Goal: Task Accomplishment & Management: Complete application form

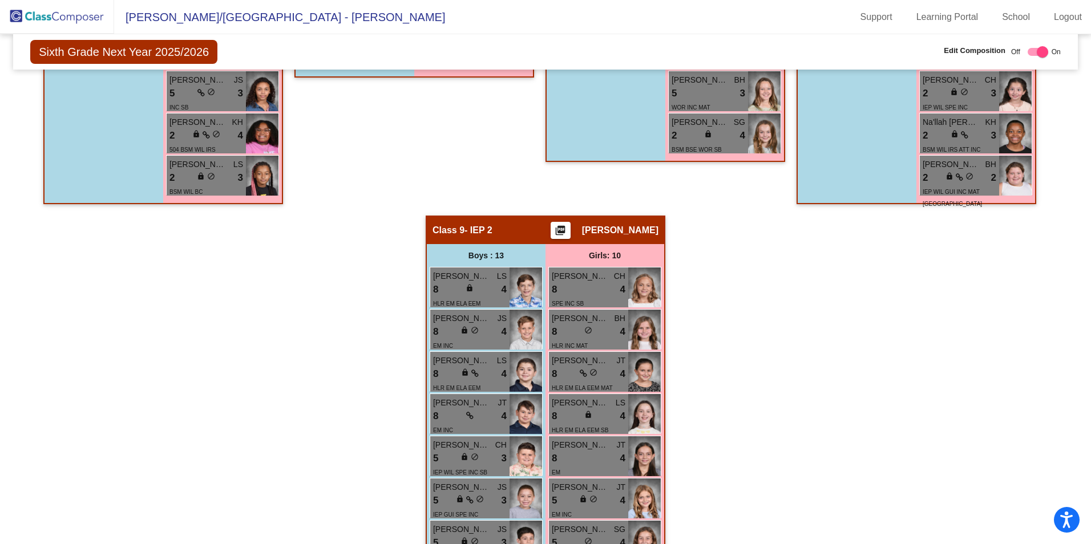
scroll to position [1484, 0]
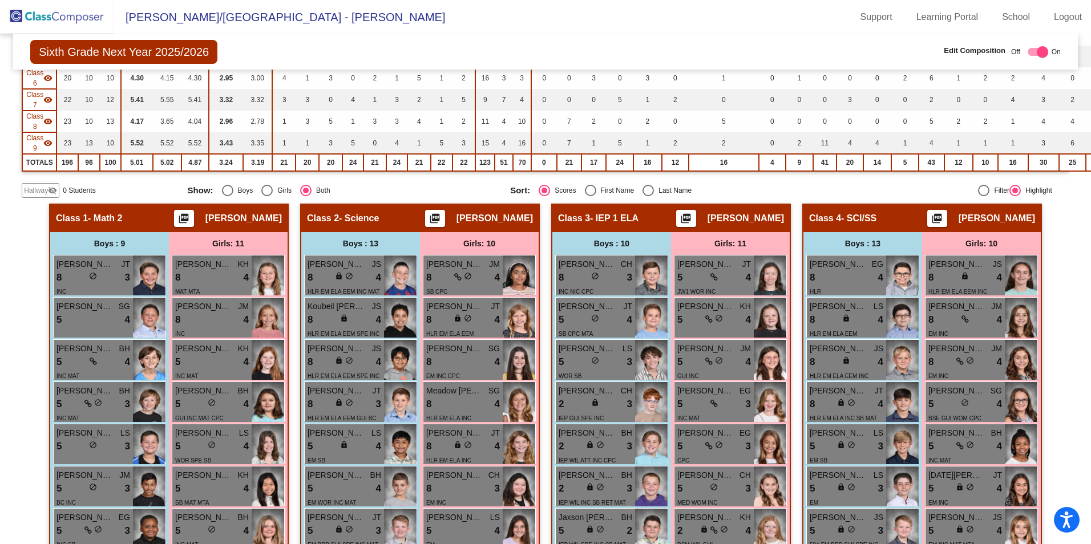
scroll to position [228, 0]
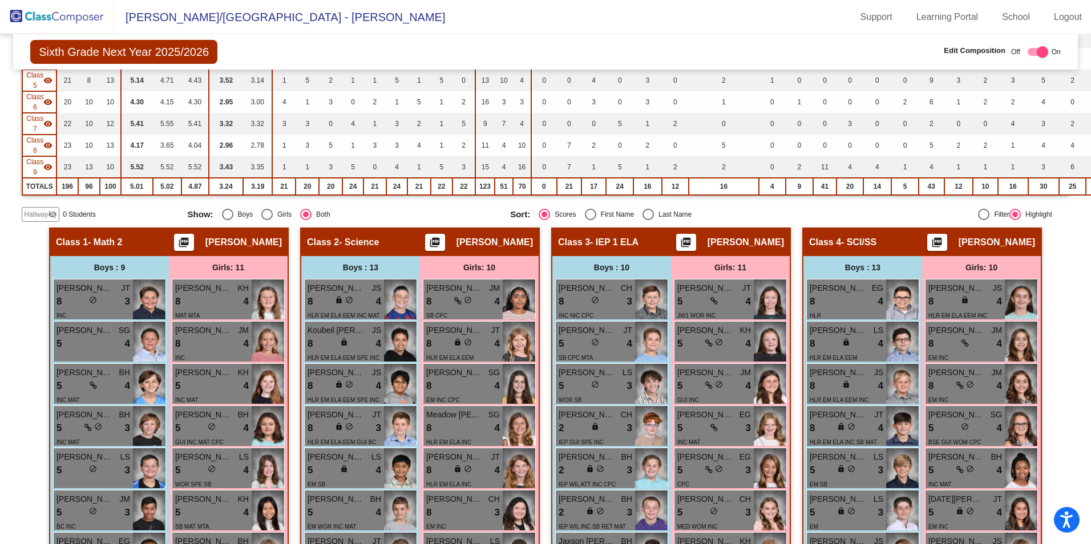
click at [36, 216] on span "Hallway" at bounding box center [36, 214] width 24 height 10
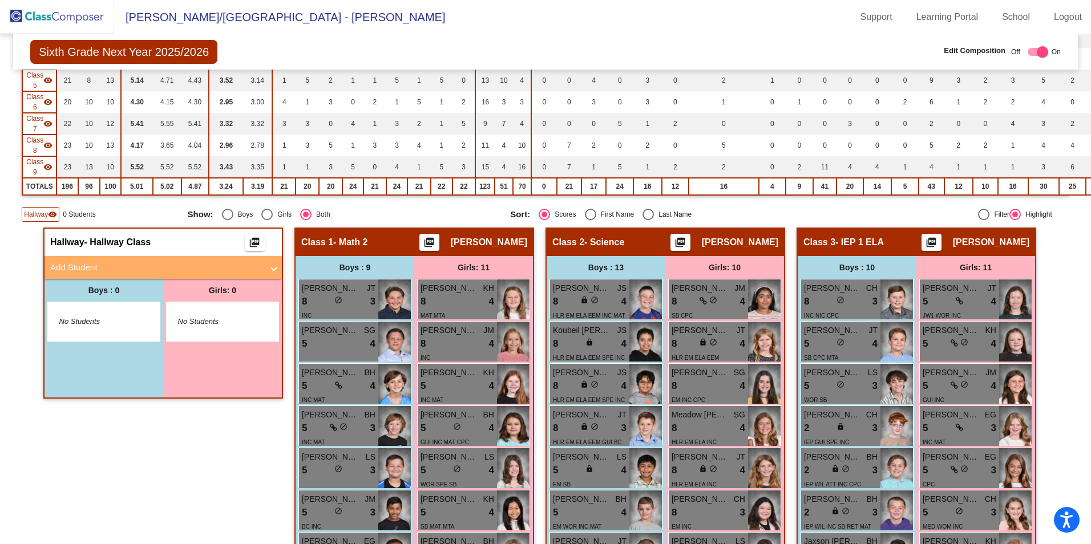
click at [99, 268] on mat-panel-title "Add Student" at bounding box center [156, 267] width 212 height 13
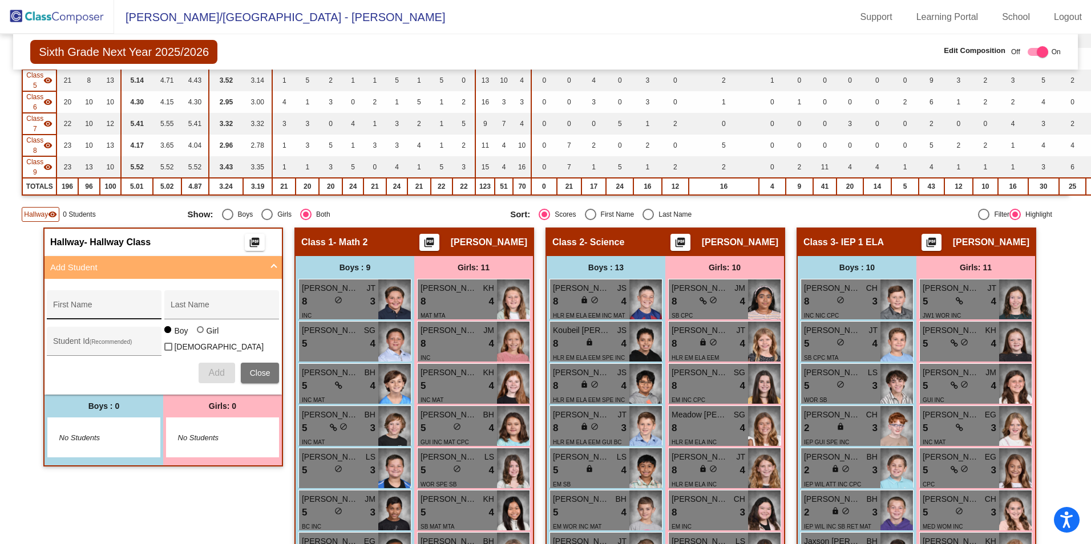
click at [112, 304] on div "First Name" at bounding box center [104, 308] width 103 height 23
type input "[PERSON_NAME]"
click at [197, 333] on div at bounding box center [200, 329] width 7 height 7
click at [201, 336] on input "Girl" at bounding box center [201, 336] width 1 height 1
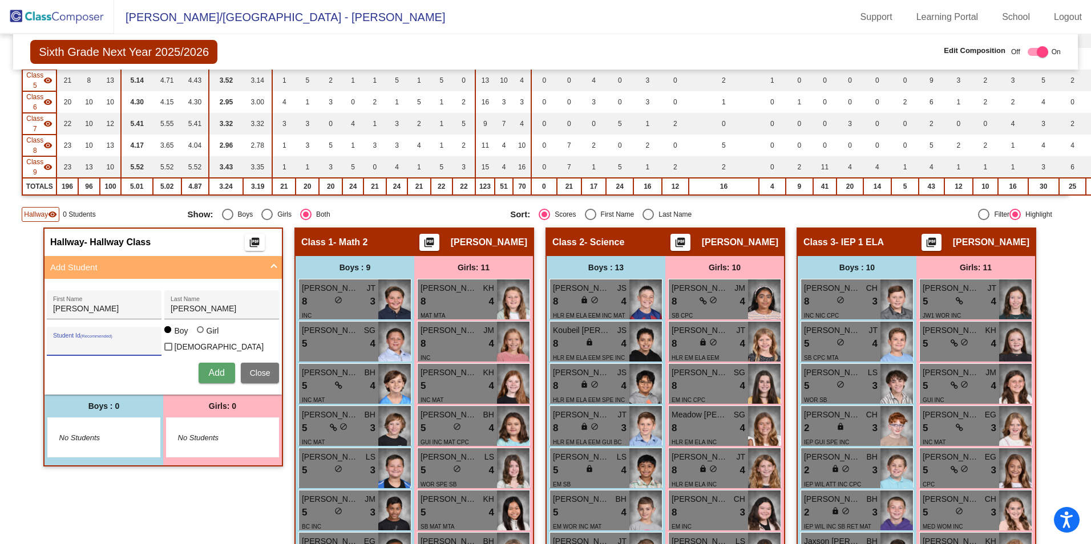
radio input "true"
click at [216, 369] on span "Add" at bounding box center [216, 373] width 16 height 10
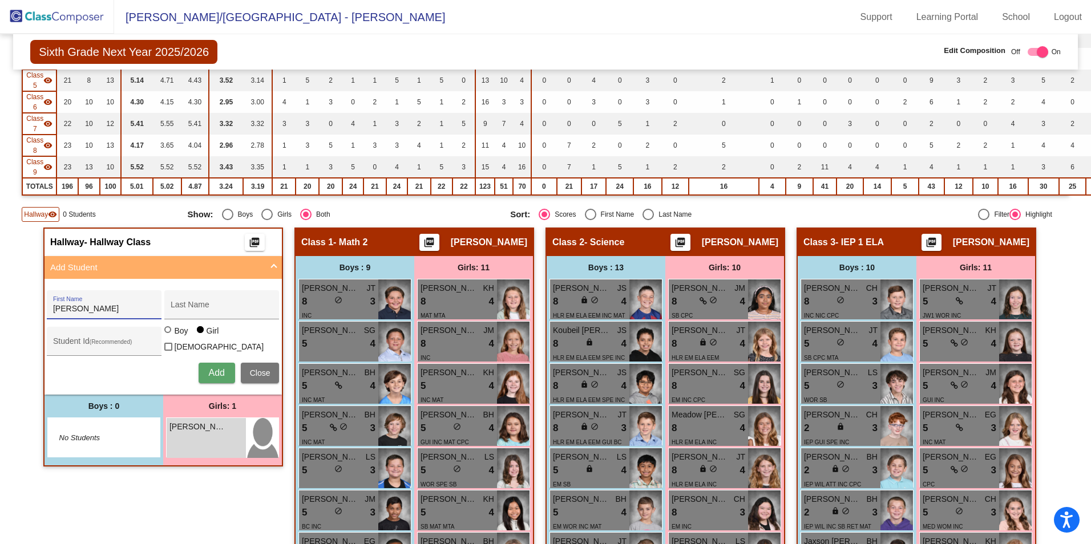
type input "[PERSON_NAME]"
click at [216, 368] on span "Add" at bounding box center [216, 373] width 16 height 10
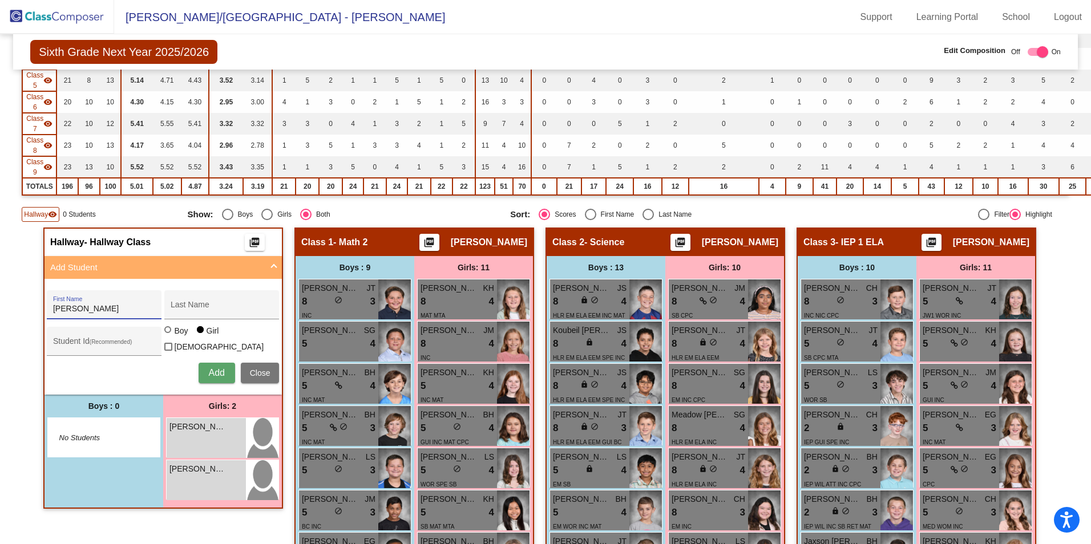
type input "[PERSON_NAME]"
click at [169, 336] on div at bounding box center [168, 330] width 9 height 9
click at [169, 336] on input "Boy" at bounding box center [168, 336] width 1 height 1
radio input "true"
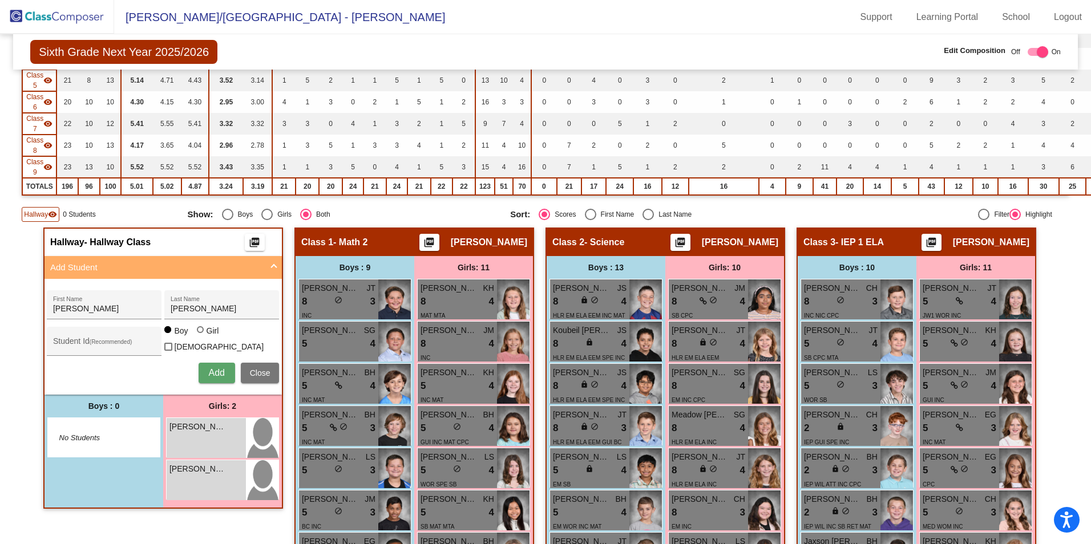
click at [210, 369] on span "Add" at bounding box center [216, 373] width 16 height 10
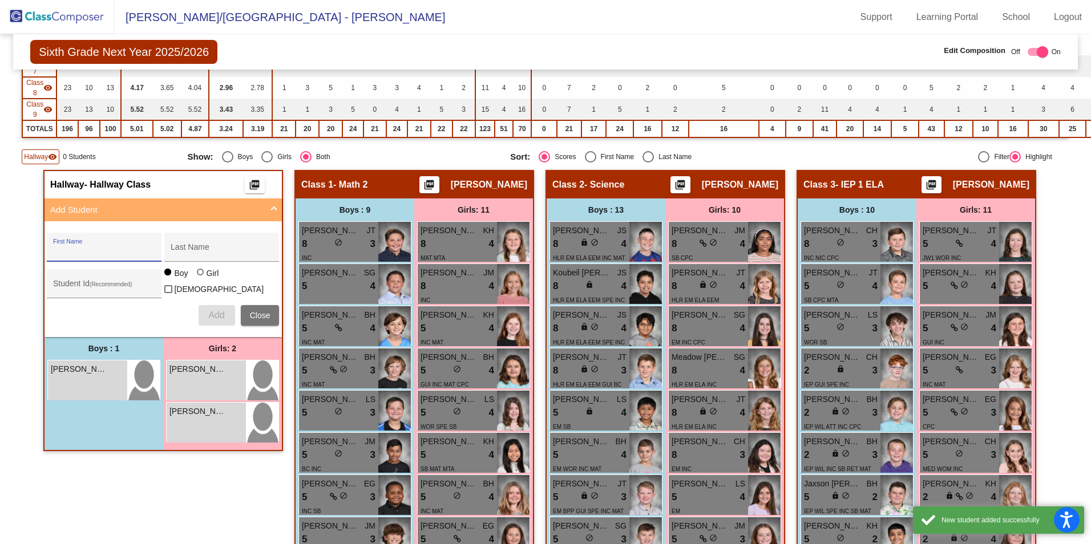
scroll to position [342, 0]
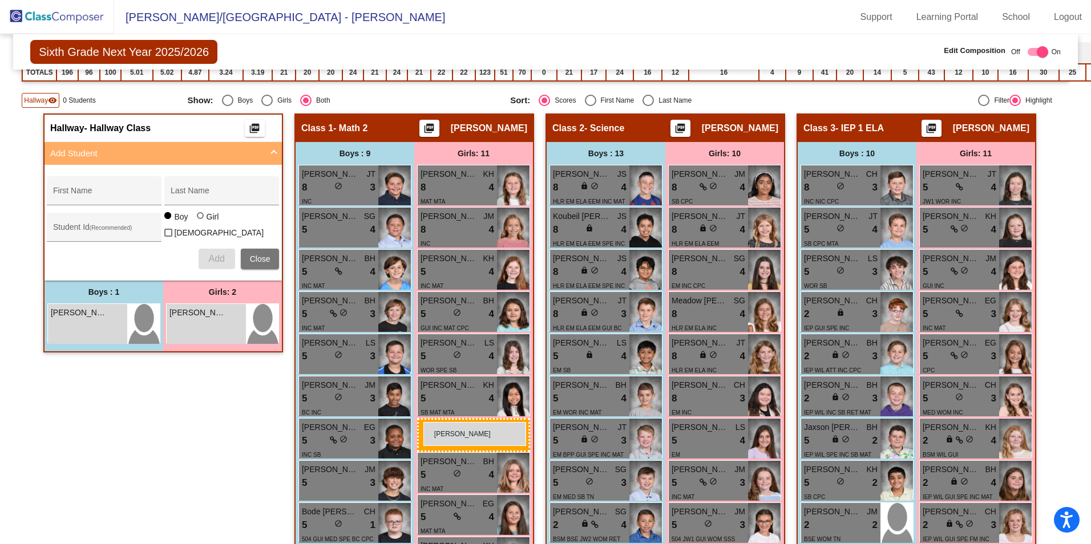
drag, startPoint x: 201, startPoint y: 368, endPoint x: 423, endPoint y: 422, distance: 228.5
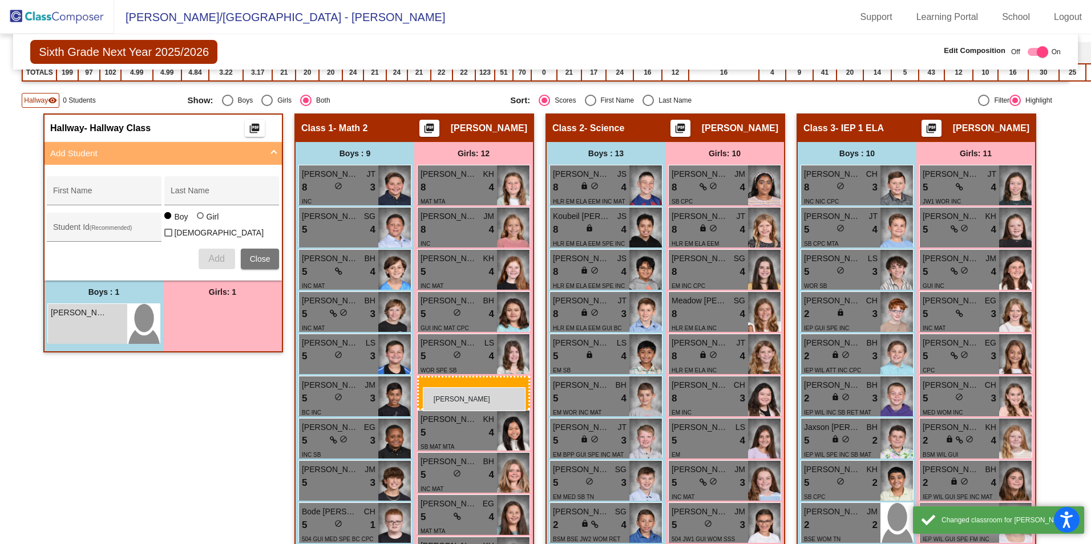
drag, startPoint x: 206, startPoint y: 324, endPoint x: 423, endPoint y: 388, distance: 226.1
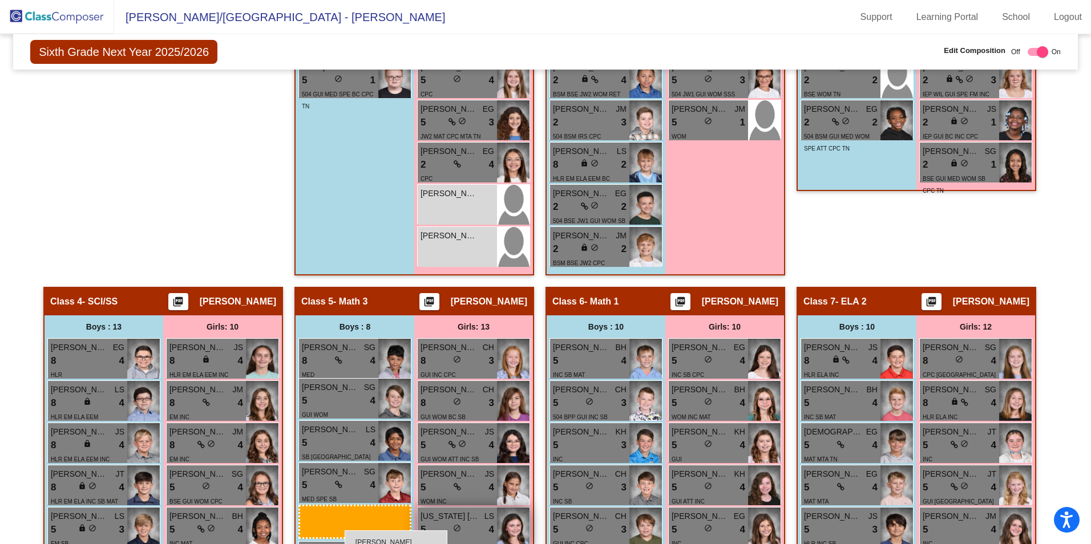
scroll to position [794, 0]
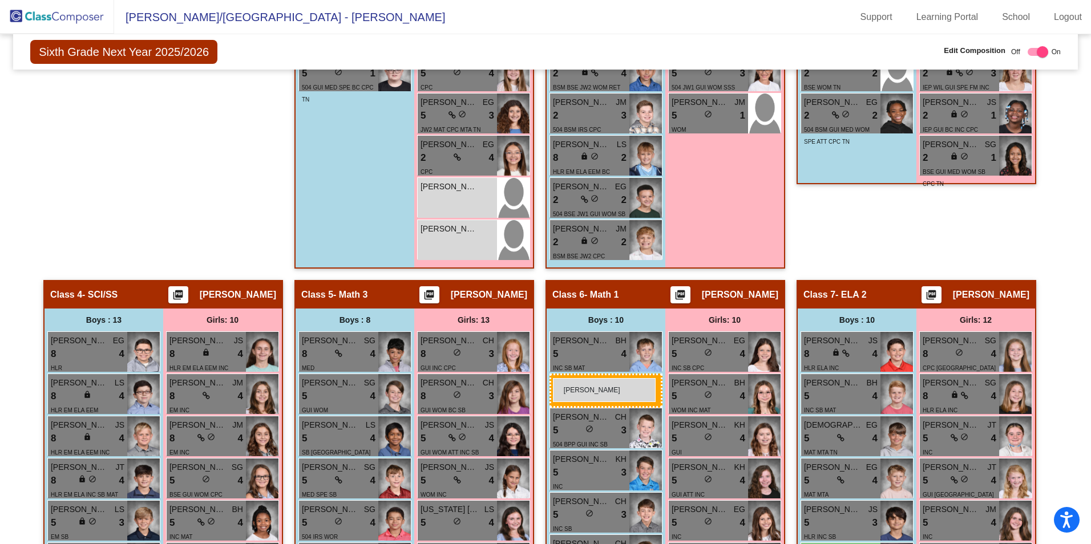
drag, startPoint x: 72, startPoint y: 207, endPoint x: 553, endPoint y: 378, distance: 510.9
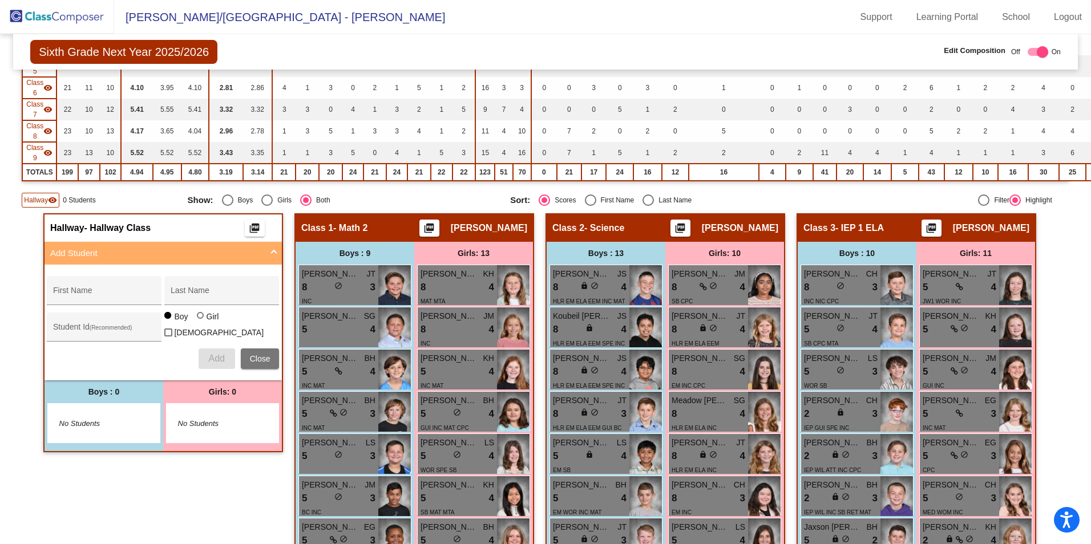
scroll to position [0, 0]
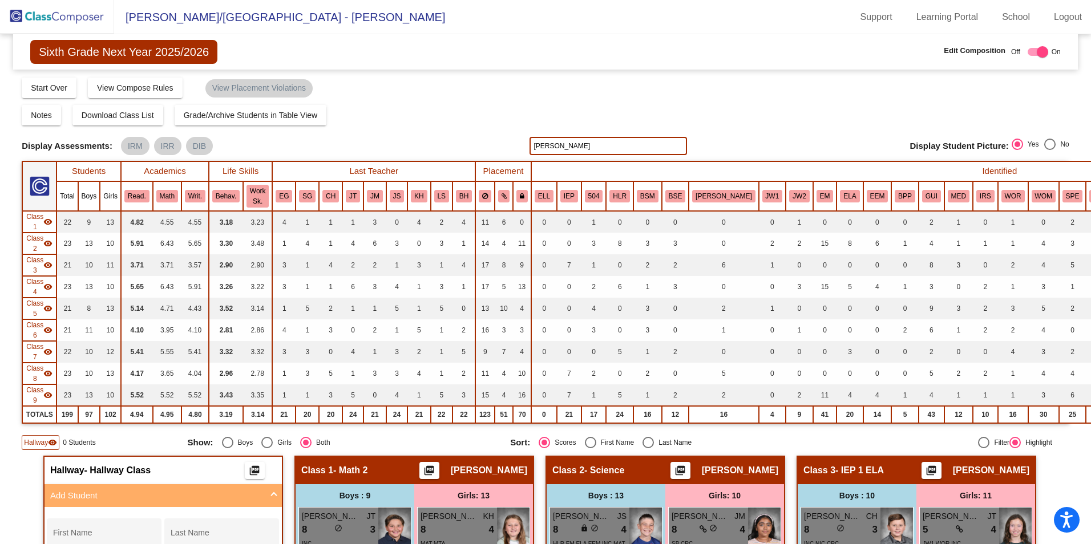
click at [60, 21] on img at bounding box center [57, 17] width 114 height 34
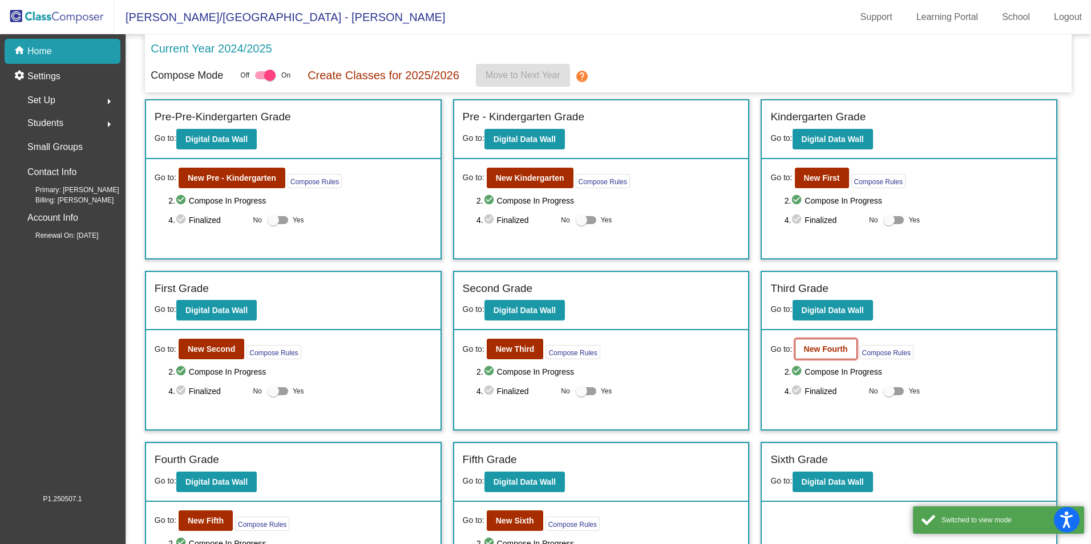
click at [836, 350] on b "New Fourth" at bounding box center [826, 349] width 44 height 9
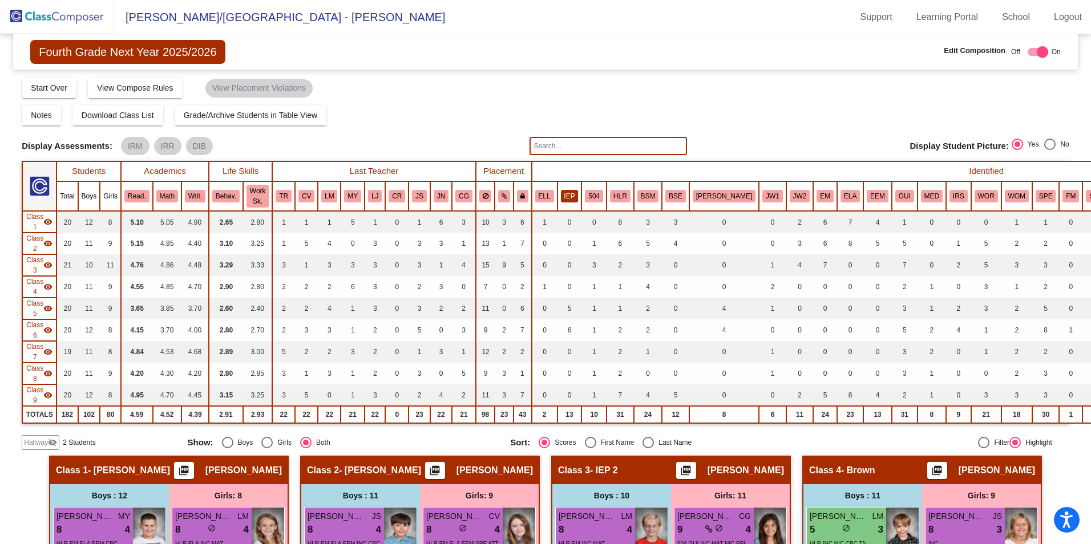
click at [561, 193] on button "IEP" at bounding box center [570, 196] width 18 height 13
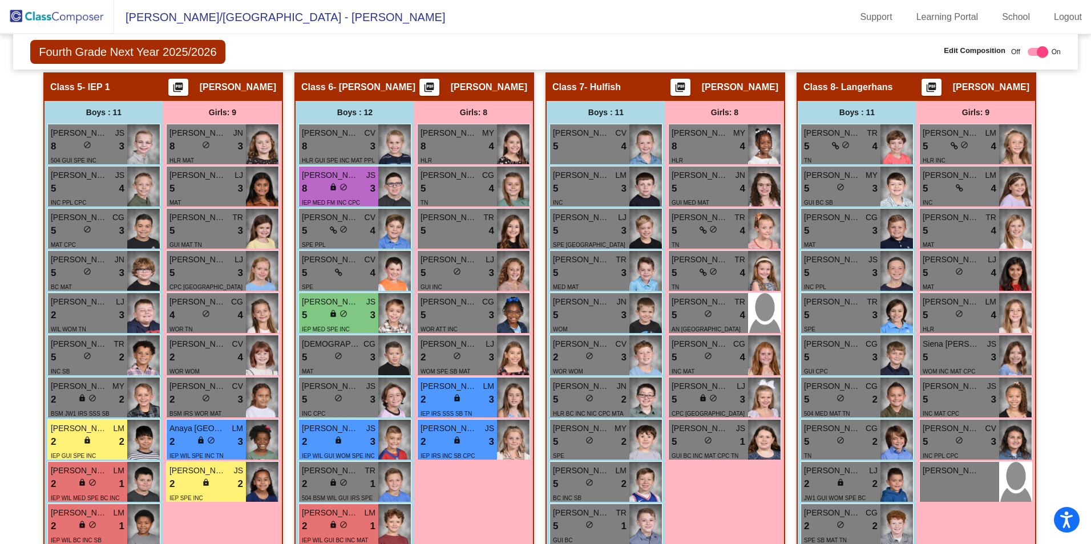
scroll to position [970, 0]
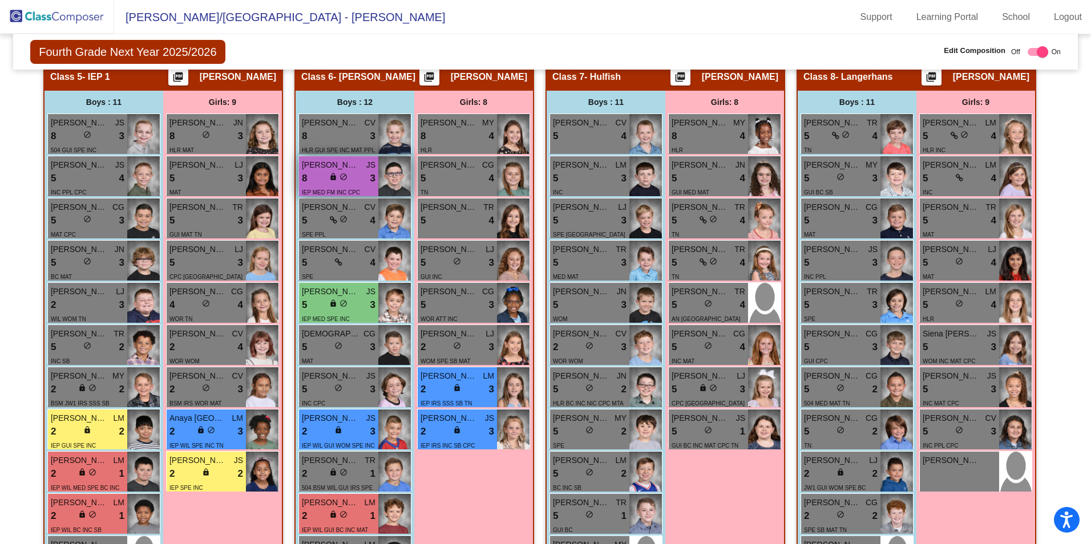
click at [357, 184] on div "8 lock do_not_disturb_alt 3" at bounding box center [339, 178] width 74 height 15
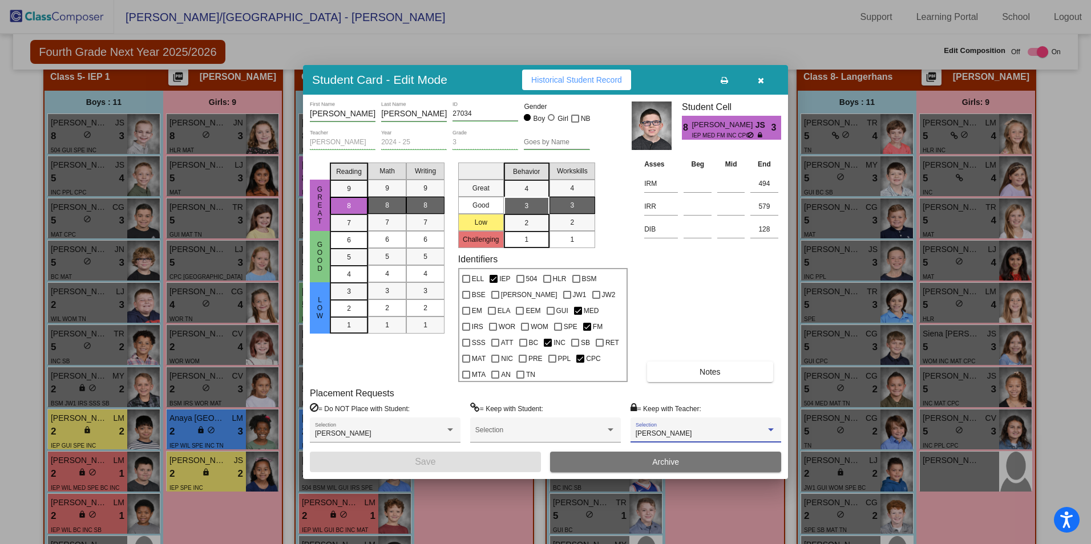
click at [725, 430] on div "[PERSON_NAME]" at bounding box center [701, 434] width 130 height 8
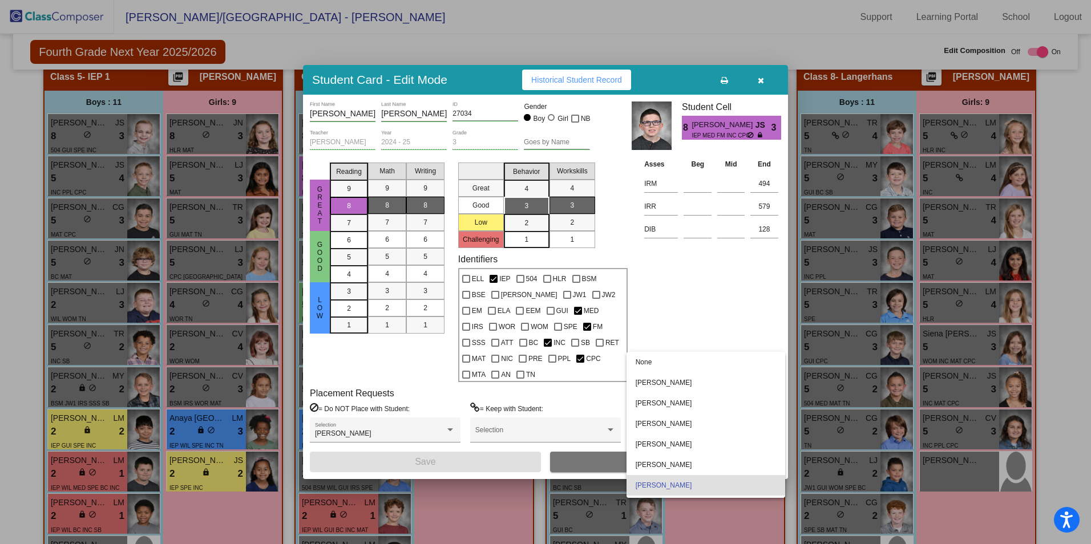
scroll to position [59, 0]
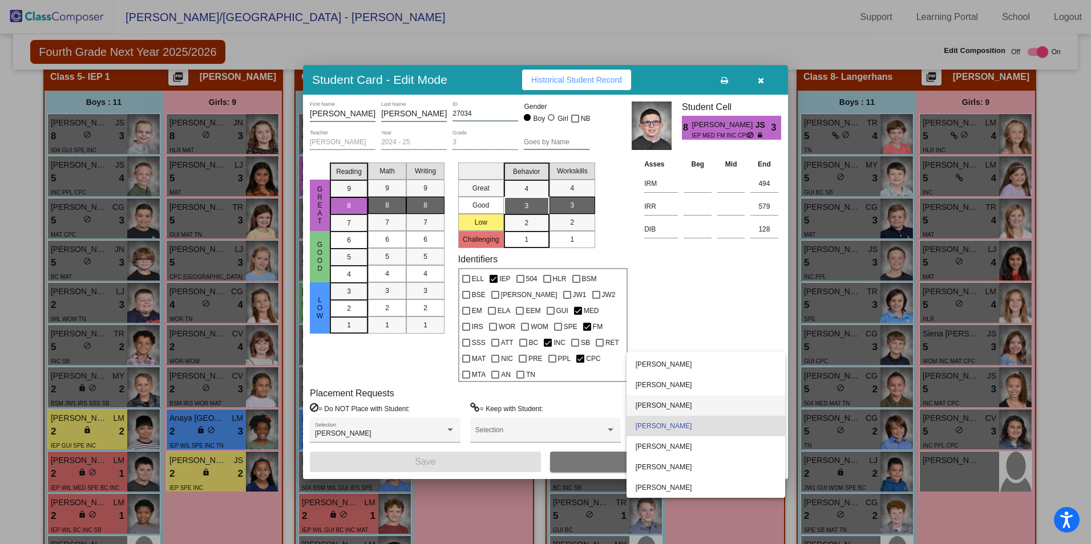
click at [700, 406] on span "[PERSON_NAME]" at bounding box center [706, 406] width 140 height 21
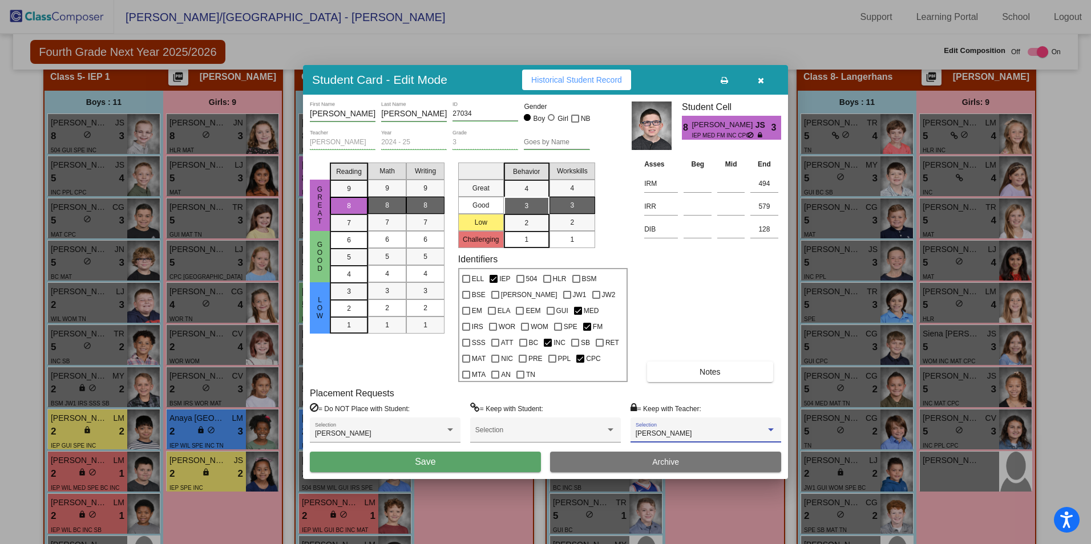
click at [456, 452] on button "Save" at bounding box center [425, 462] width 231 height 21
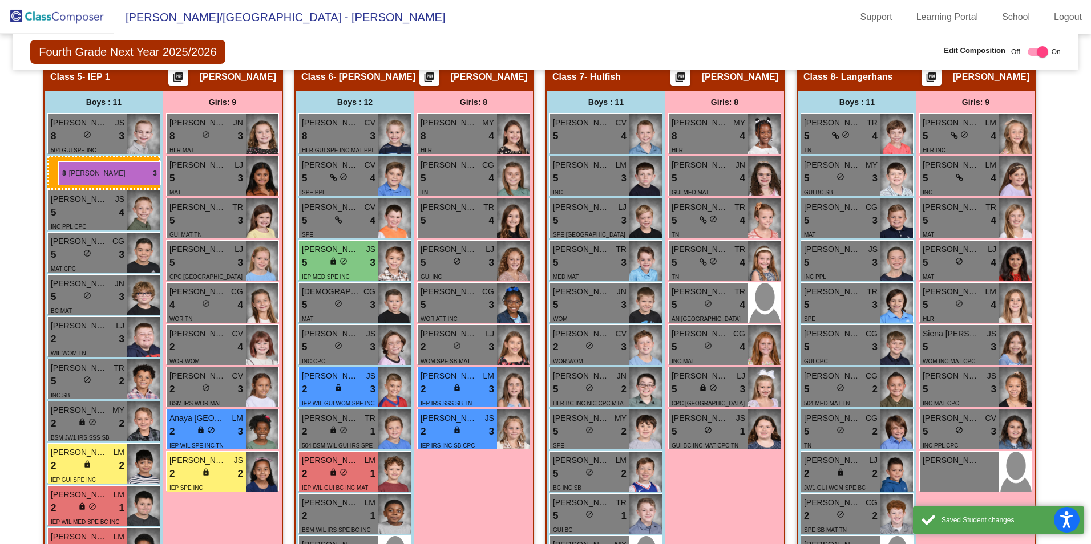
drag, startPoint x: 326, startPoint y: 166, endPoint x: 58, endPoint y: 162, distance: 268.3
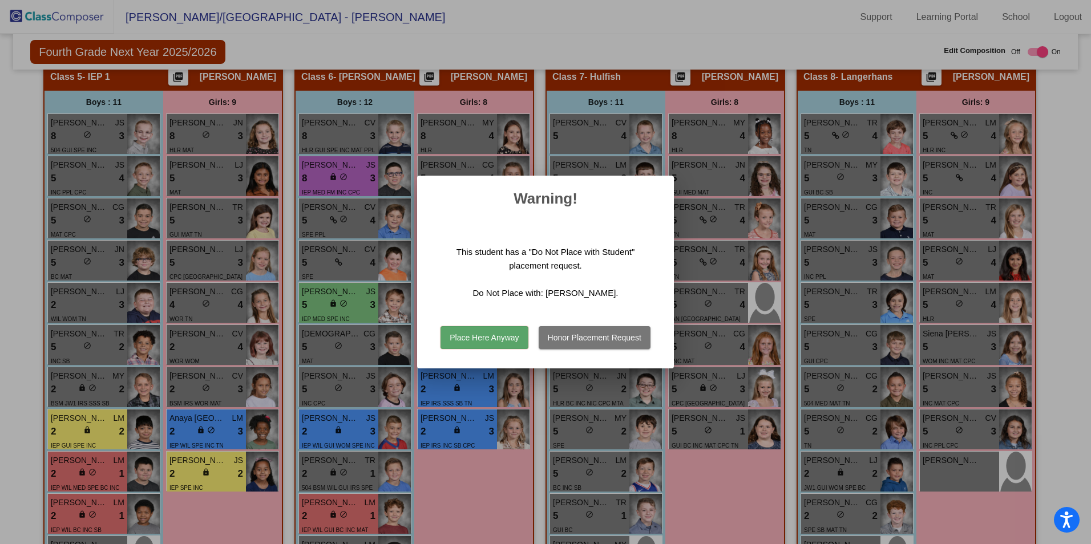
click at [517, 334] on button "Place Here Anyway" at bounding box center [484, 337] width 87 height 23
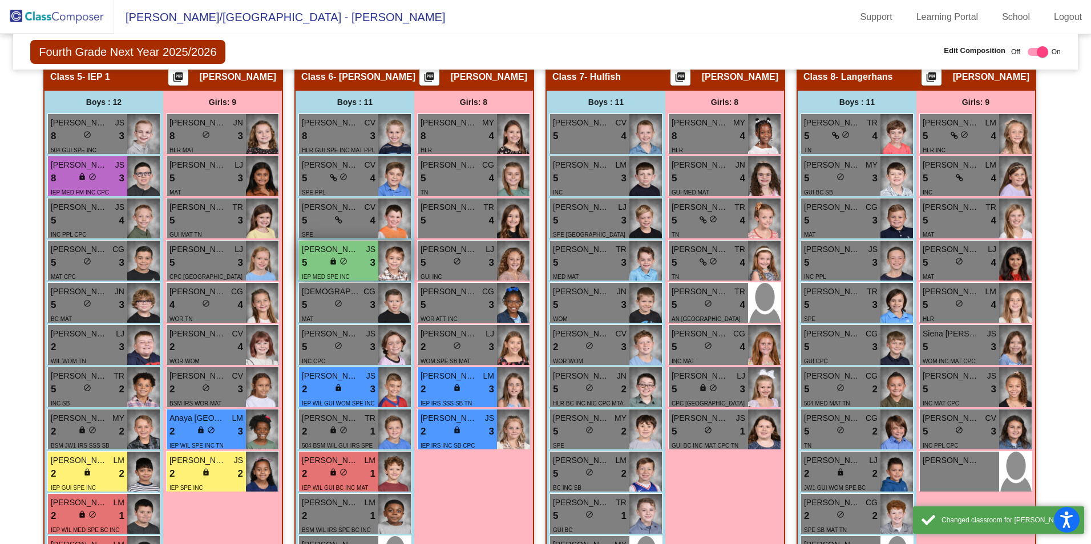
click at [316, 257] on div "5 lock do_not_disturb_alt 3" at bounding box center [339, 263] width 74 height 15
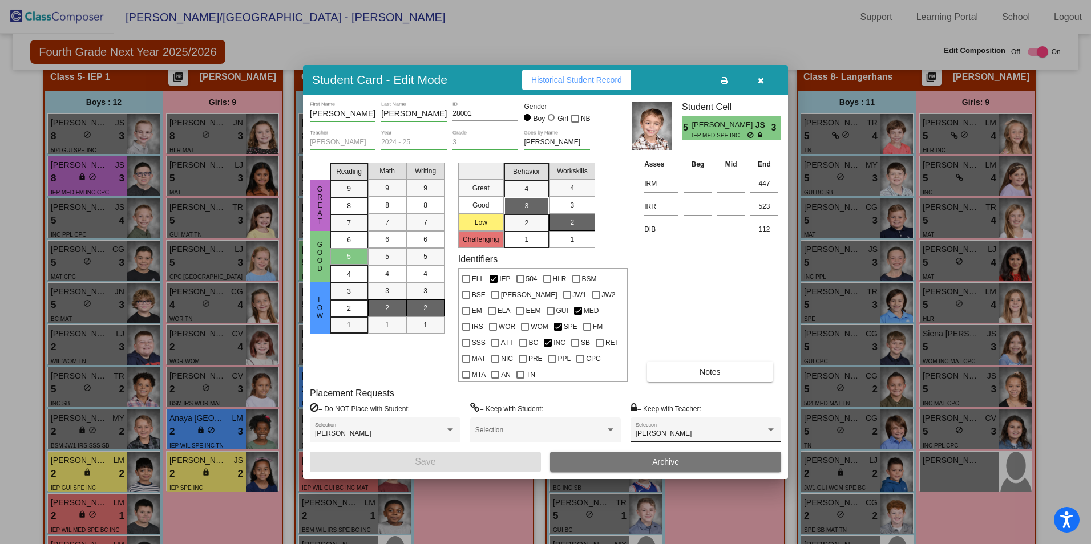
click at [705, 423] on div "[PERSON_NAME] Selection" at bounding box center [706, 433] width 140 height 21
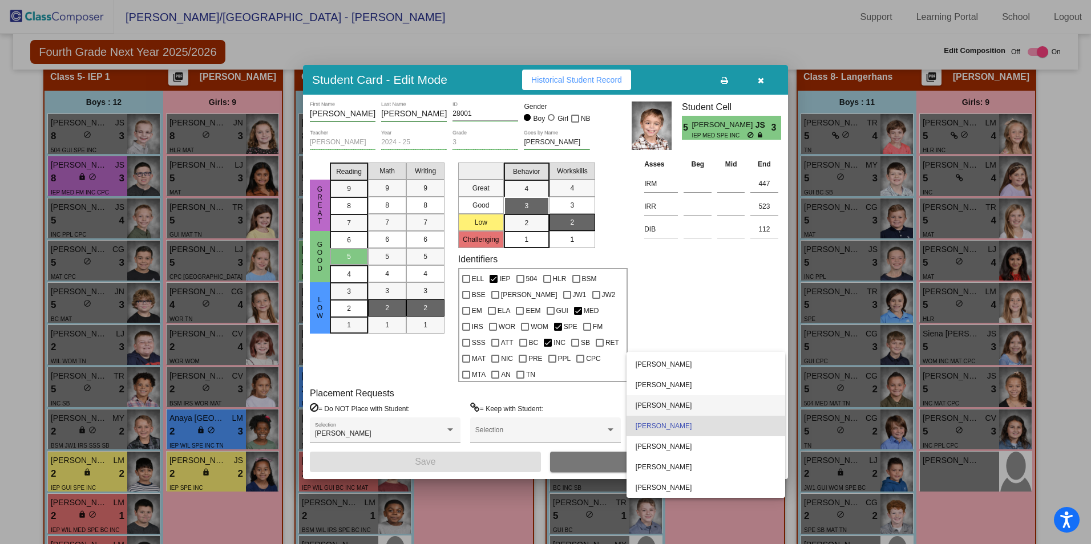
click at [704, 407] on span "[PERSON_NAME]" at bounding box center [706, 406] width 140 height 21
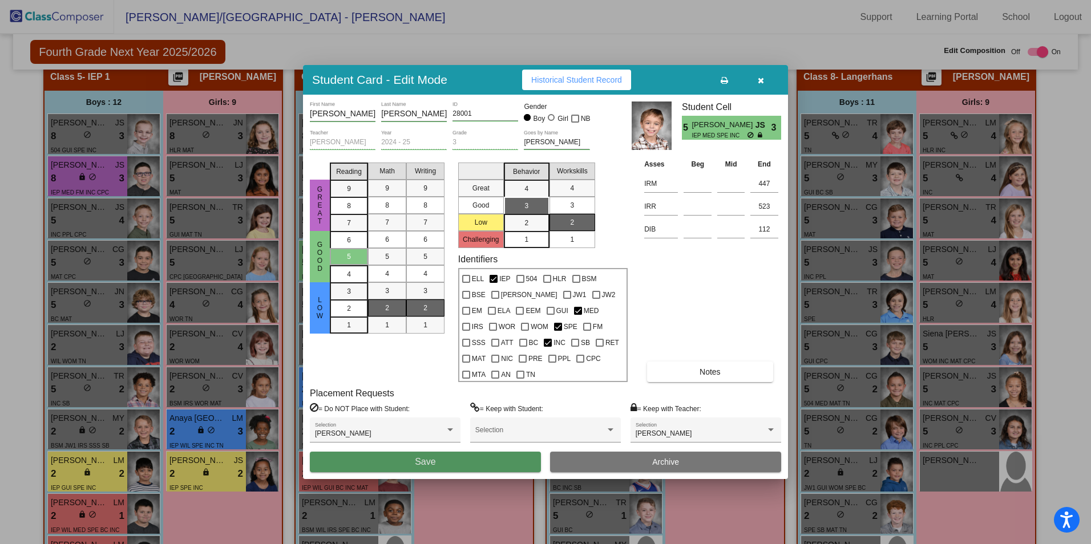
click at [521, 460] on button "Save" at bounding box center [425, 462] width 231 height 21
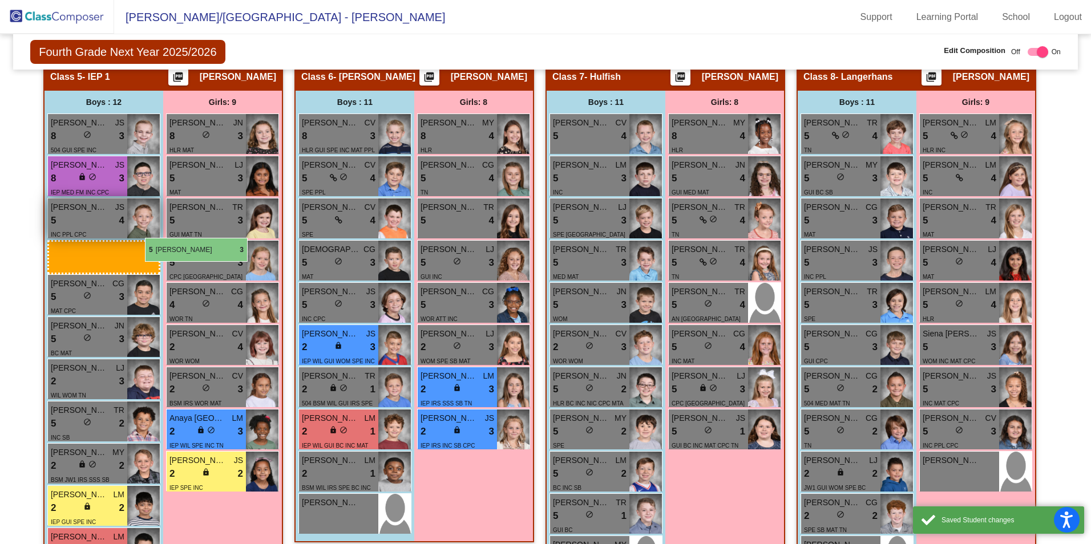
drag, startPoint x: 355, startPoint y: 268, endPoint x: 84, endPoint y: 223, distance: 274.2
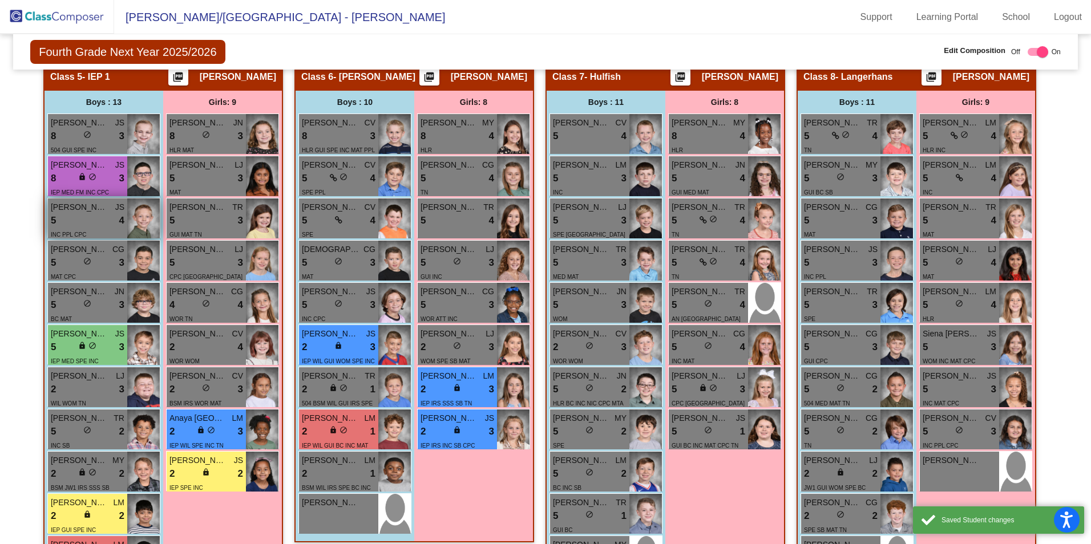
click at [83, 223] on div "5 lock do_not_disturb_alt 4" at bounding box center [88, 220] width 74 height 15
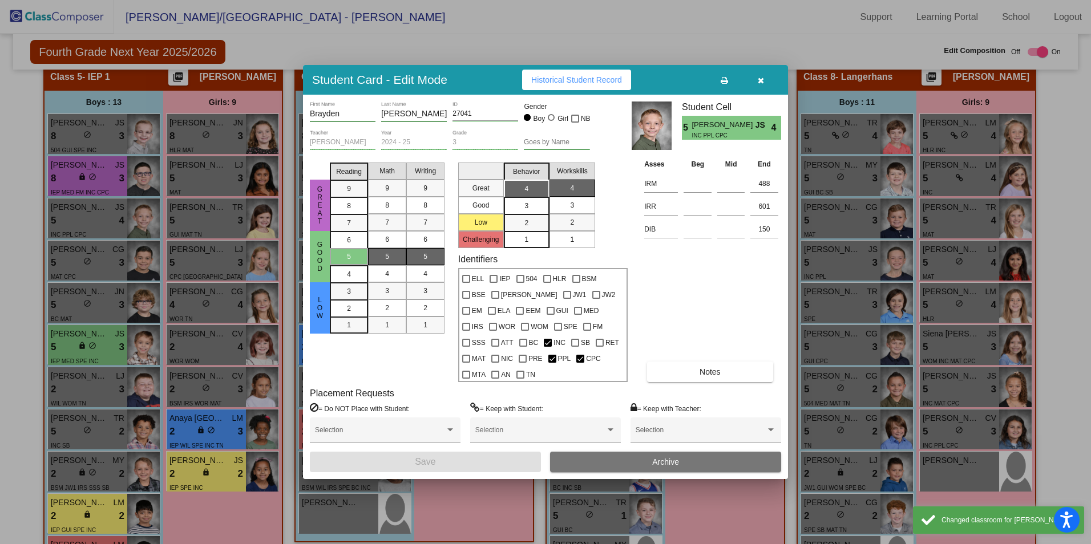
click at [760, 84] on icon "button" at bounding box center [761, 80] width 6 height 8
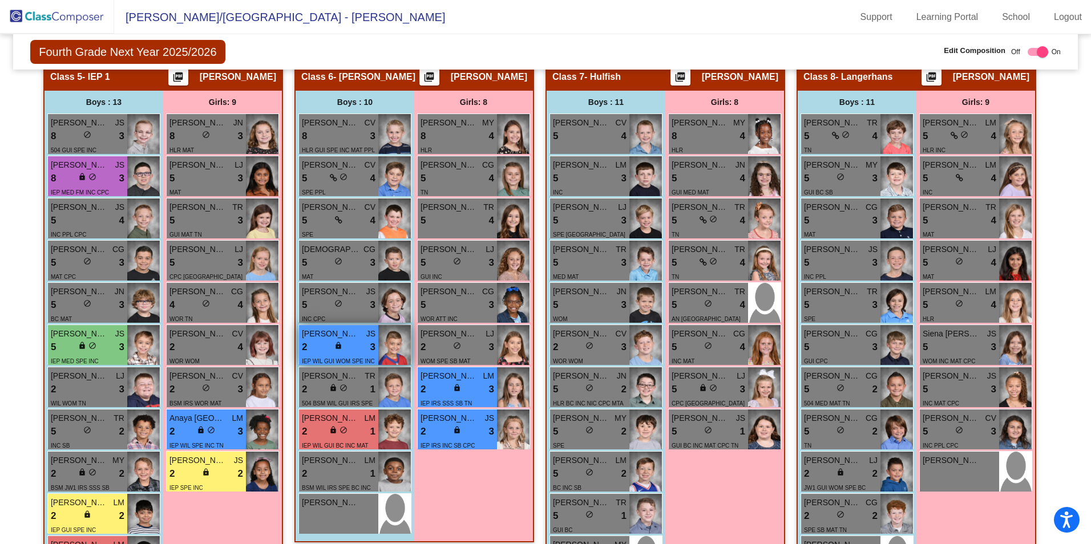
click at [322, 344] on div "2 lock do_not_disturb_alt 3" at bounding box center [339, 347] width 74 height 15
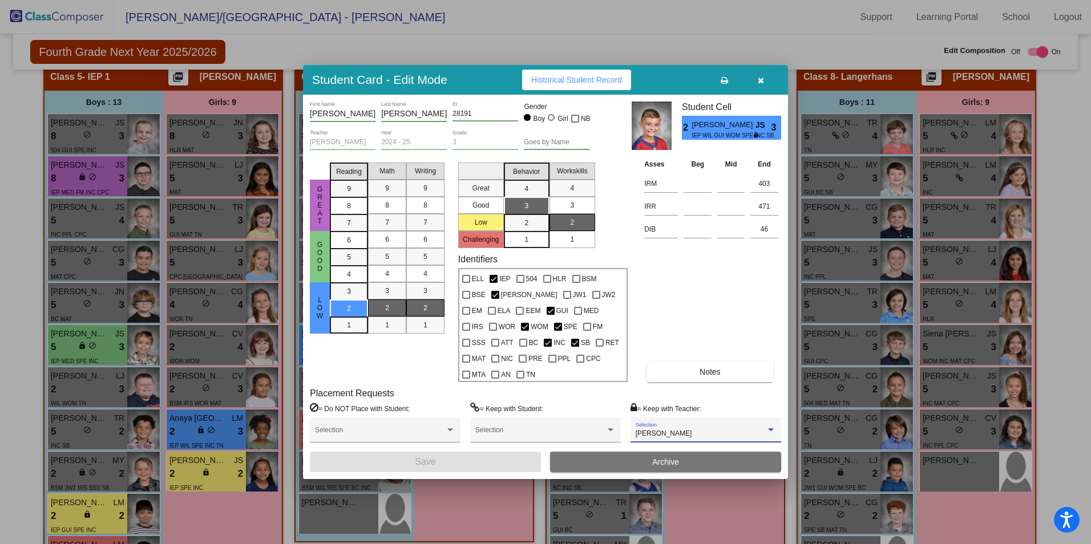
click at [659, 430] on span "[PERSON_NAME]" at bounding box center [664, 434] width 57 height 8
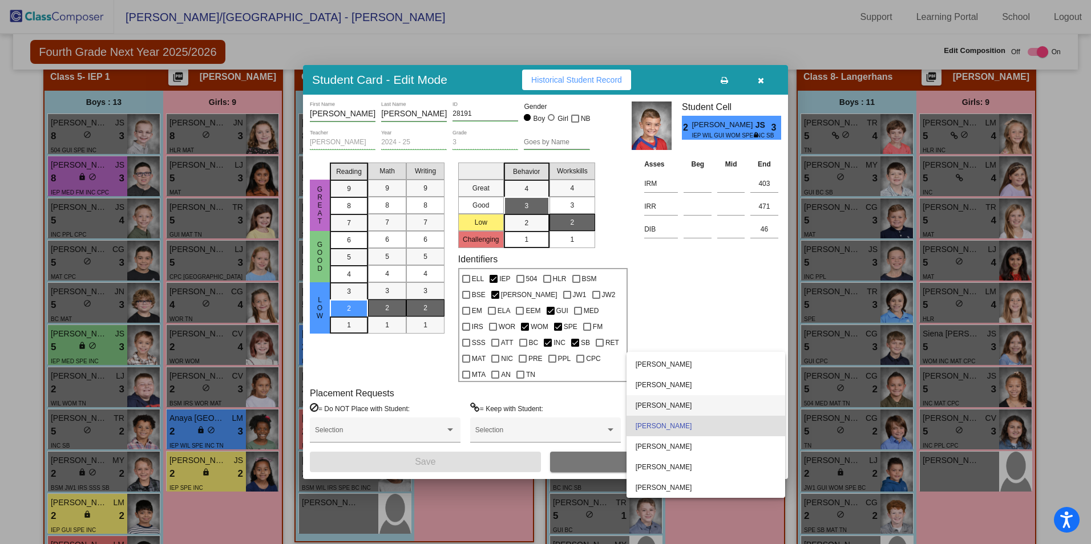
click at [669, 408] on span "[PERSON_NAME]" at bounding box center [706, 406] width 140 height 21
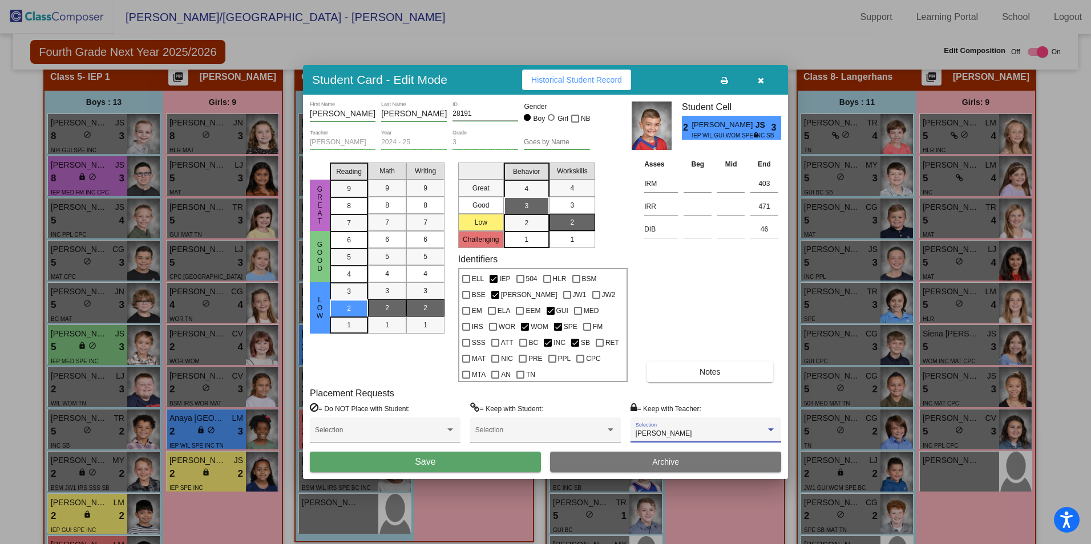
click at [494, 453] on button "Save" at bounding box center [425, 462] width 231 height 21
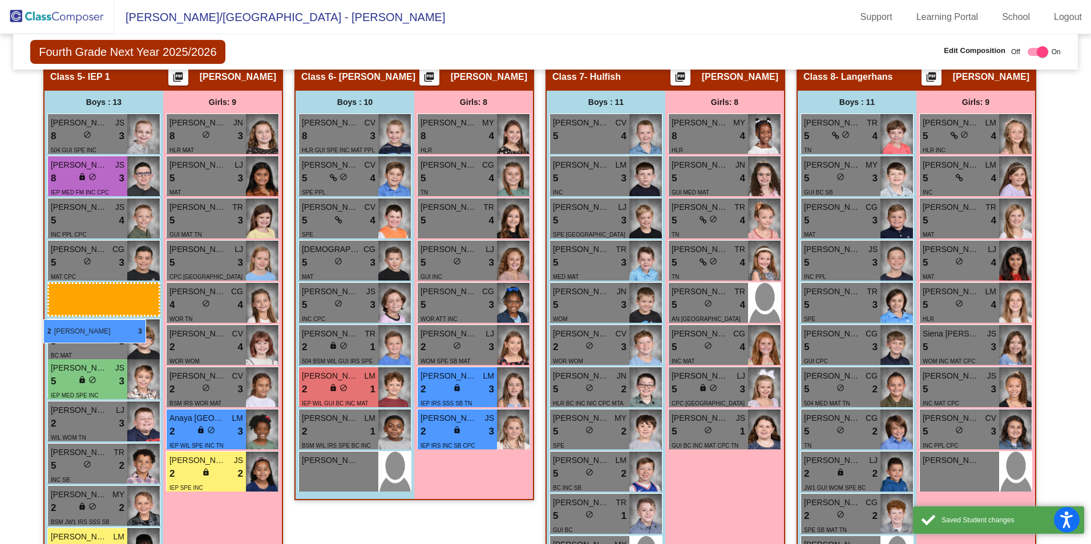
drag, startPoint x: 312, startPoint y: 348, endPoint x: 43, endPoint y: 320, distance: 269.7
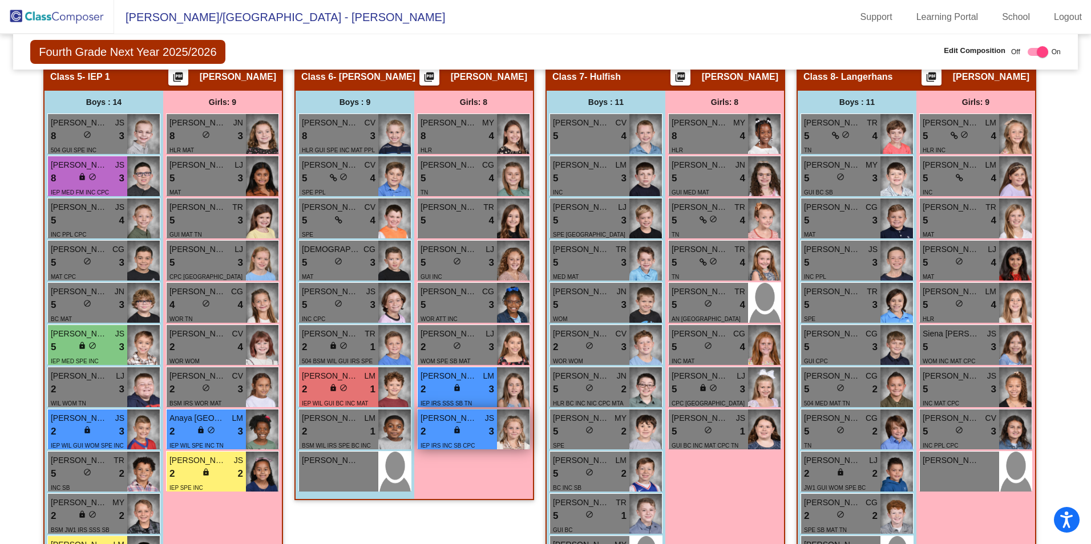
click at [434, 437] on div "2 lock do_not_disturb_alt 3" at bounding box center [458, 432] width 74 height 15
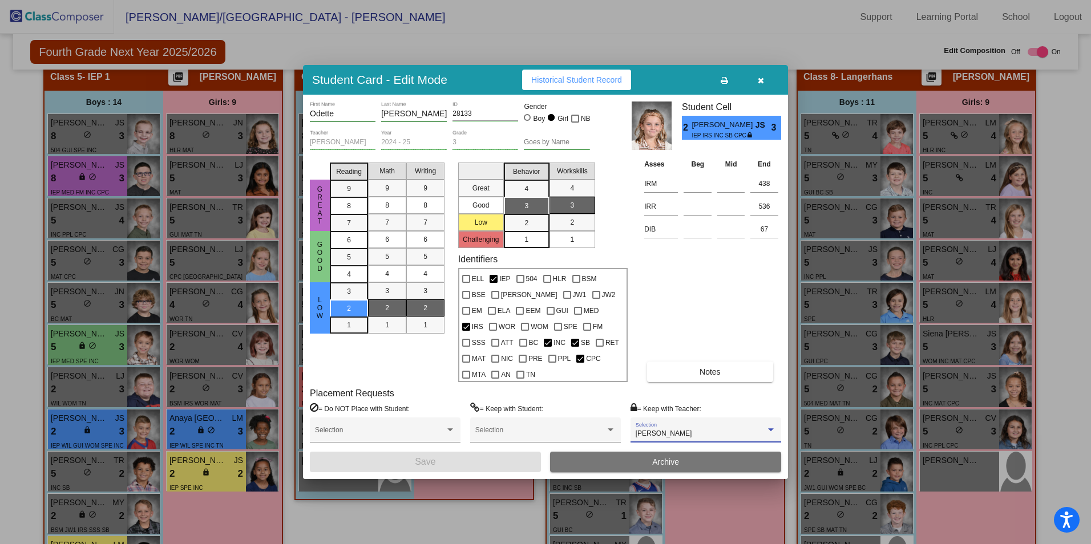
click at [681, 430] on span "[PERSON_NAME]" at bounding box center [664, 434] width 57 height 8
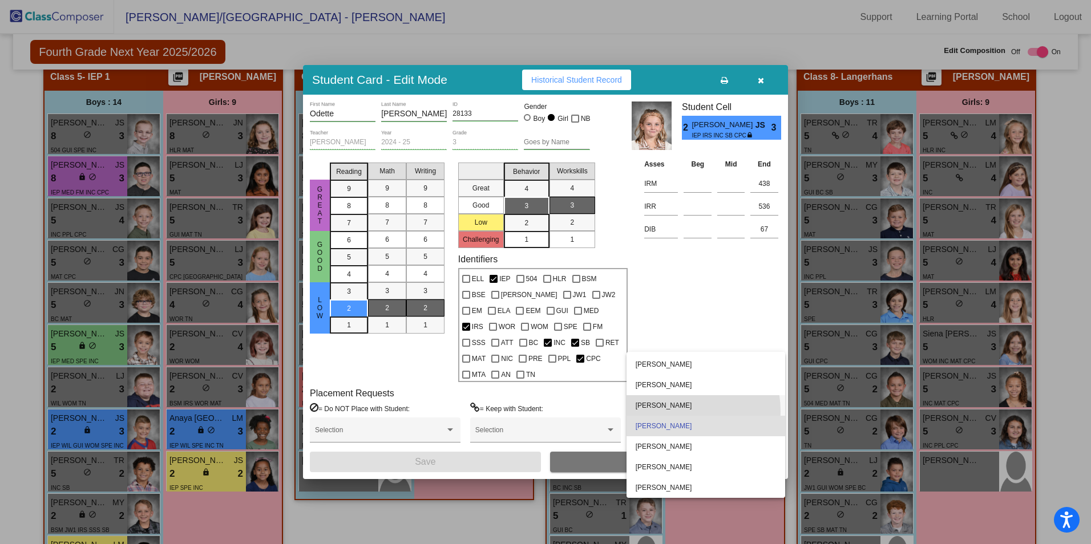
click at [685, 411] on span "[PERSON_NAME]" at bounding box center [706, 406] width 140 height 21
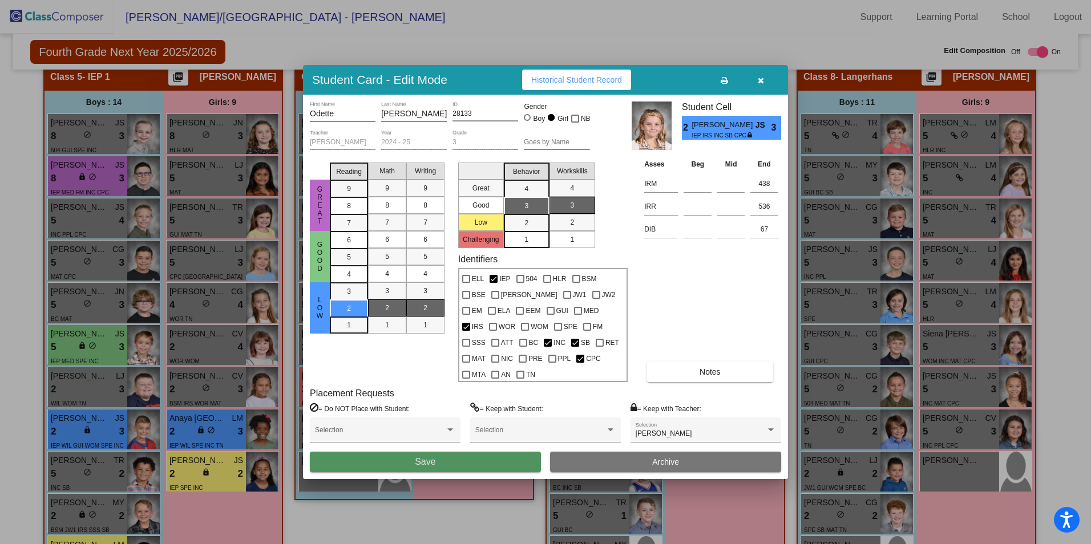
click at [515, 452] on button "Save" at bounding box center [425, 462] width 231 height 21
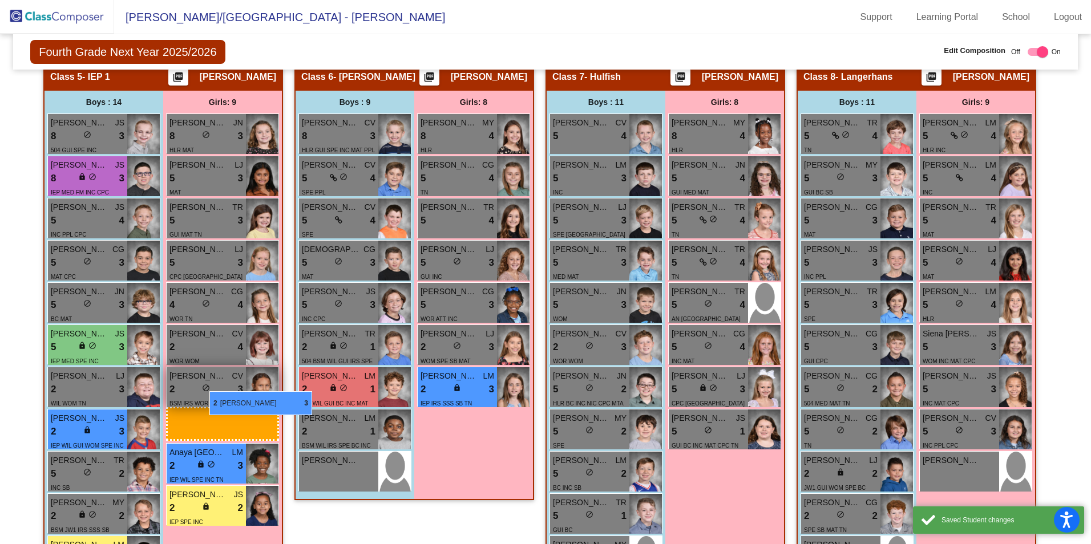
drag, startPoint x: 467, startPoint y: 430, endPoint x: 200, endPoint y: 389, distance: 270.3
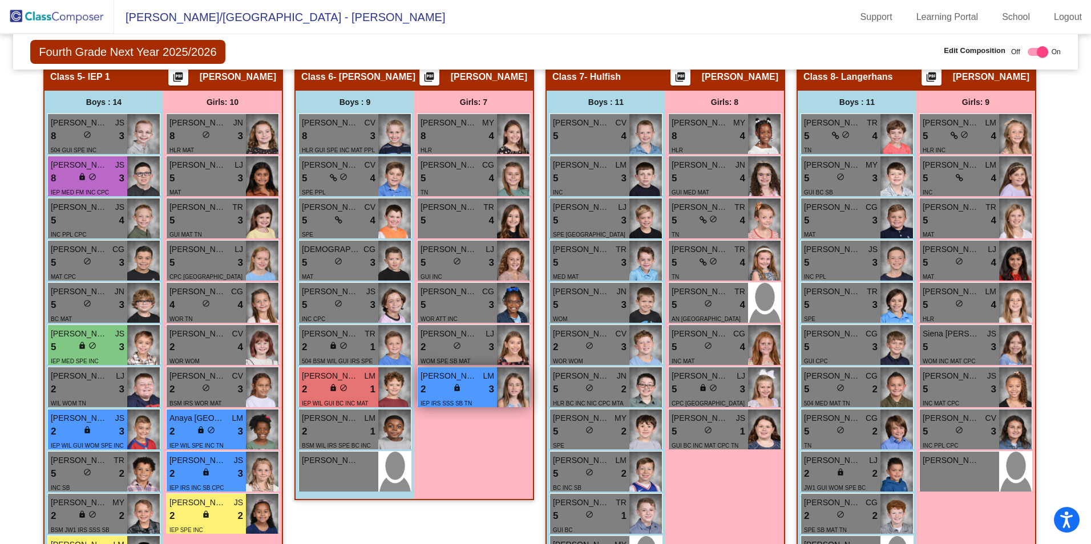
click at [478, 395] on div "2 lock do_not_disturb_alt 3" at bounding box center [458, 389] width 74 height 15
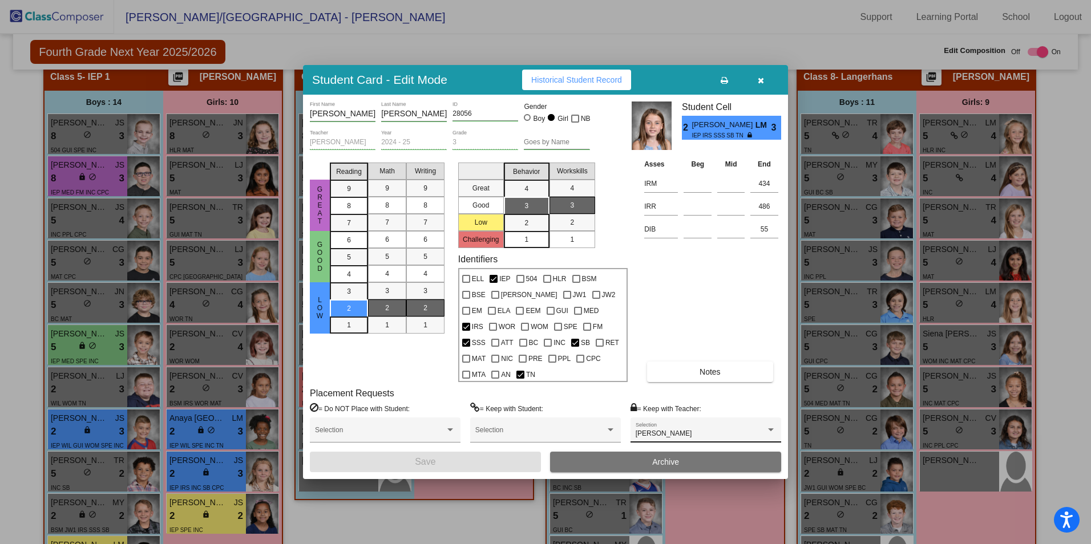
click at [709, 430] on div "[PERSON_NAME]" at bounding box center [701, 434] width 130 height 8
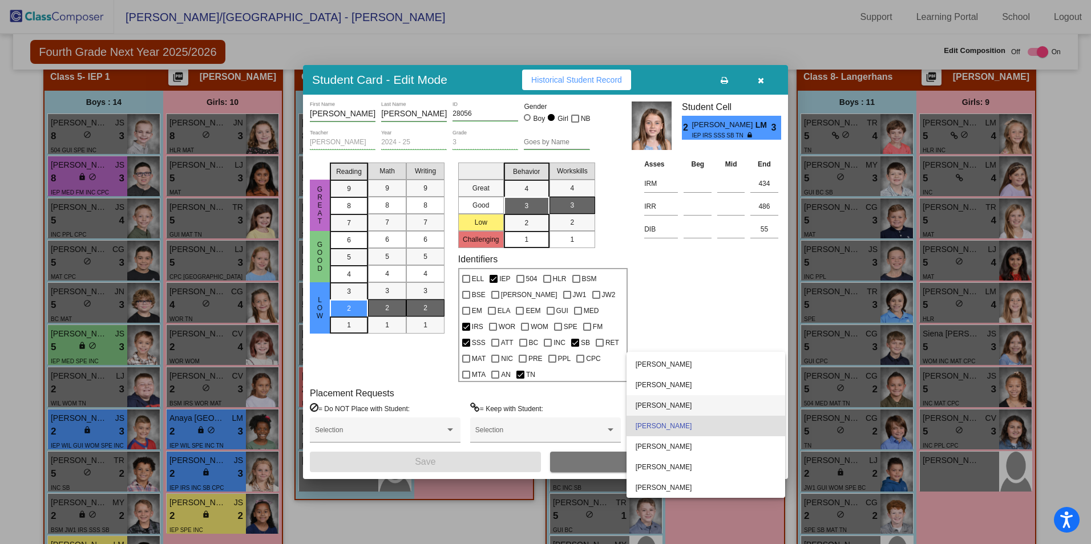
click at [705, 410] on span "[PERSON_NAME]" at bounding box center [706, 406] width 140 height 21
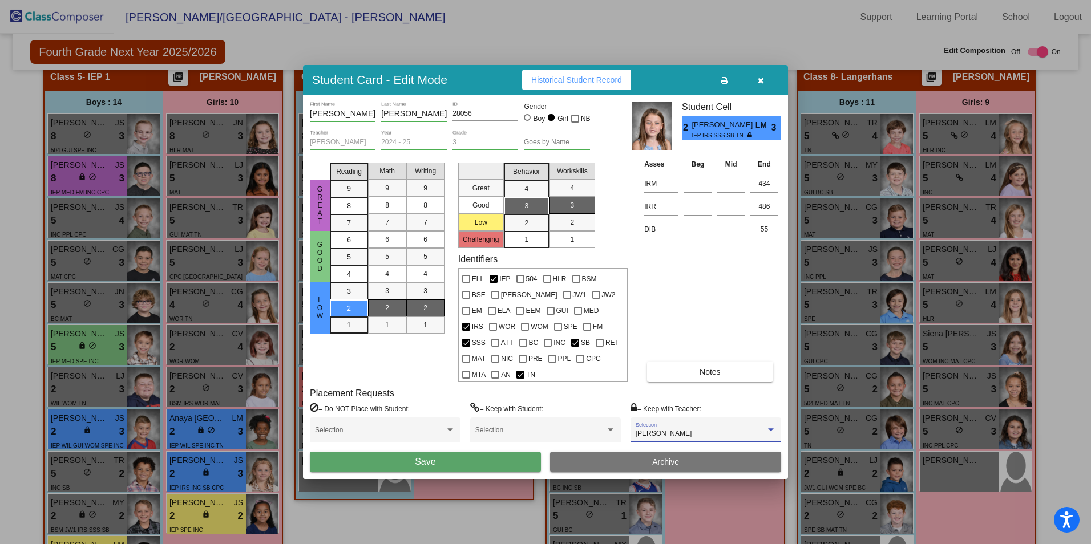
click at [444, 457] on button "Save" at bounding box center [425, 462] width 231 height 21
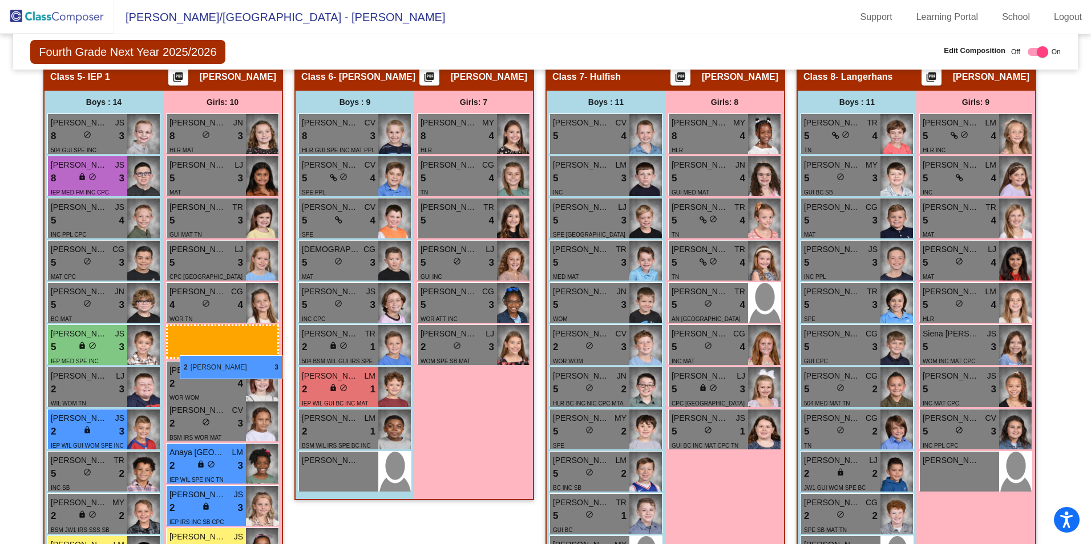
drag, startPoint x: 474, startPoint y: 388, endPoint x: 180, endPoint y: 356, distance: 296.2
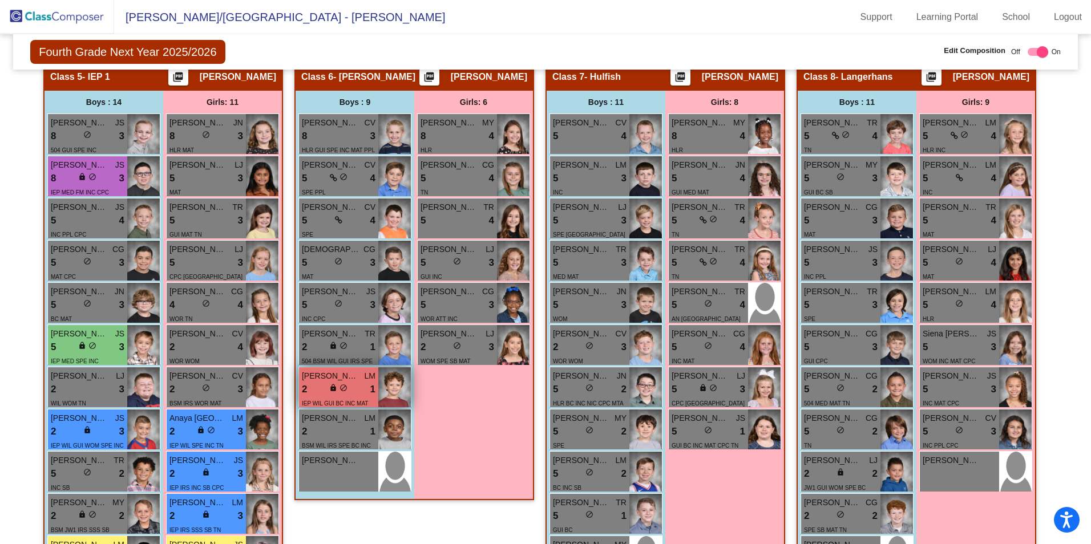
click at [307, 377] on span "[PERSON_NAME]" at bounding box center [330, 376] width 57 height 12
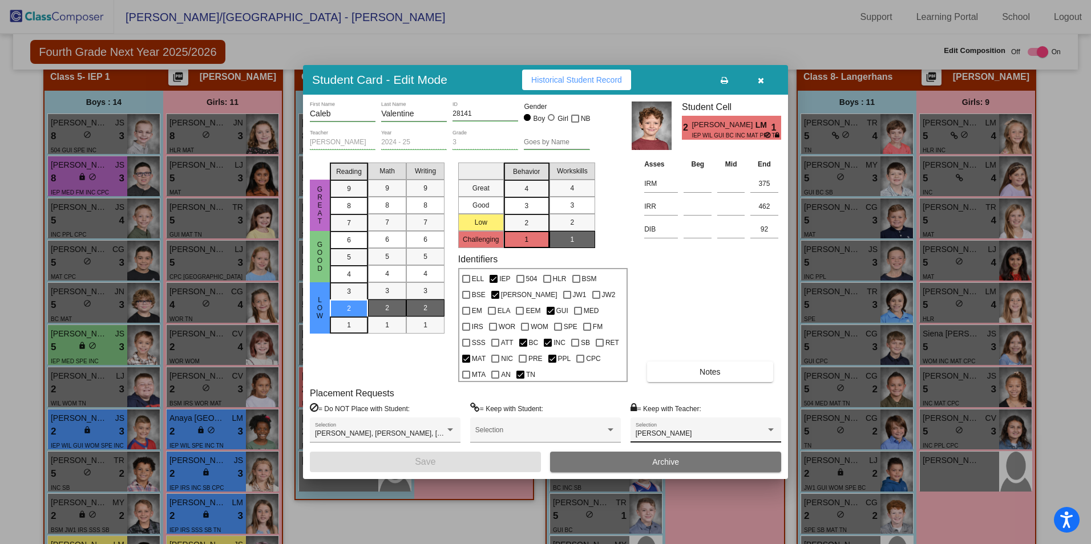
click at [689, 423] on div "[PERSON_NAME] Selection" at bounding box center [706, 433] width 140 height 21
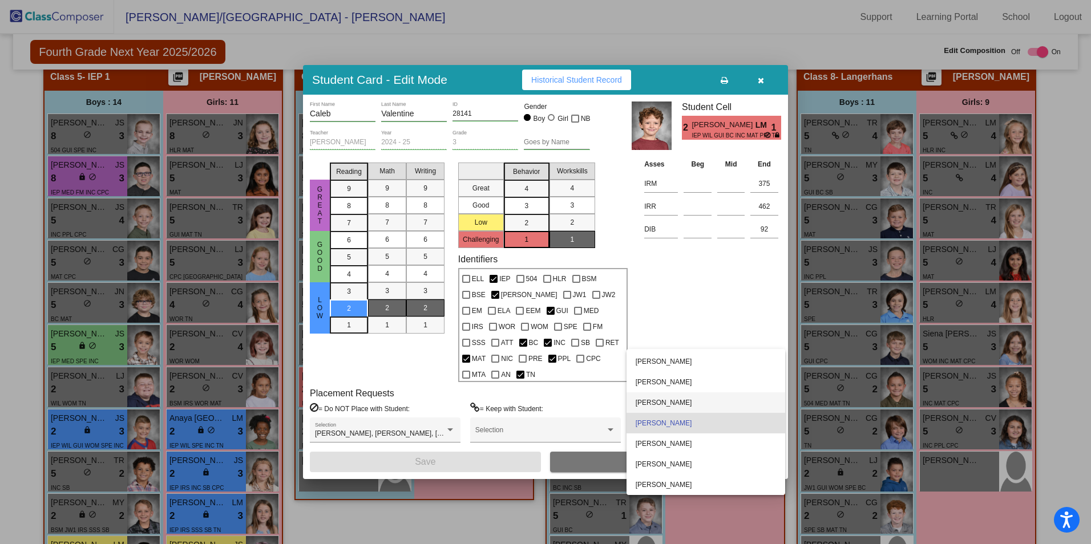
click at [688, 402] on span "[PERSON_NAME]" at bounding box center [706, 403] width 140 height 21
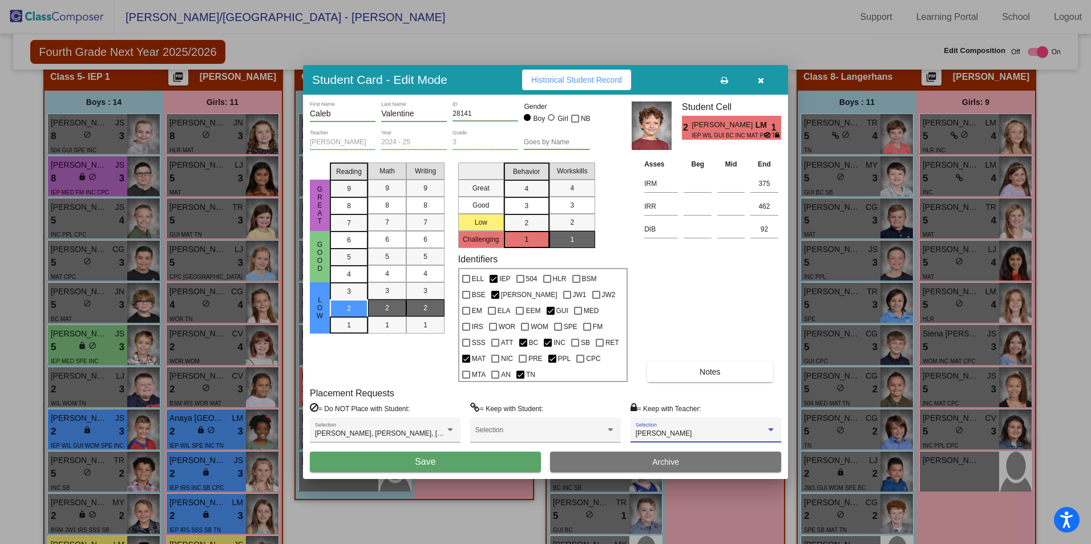
click at [520, 452] on button "Save" at bounding box center [425, 462] width 231 height 21
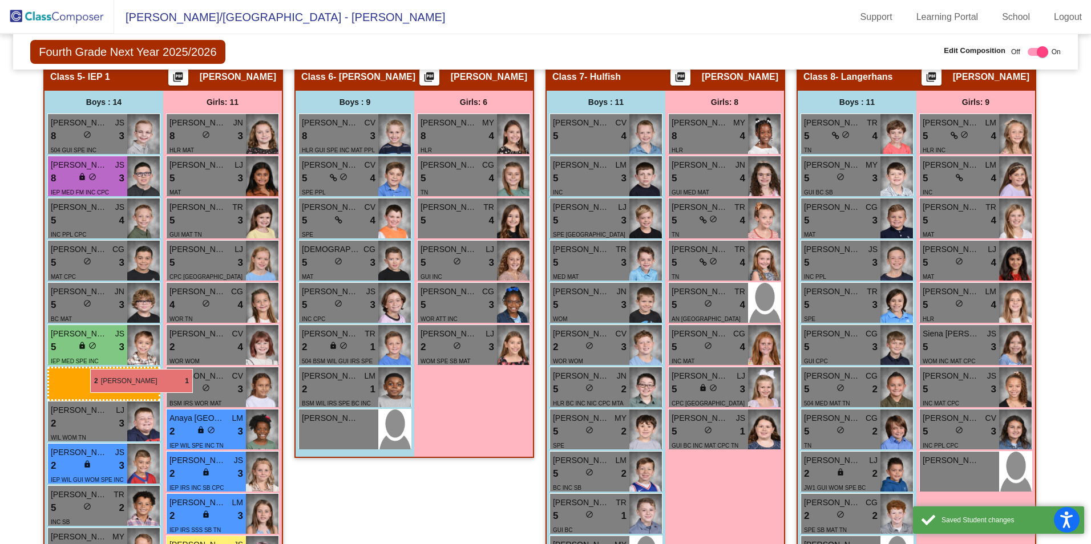
drag, startPoint x: 354, startPoint y: 388, endPoint x: 90, endPoint y: 369, distance: 264.3
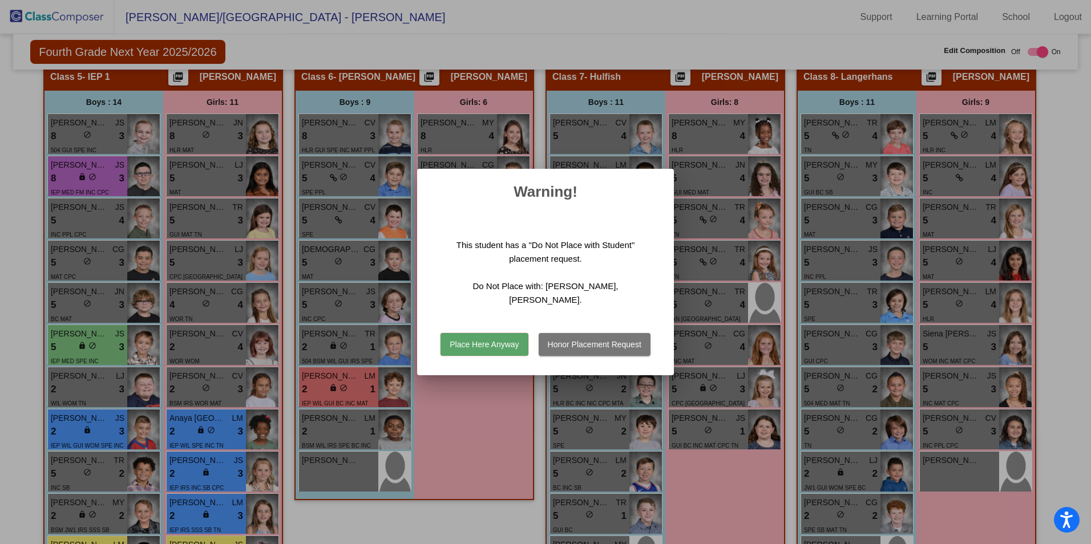
click at [495, 346] on button "Place Here Anyway" at bounding box center [484, 344] width 87 height 23
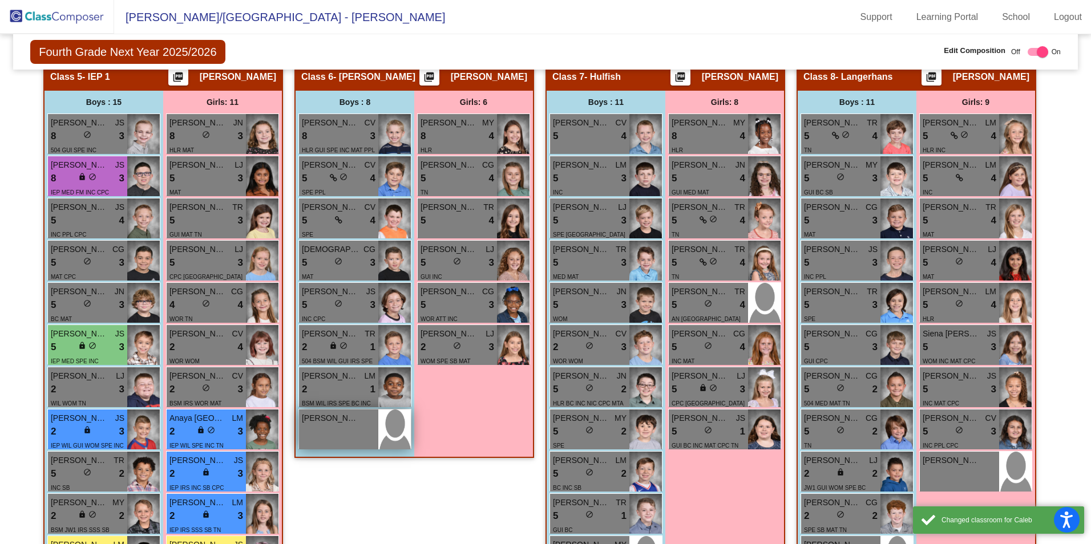
click at [355, 425] on span "[PERSON_NAME]" at bounding box center [330, 419] width 57 height 12
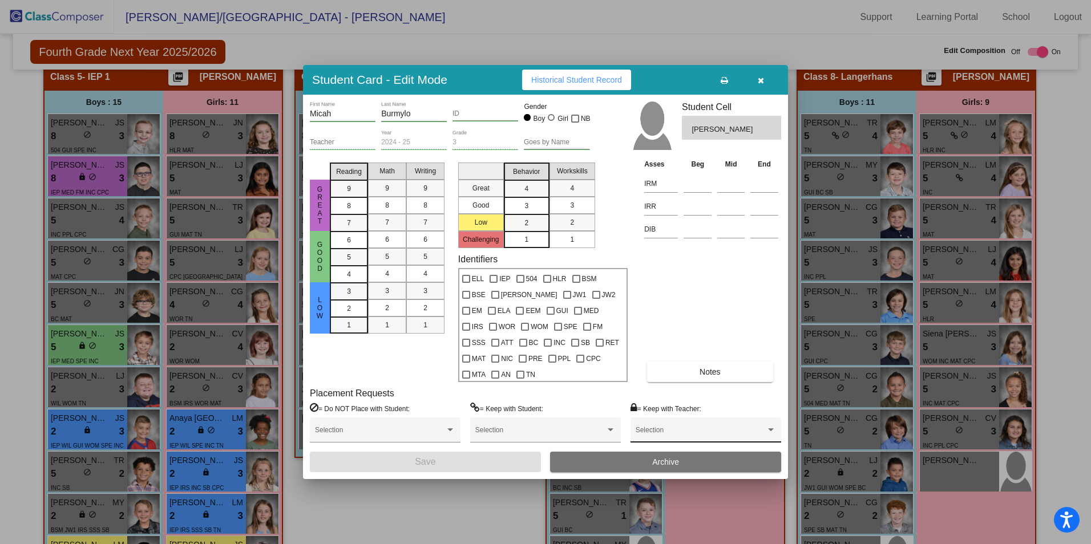
click at [652, 423] on div "Selection" at bounding box center [706, 433] width 140 height 21
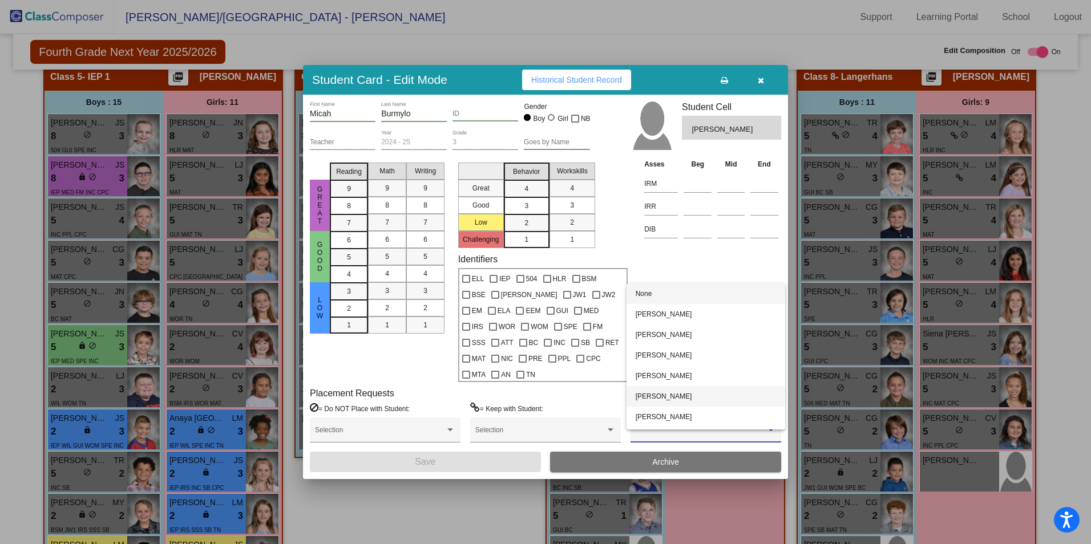
click at [687, 396] on span "[PERSON_NAME]" at bounding box center [706, 396] width 140 height 21
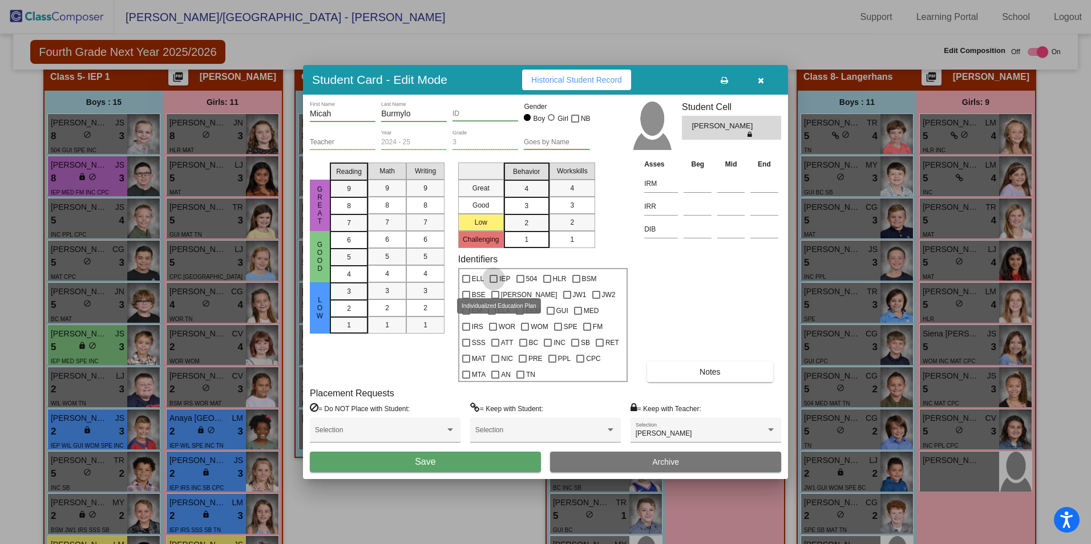
click at [499, 286] on span "IEP" at bounding box center [504, 279] width 11 height 14
click at [494, 284] on input "IEP" at bounding box center [493, 283] width 1 height 1
checkbox input "true"
click at [380, 452] on button "Save" at bounding box center [425, 462] width 231 height 21
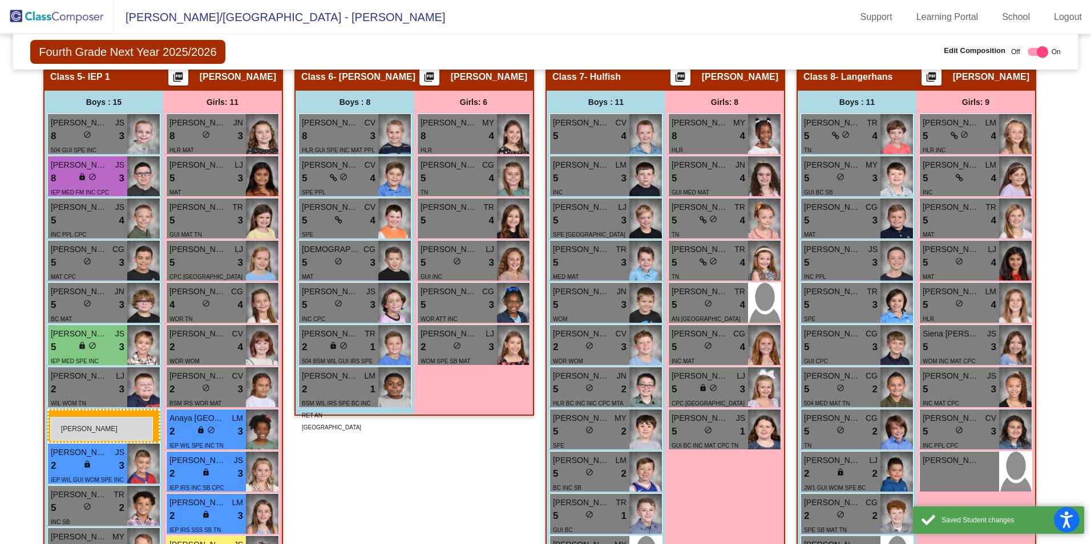
drag, startPoint x: 364, startPoint y: 440, endPoint x: 50, endPoint y: 417, distance: 314.2
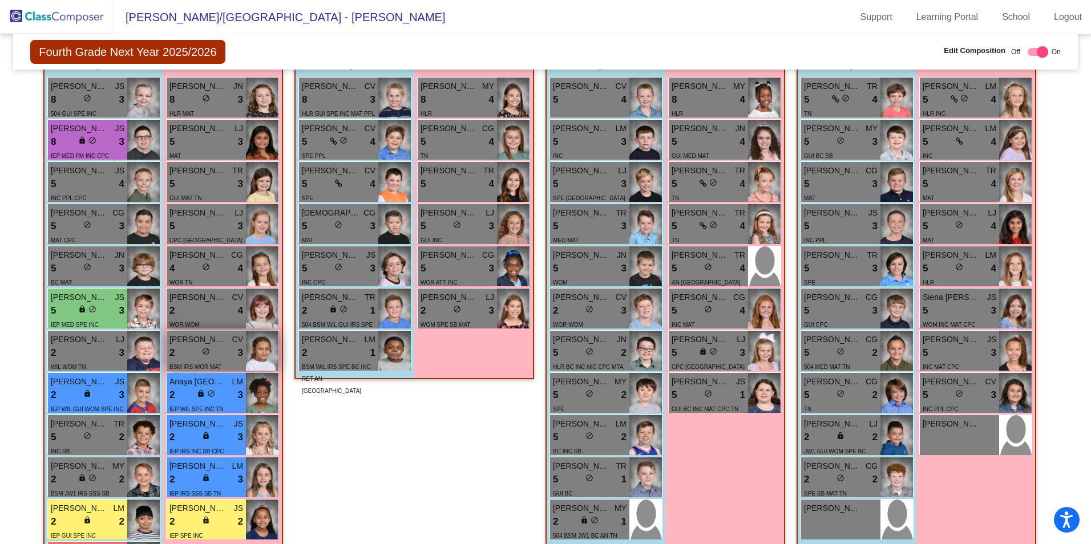
scroll to position [1027, 0]
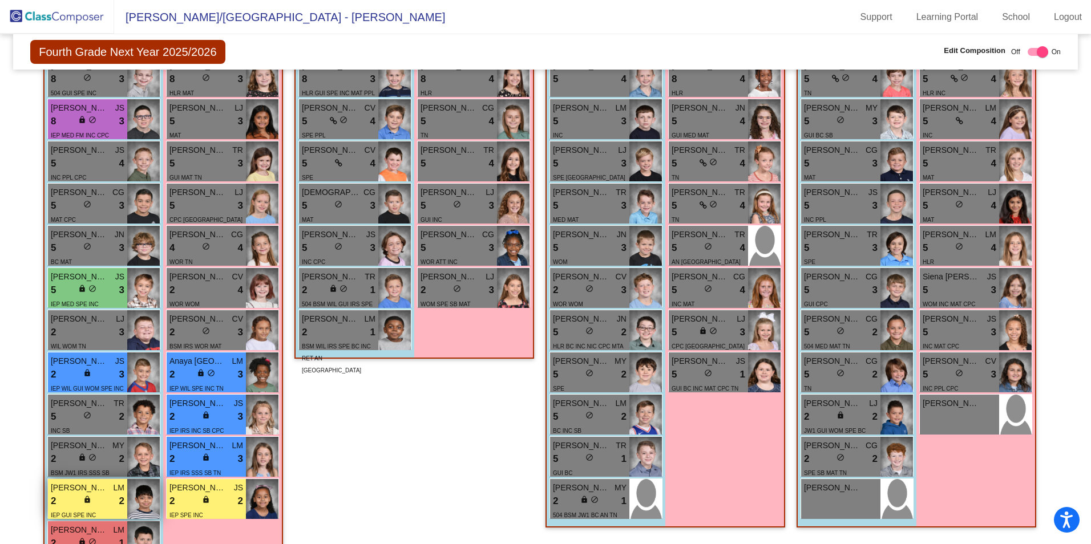
click at [106, 503] on div "2 lock do_not_disturb_alt 2" at bounding box center [88, 501] width 74 height 15
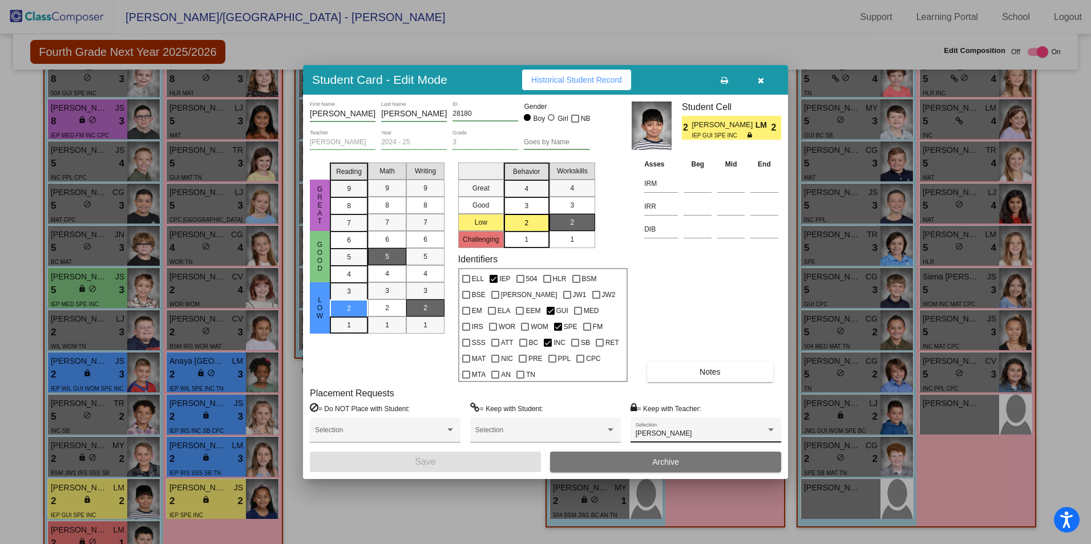
click at [660, 430] on div "[PERSON_NAME] Selection" at bounding box center [706, 433] width 140 height 21
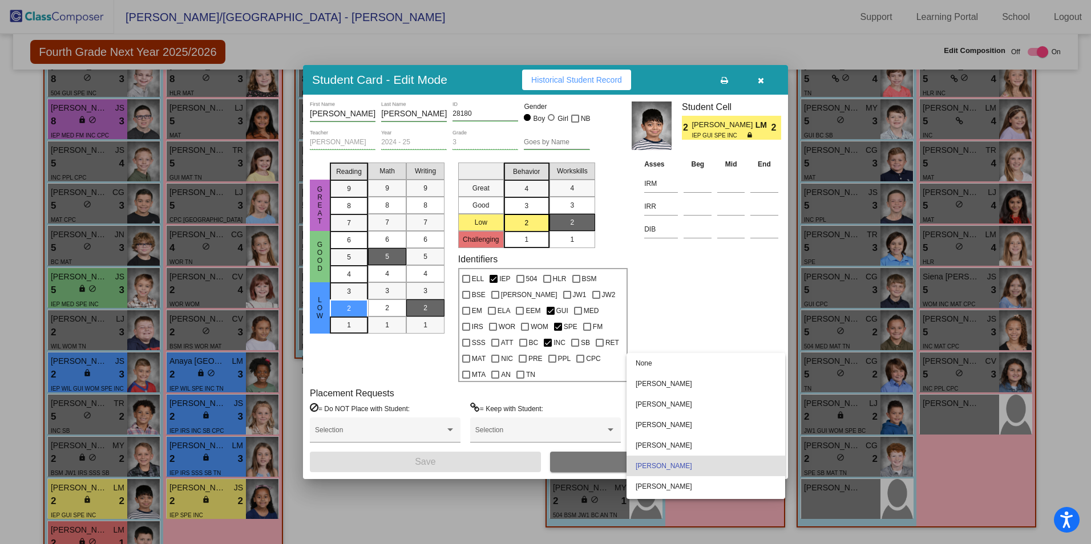
scroll to position [59, 0]
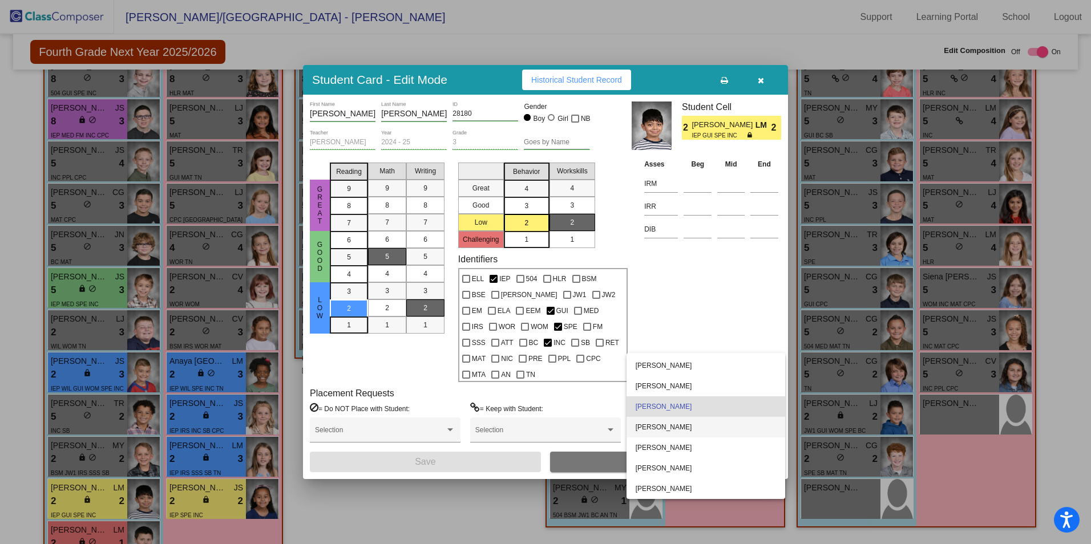
click at [670, 431] on span "[PERSON_NAME]" at bounding box center [706, 427] width 140 height 21
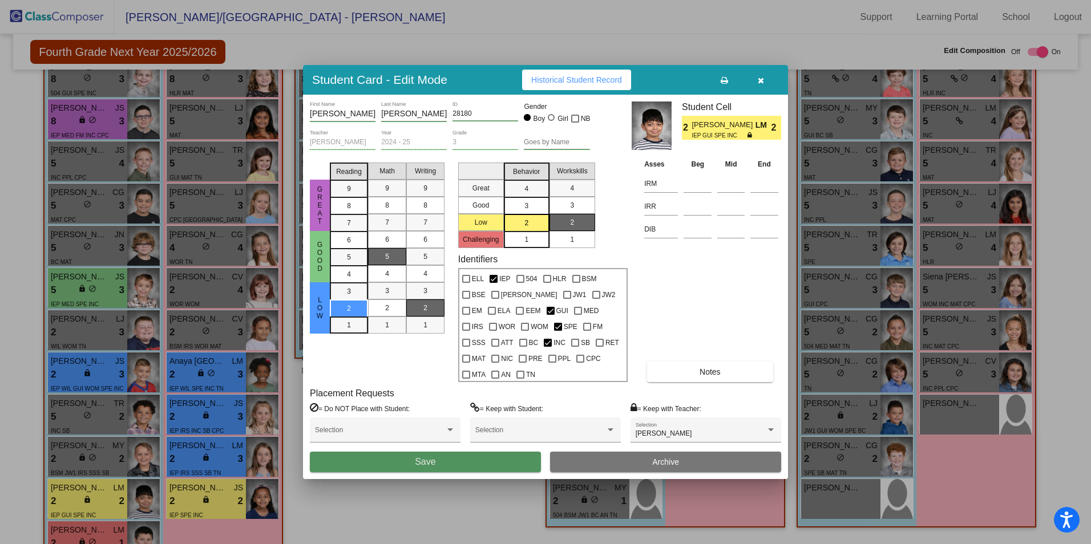
click at [513, 461] on button "Save" at bounding box center [425, 462] width 231 height 21
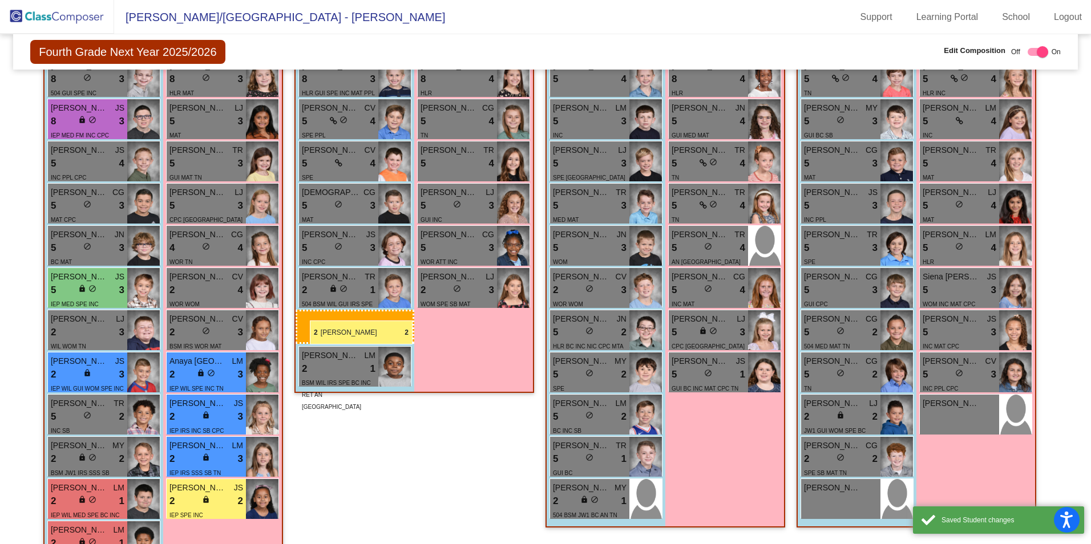
drag, startPoint x: 100, startPoint y: 486, endPoint x: 310, endPoint y: 321, distance: 267.4
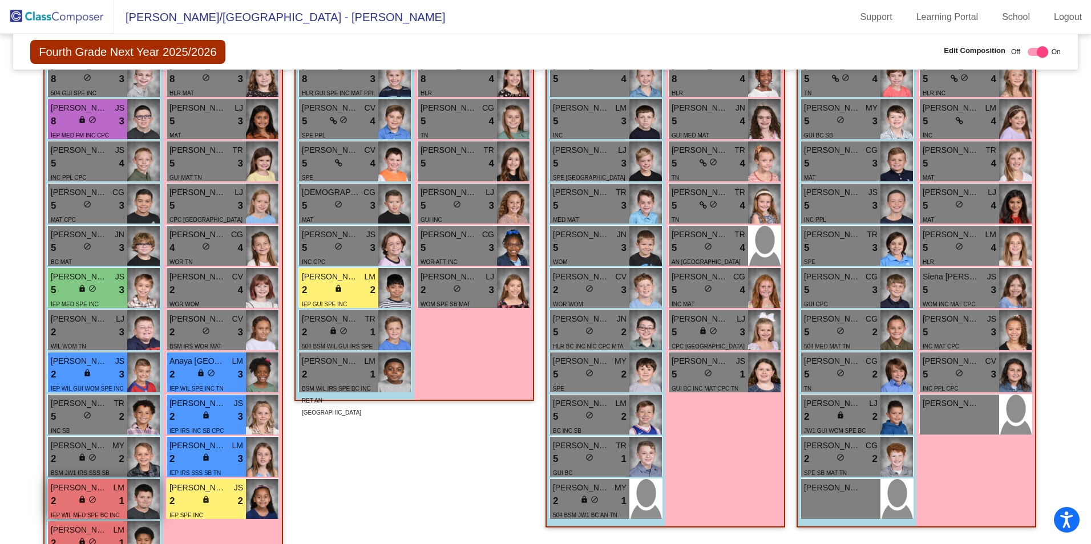
click at [102, 502] on div "2 lock do_not_disturb_alt 1" at bounding box center [88, 501] width 74 height 15
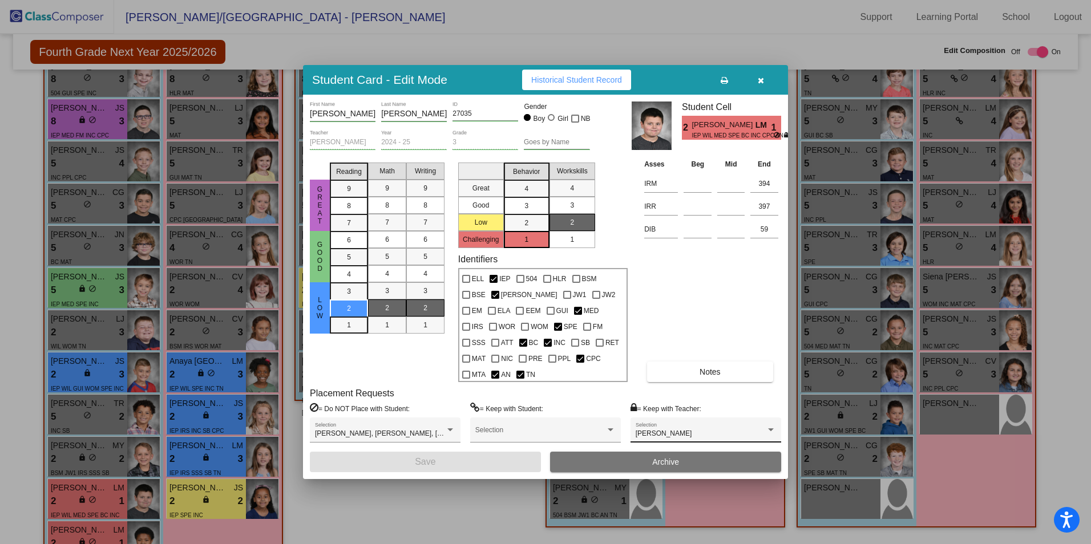
click at [709, 430] on div "[PERSON_NAME]" at bounding box center [701, 434] width 130 height 8
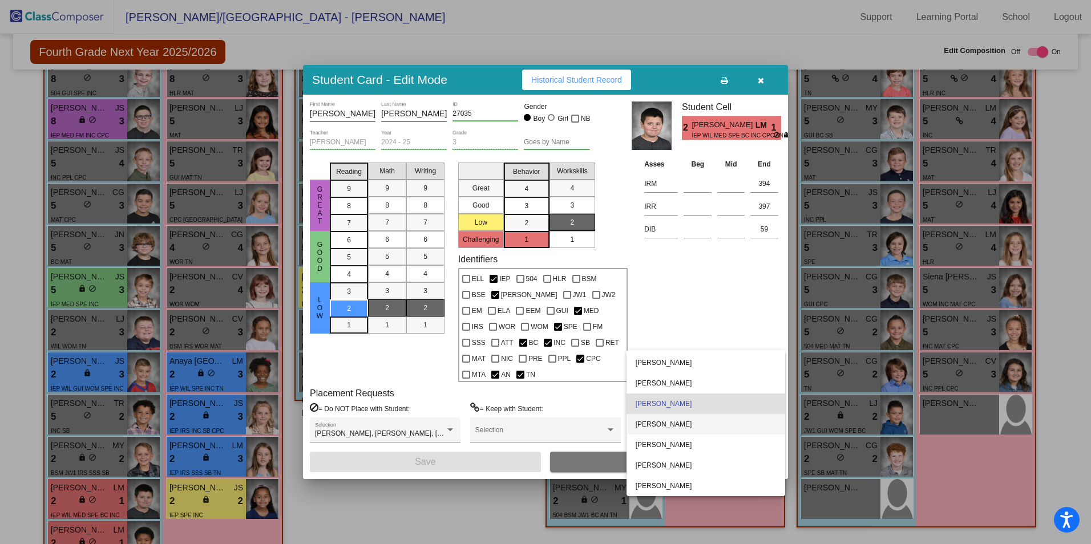
click at [709, 421] on span "[PERSON_NAME]" at bounding box center [706, 424] width 140 height 21
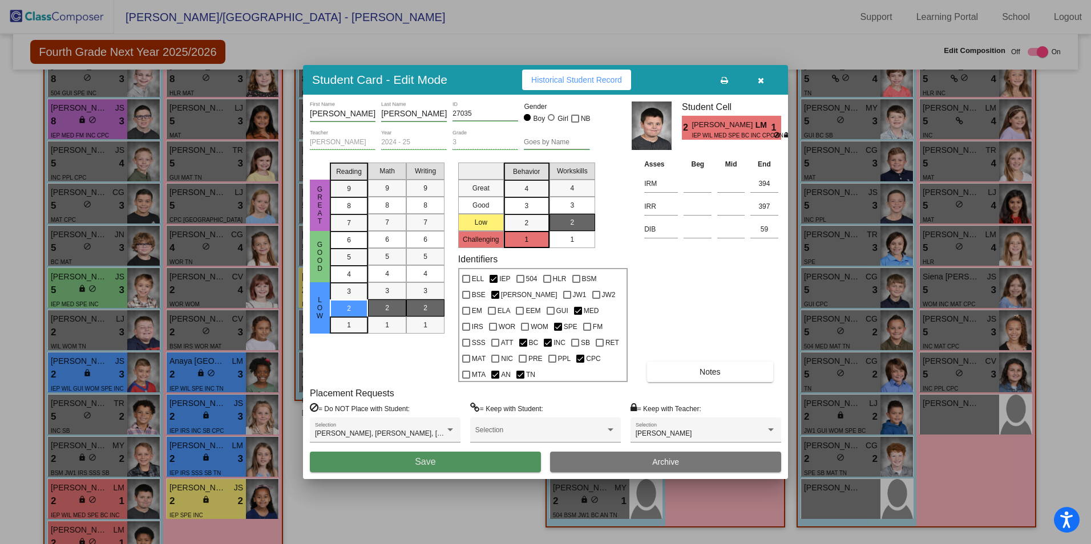
click at [483, 452] on button "Save" at bounding box center [425, 462] width 231 height 21
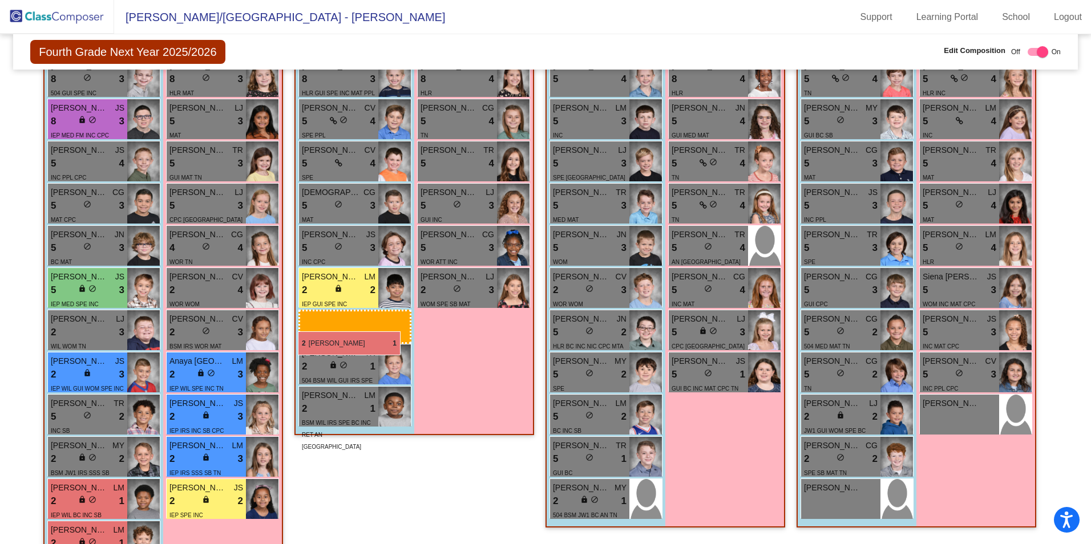
drag, startPoint x: 68, startPoint y: 495, endPoint x: 298, endPoint y: 332, distance: 282.4
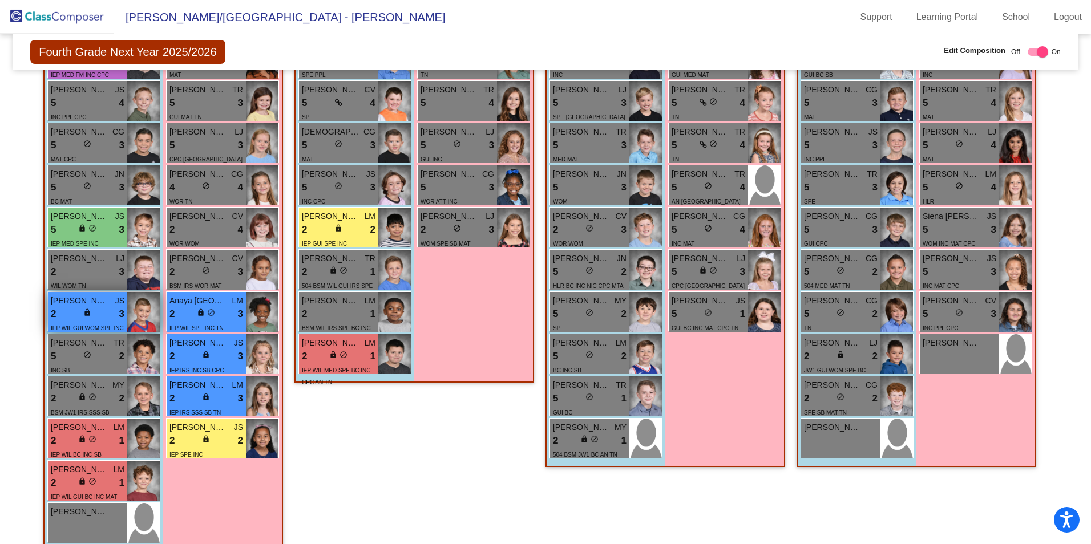
scroll to position [1141, 0]
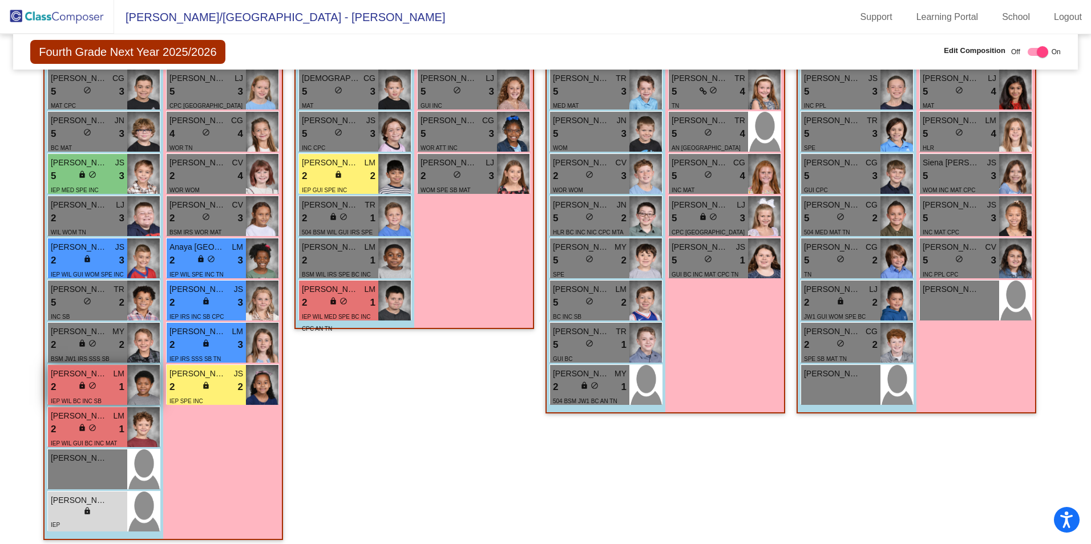
click at [70, 389] on div "2 lock do_not_disturb_alt 1" at bounding box center [88, 387] width 74 height 15
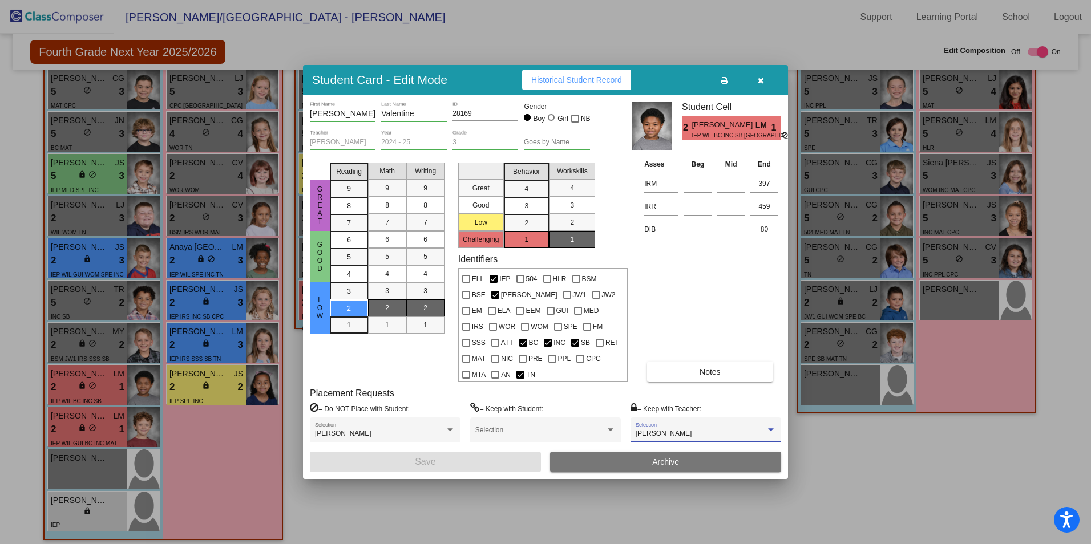
click at [699, 430] on div "[PERSON_NAME]" at bounding box center [701, 434] width 130 height 8
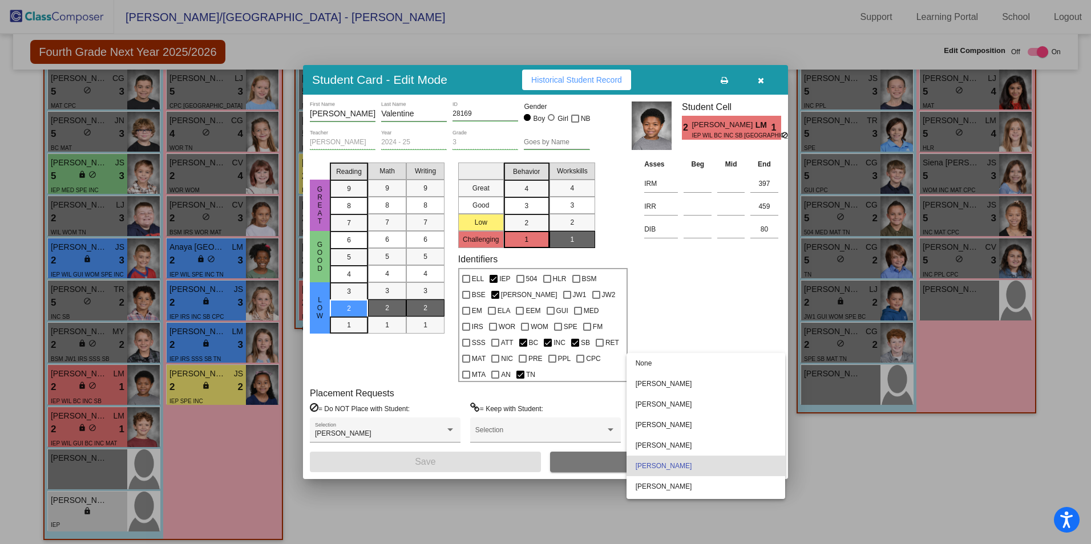
scroll to position [59, 0]
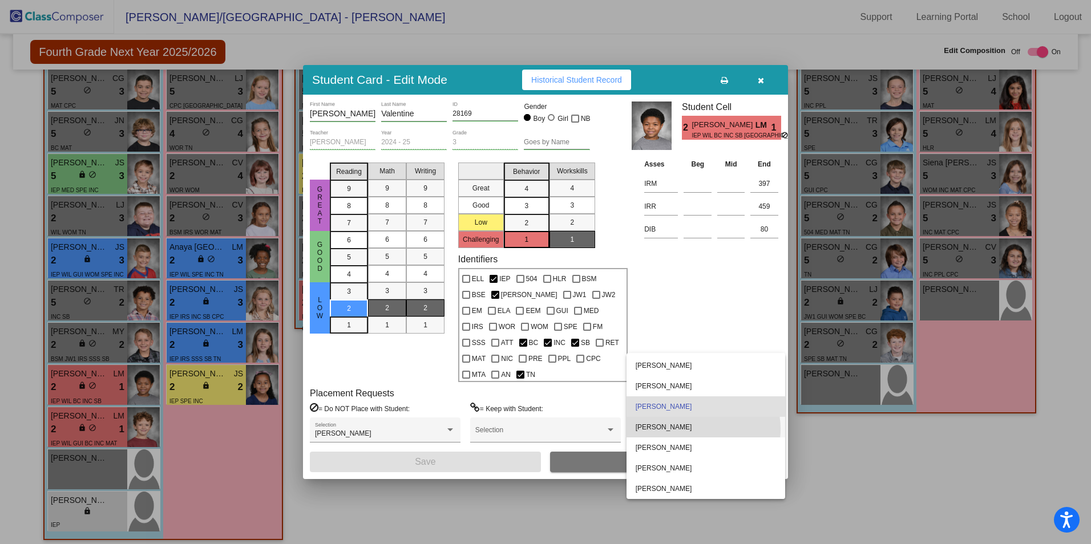
click at [699, 429] on span "[PERSON_NAME]" at bounding box center [706, 427] width 140 height 21
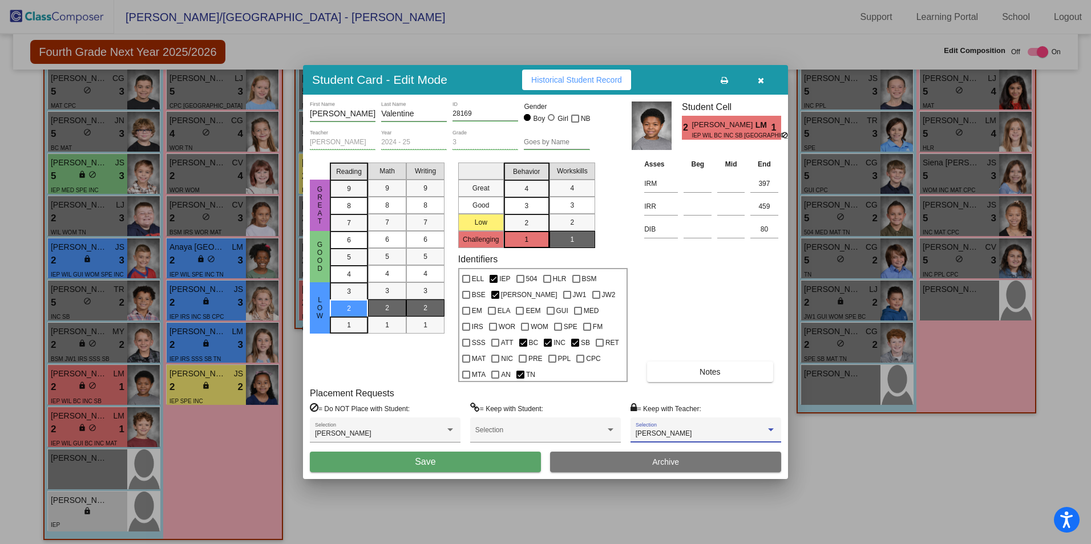
click at [488, 454] on button "Save" at bounding box center [425, 462] width 231 height 21
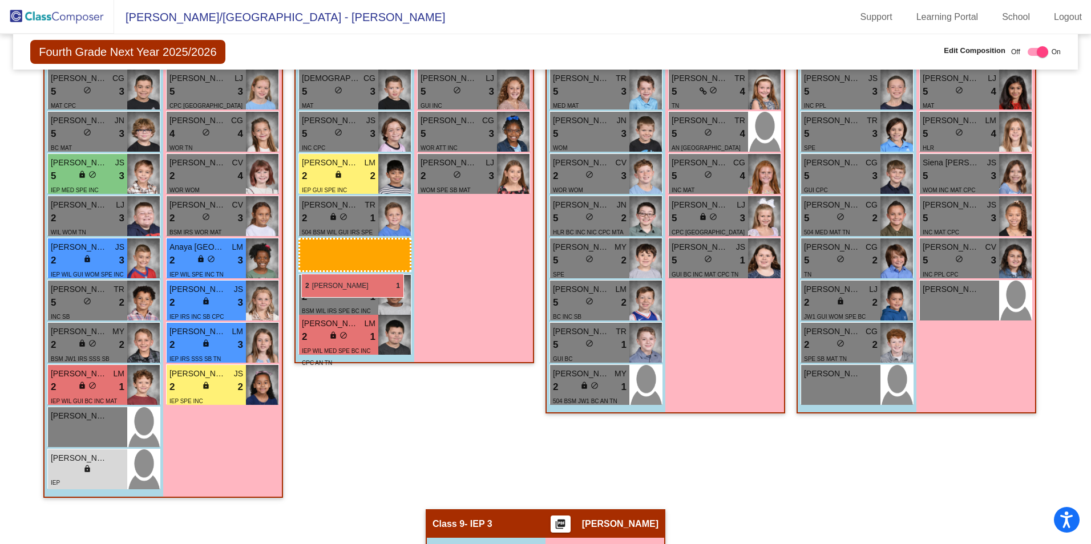
drag, startPoint x: 103, startPoint y: 382, endPoint x: 301, endPoint y: 274, distance: 225.5
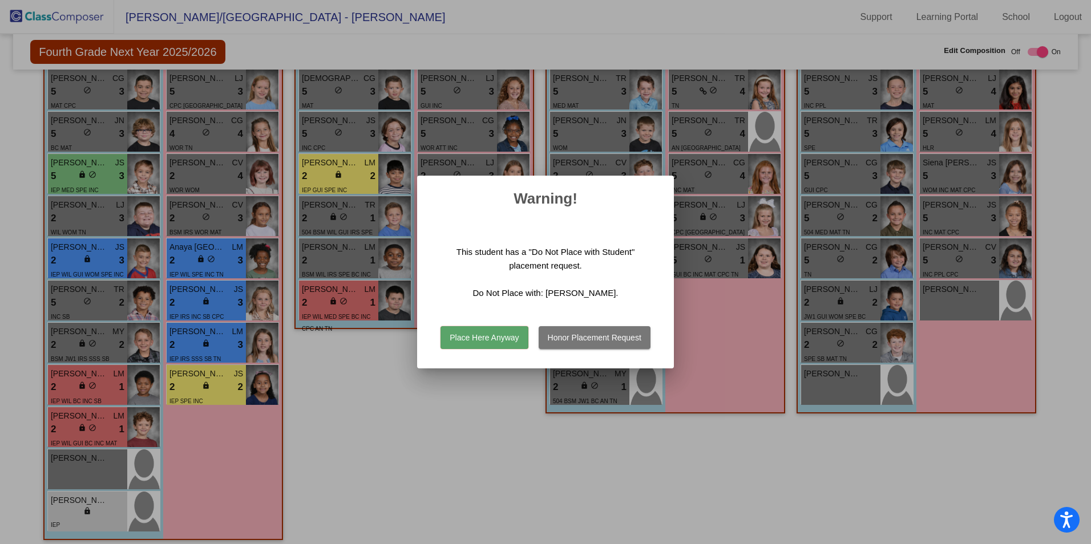
click at [474, 334] on button "Place Here Anyway" at bounding box center [484, 337] width 87 height 23
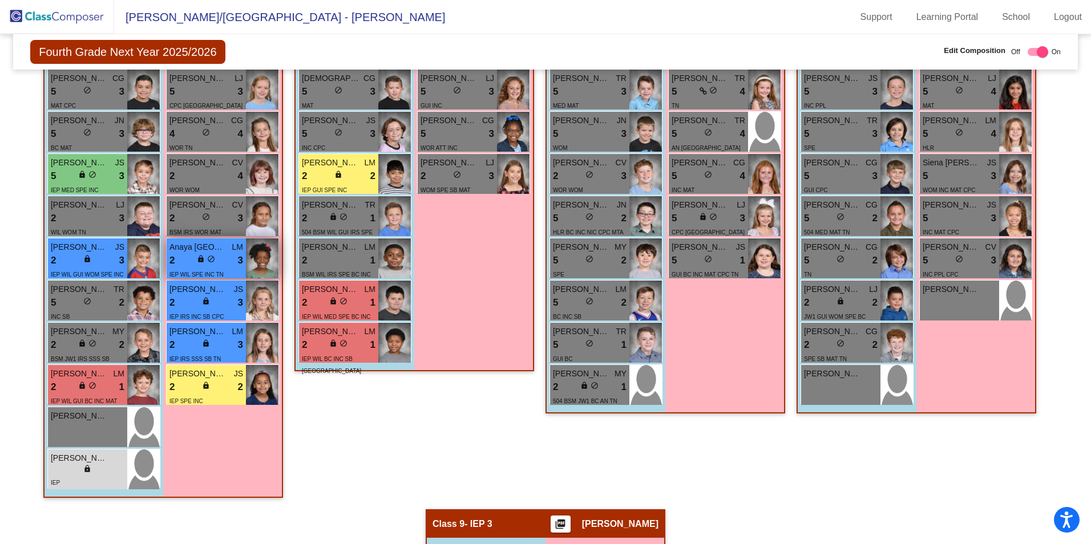
click at [190, 261] on div "2 lock do_not_disturb_alt 3" at bounding box center [207, 260] width 74 height 15
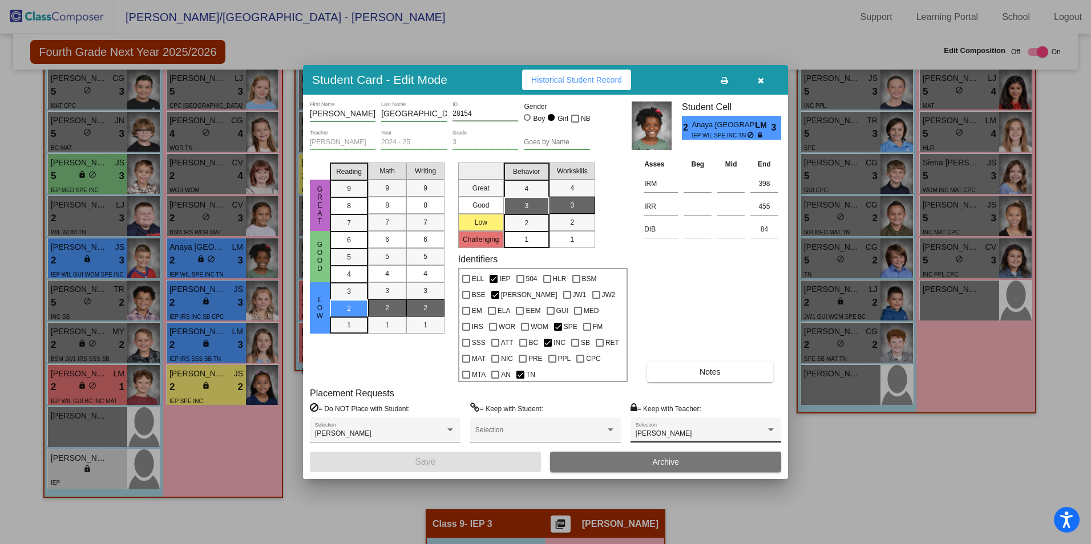
click at [691, 430] on div "[PERSON_NAME]" at bounding box center [701, 434] width 130 height 8
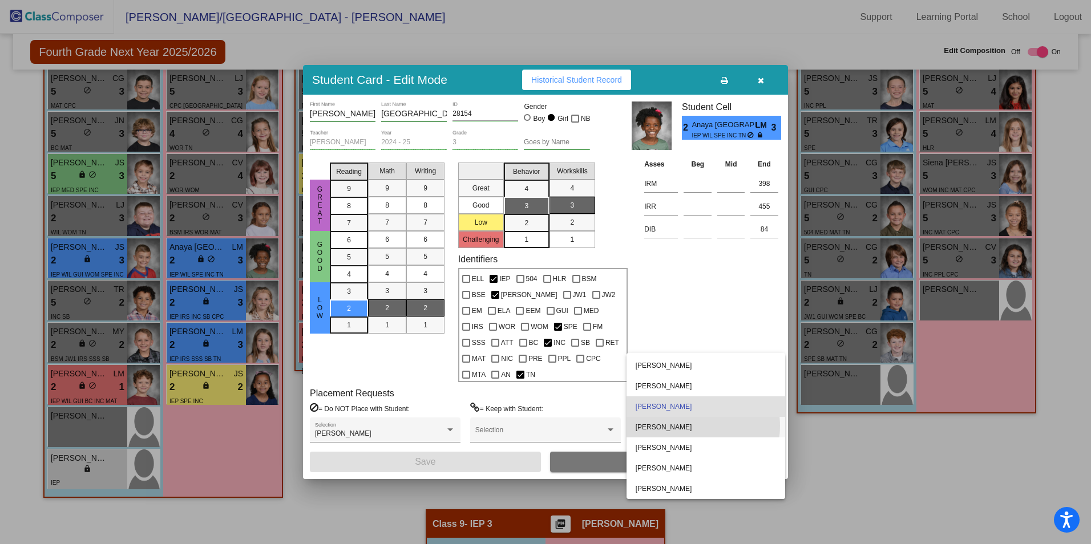
click at [692, 426] on span "[PERSON_NAME]" at bounding box center [706, 427] width 140 height 21
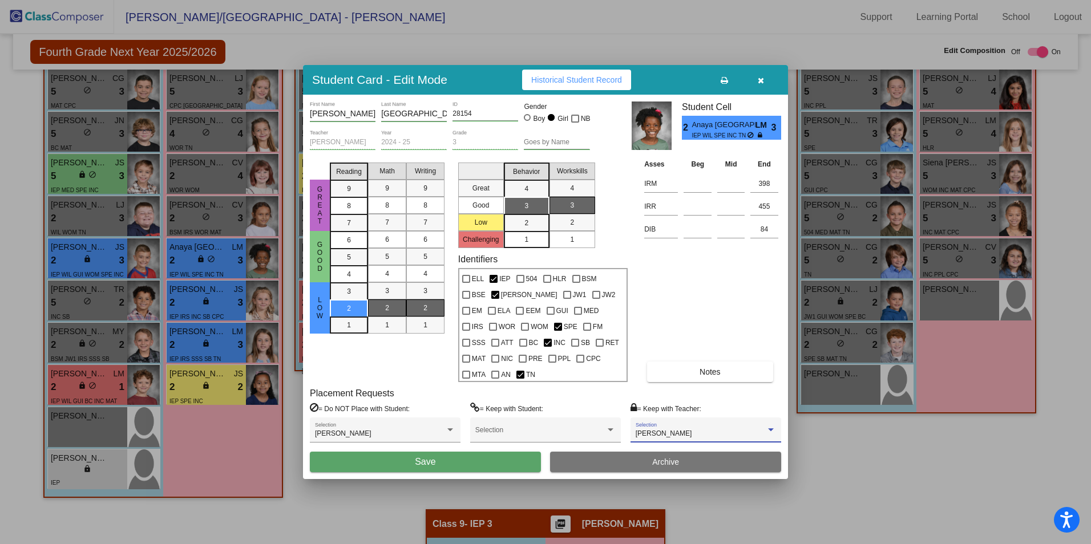
click at [469, 454] on button "Save" at bounding box center [425, 462] width 231 height 21
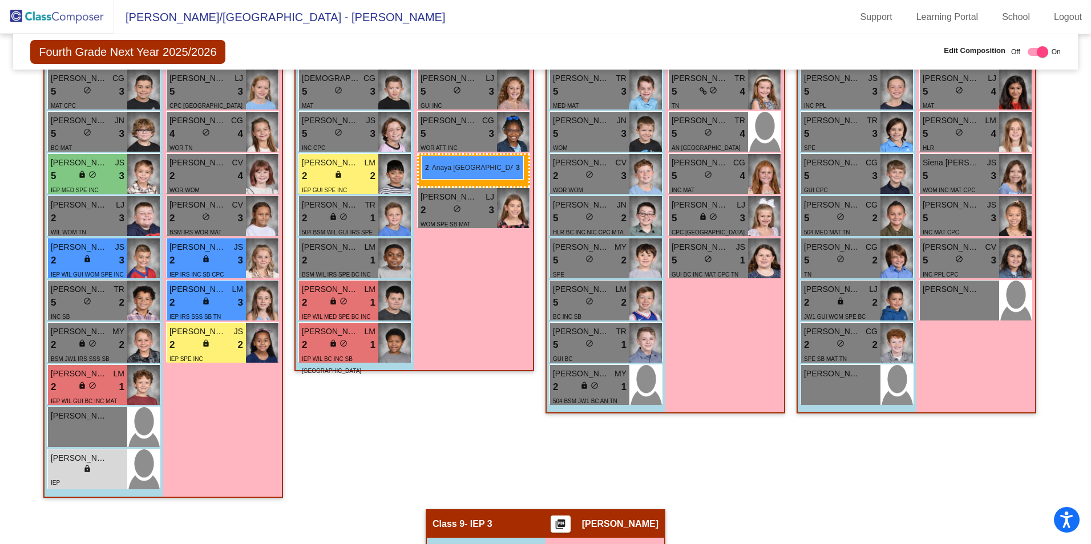
drag, startPoint x: 192, startPoint y: 261, endPoint x: 421, endPoint y: 156, distance: 252.0
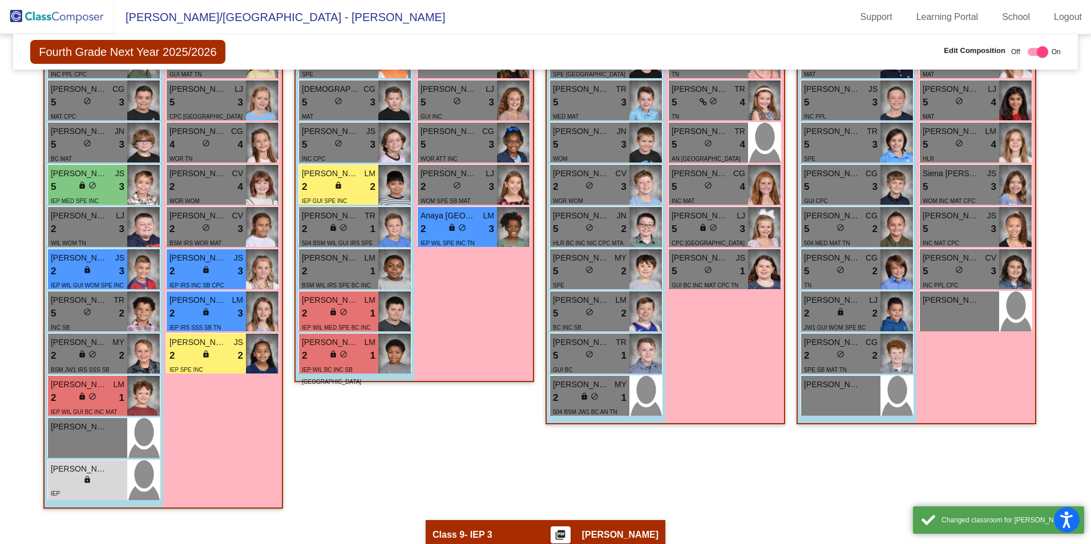
scroll to position [1141, 0]
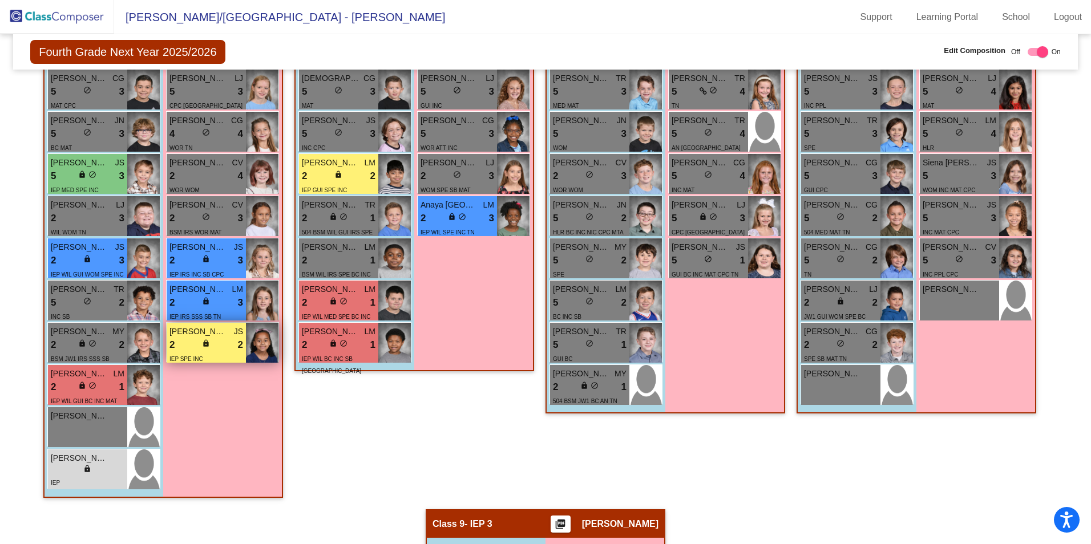
click at [191, 340] on div "2 lock do_not_disturb_alt 2" at bounding box center [207, 345] width 74 height 15
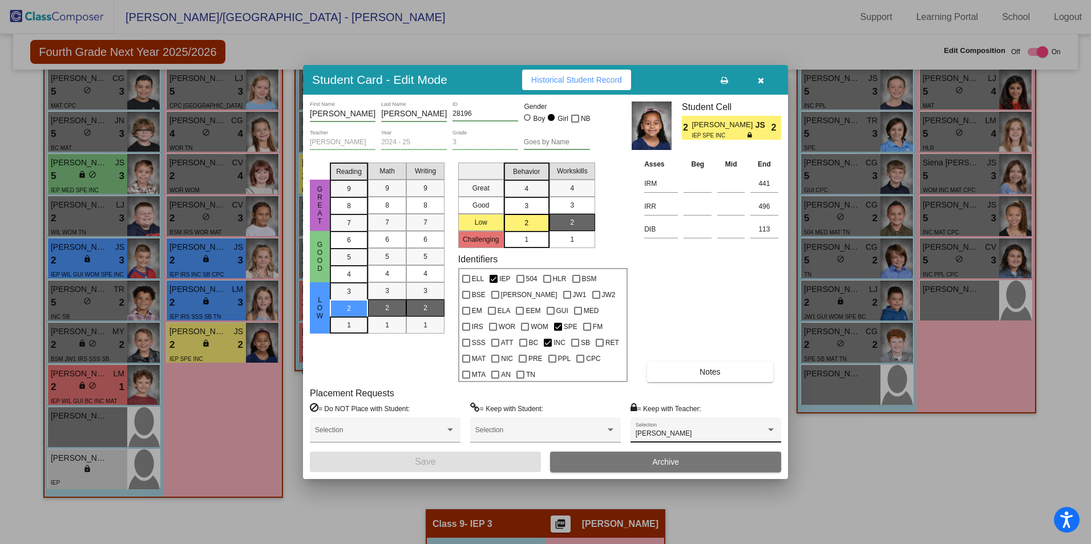
click at [692, 431] on div "[PERSON_NAME] Selection" at bounding box center [706, 433] width 140 height 21
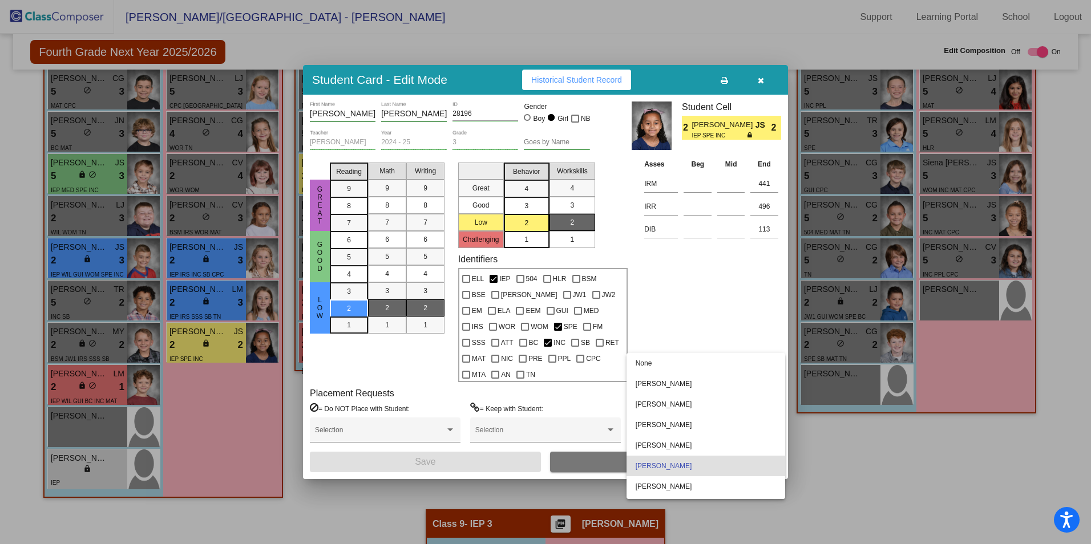
scroll to position [59, 0]
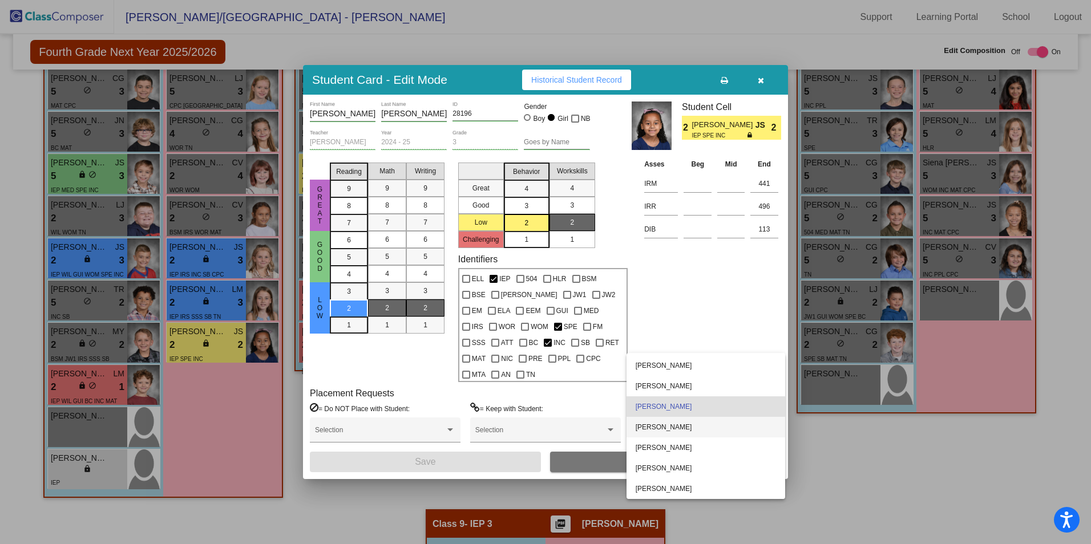
click at [692, 431] on span "[PERSON_NAME]" at bounding box center [706, 427] width 140 height 21
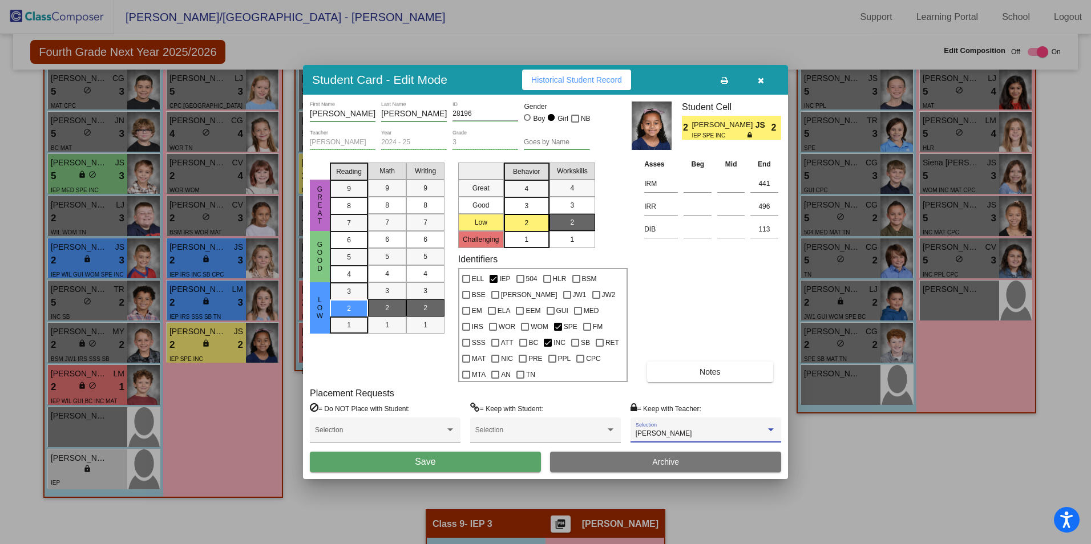
click at [513, 457] on button "Save" at bounding box center [425, 462] width 231 height 21
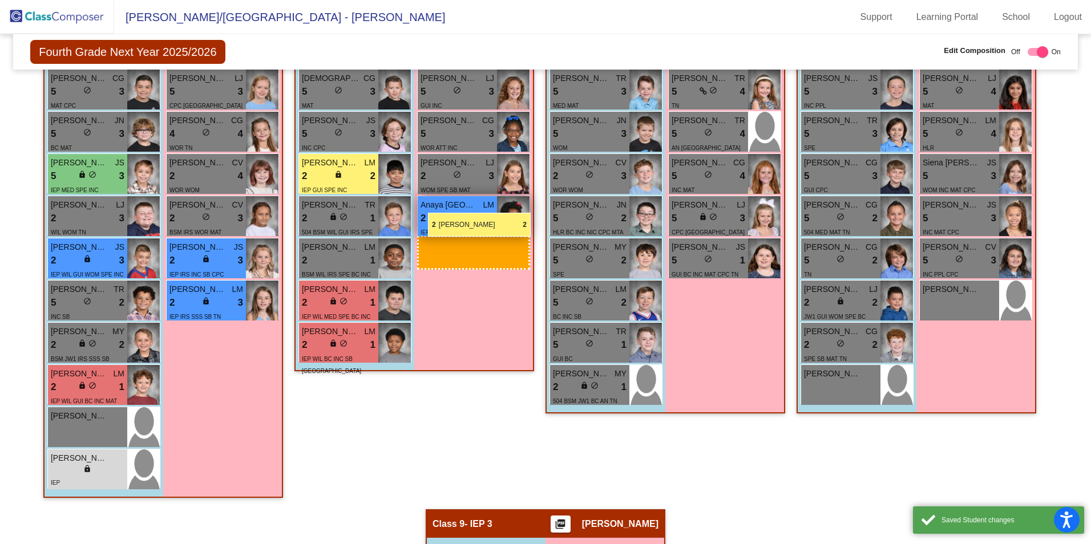
drag, startPoint x: 211, startPoint y: 353, endPoint x: 428, endPoint y: 213, distance: 258.4
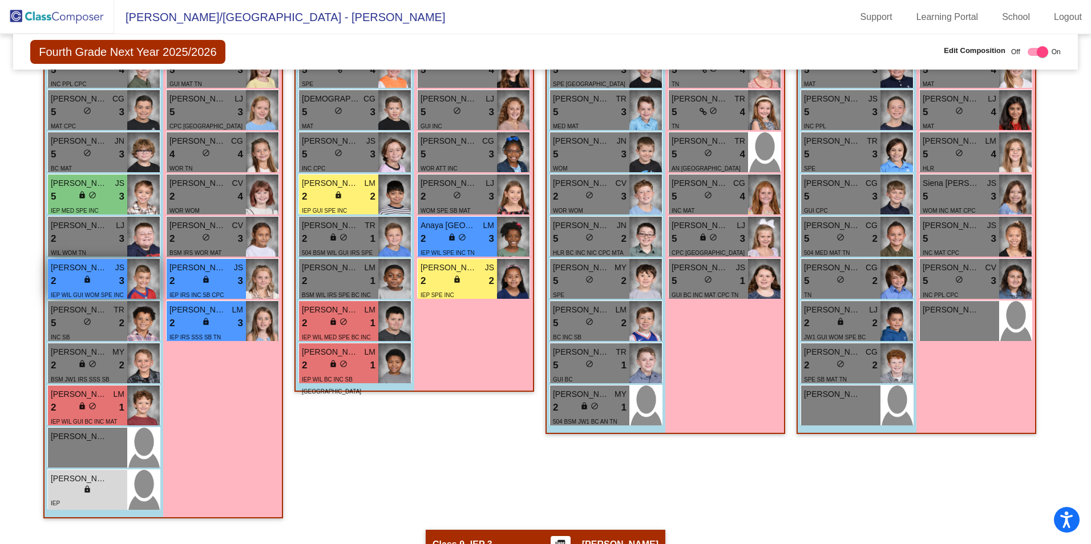
scroll to position [1141, 0]
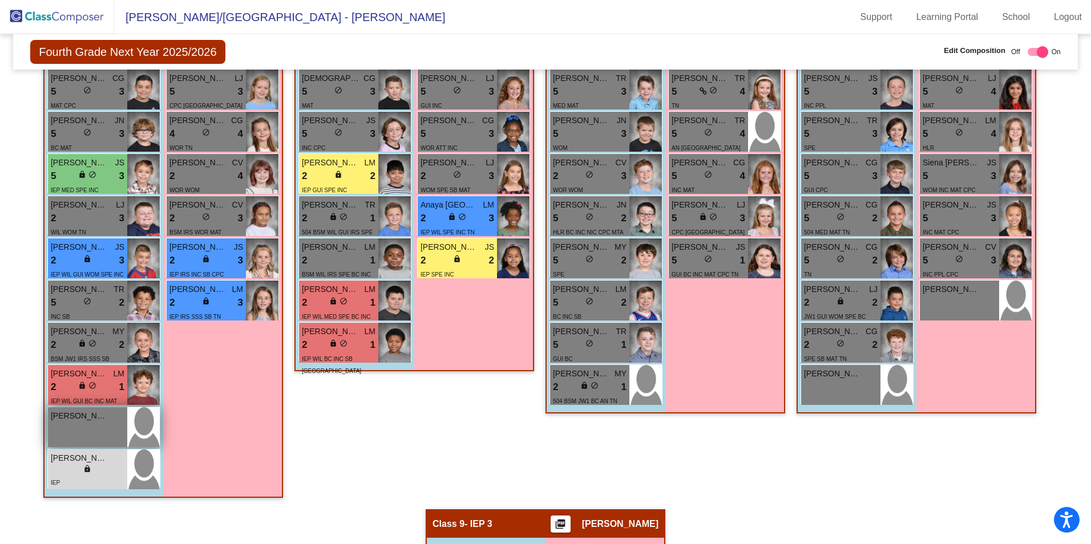
click at [70, 437] on div "[PERSON_NAME] lock do_not_disturb_alt" at bounding box center [87, 427] width 79 height 40
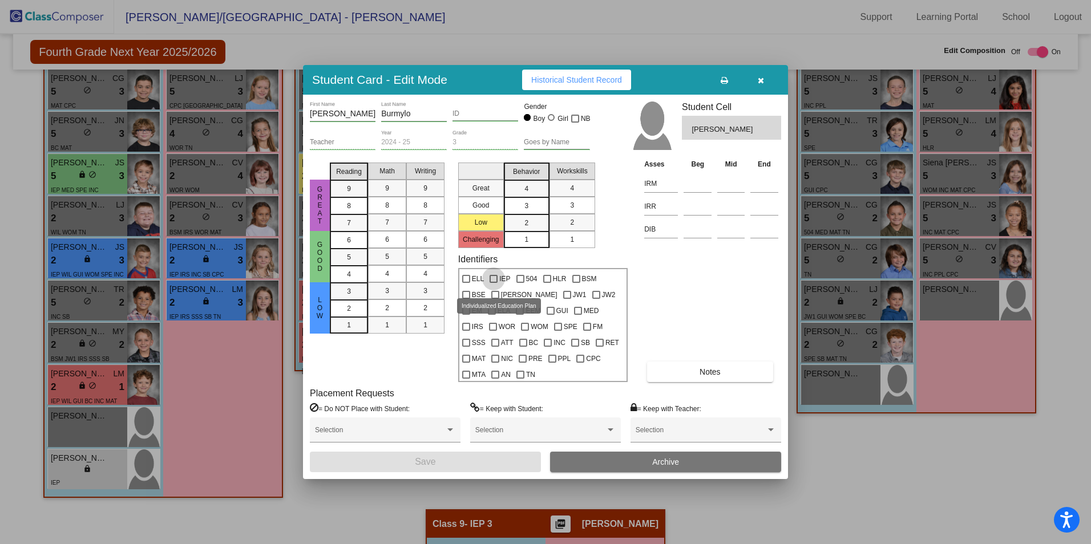
click at [493, 283] on div at bounding box center [494, 279] width 8 height 8
click at [493, 284] on input "IEP" at bounding box center [493, 283] width 1 height 1
checkbox input "true"
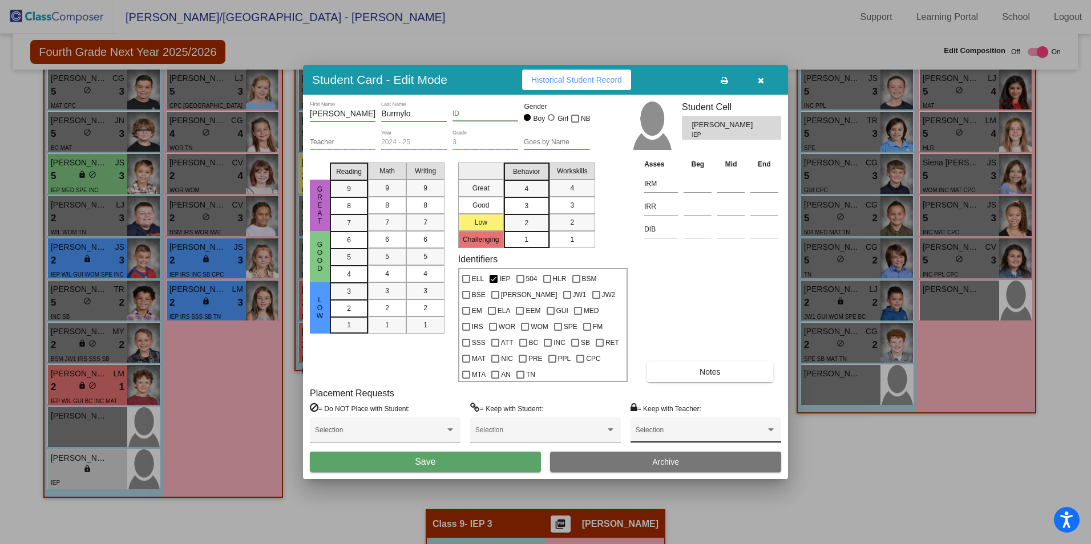
click at [669, 423] on div "Selection" at bounding box center [706, 433] width 140 height 21
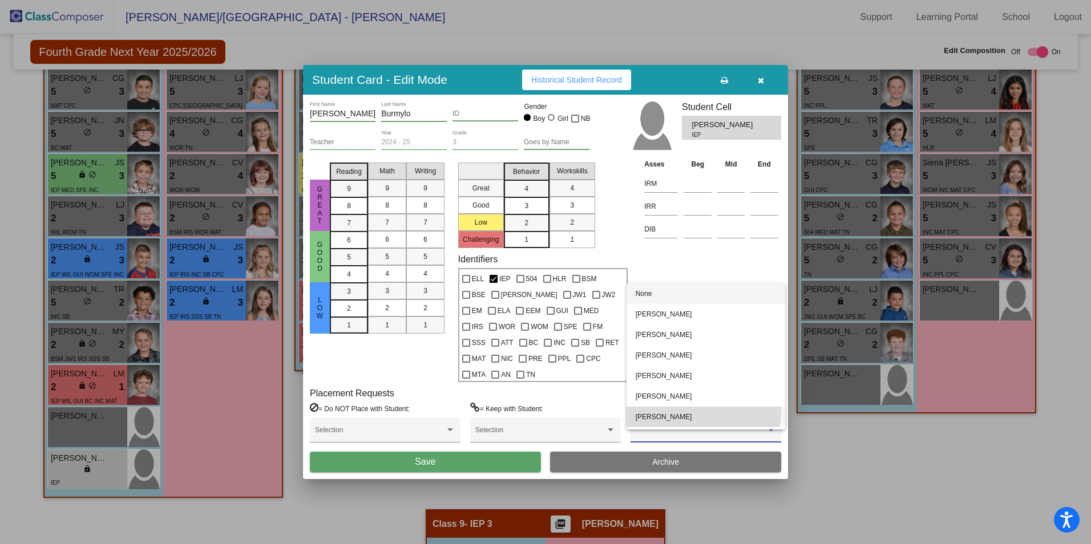
click at [681, 410] on span "[PERSON_NAME]" at bounding box center [706, 417] width 140 height 21
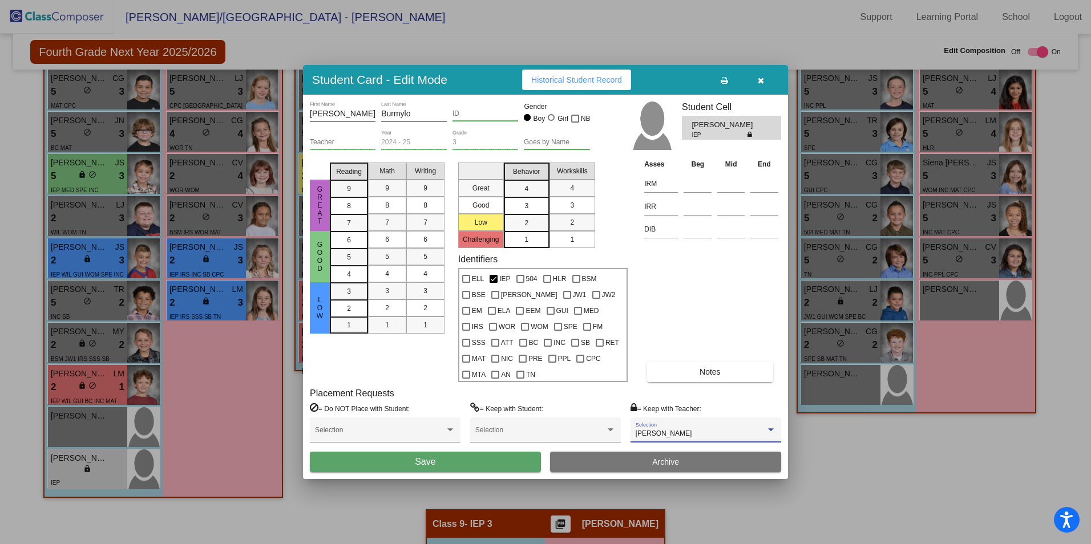
click at [507, 459] on button "Save" at bounding box center [425, 462] width 231 height 21
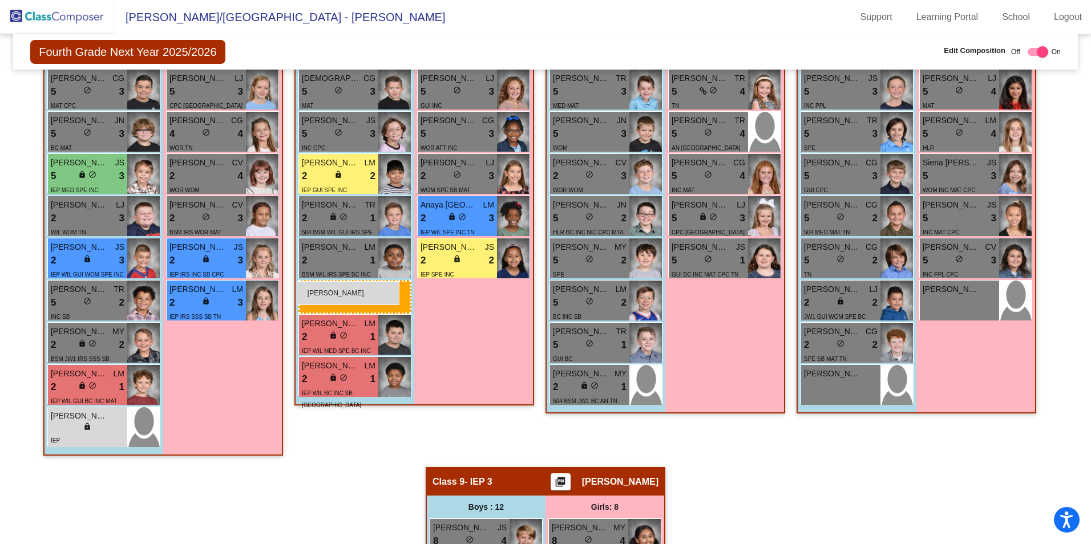
drag, startPoint x: 63, startPoint y: 427, endPoint x: 297, endPoint y: 281, distance: 275.6
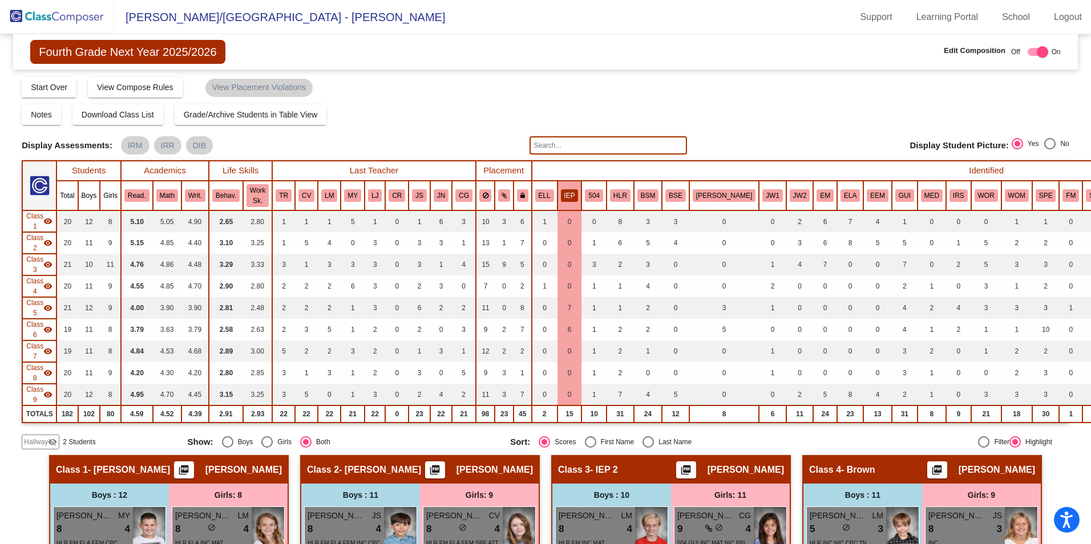
scroll to position [0, 0]
click at [53, 21] on img at bounding box center [57, 17] width 114 height 34
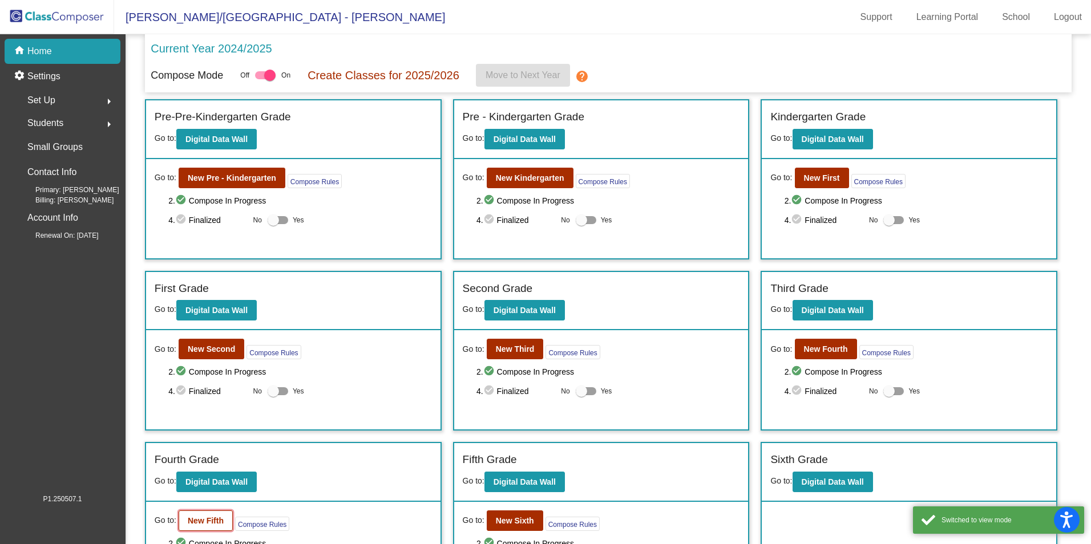
click at [215, 514] on button "New Fifth" at bounding box center [206, 521] width 54 height 21
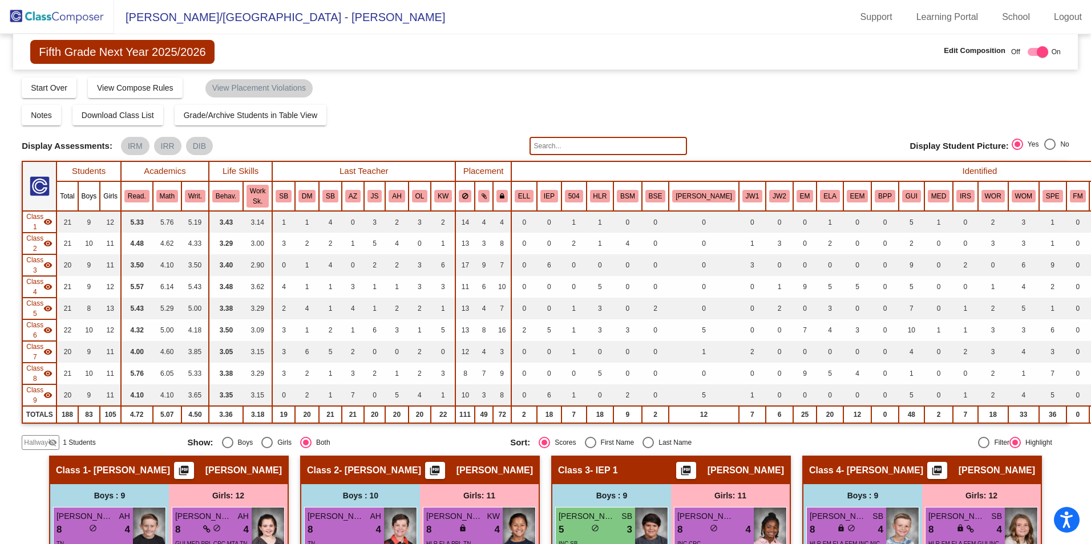
click at [35, 447] on span "Hallway" at bounding box center [36, 443] width 24 height 10
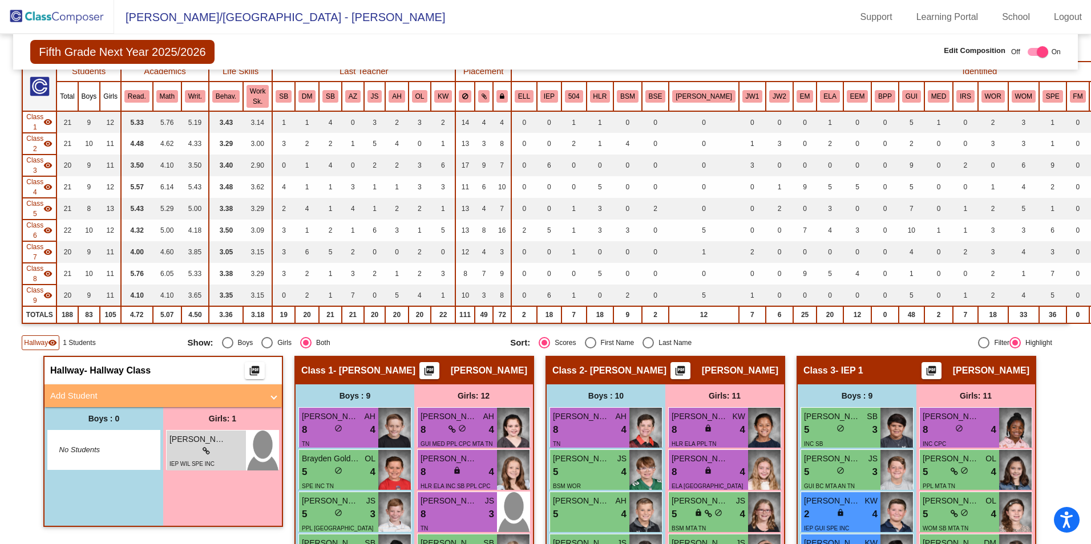
scroll to position [114, 0]
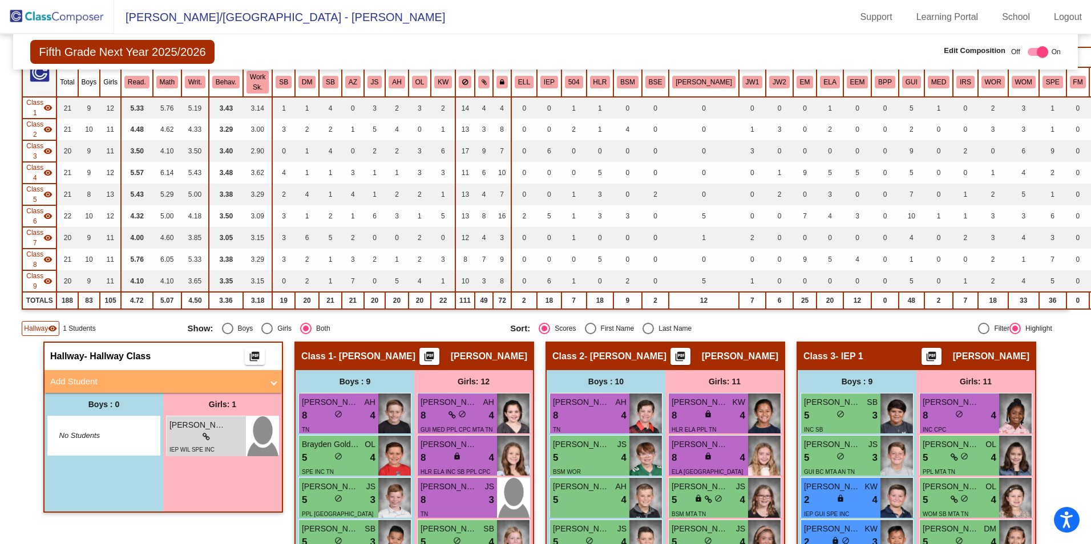
click at [94, 385] on mat-panel-title "Add Student" at bounding box center [156, 382] width 212 height 13
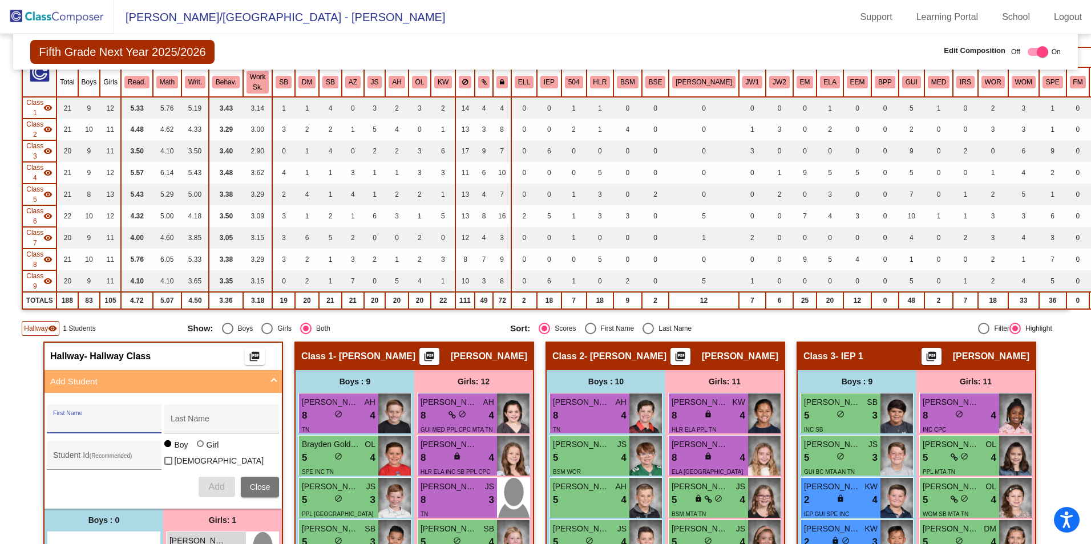
click at [92, 427] on input "First Name" at bounding box center [104, 423] width 103 height 9
type input "[PERSON_NAME]"
click at [233, 424] on input "Last Name" at bounding box center [222, 423] width 103 height 9
type input "[PERSON_NAME]"
click at [197, 447] on label "Girl" at bounding box center [209, 444] width 25 height 11
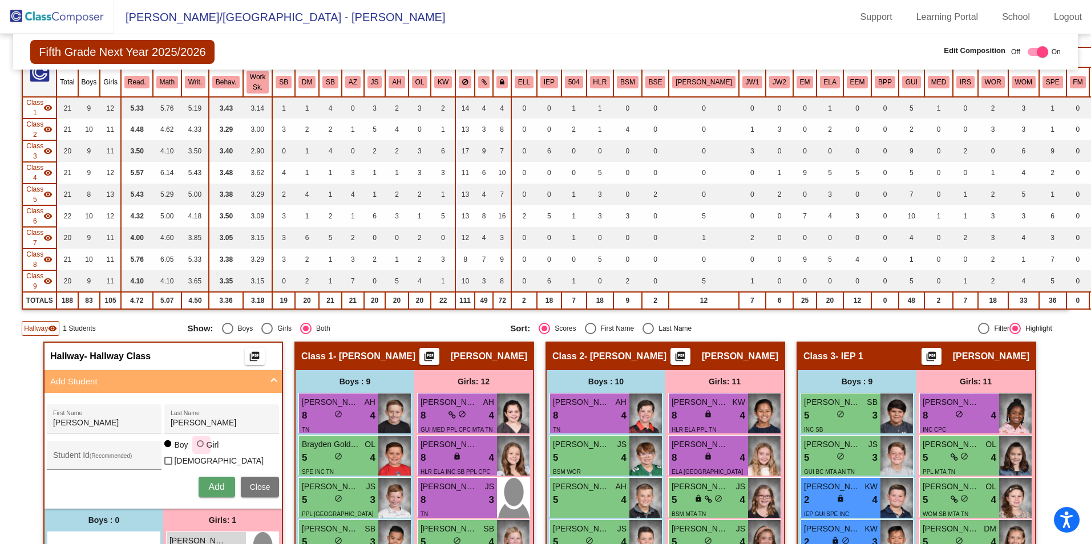
click at [201, 450] on input "Girl" at bounding box center [201, 450] width 1 height 1
radio input "true"
click at [204, 478] on button "Add" at bounding box center [217, 487] width 37 height 21
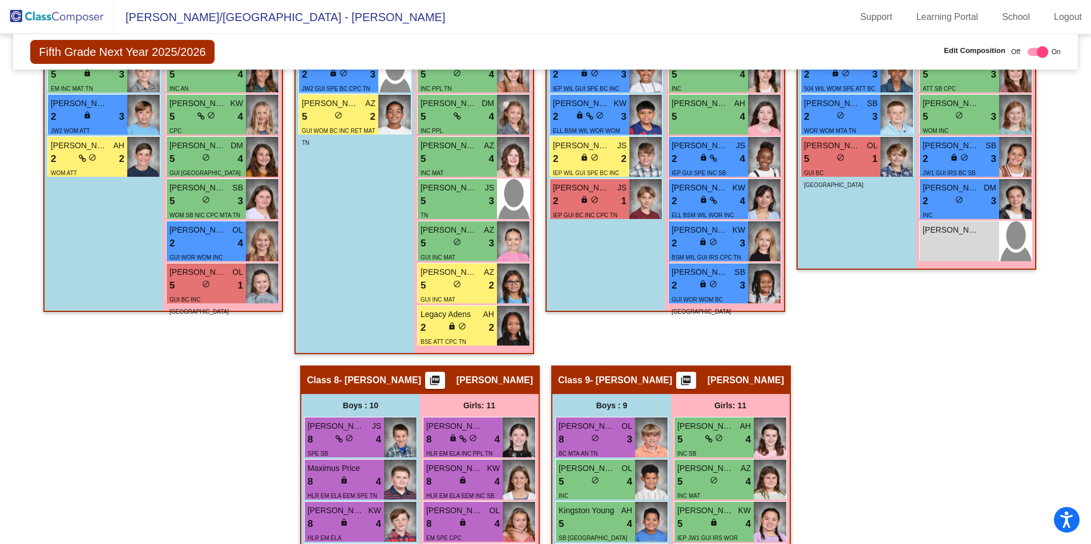
scroll to position [1306, 0]
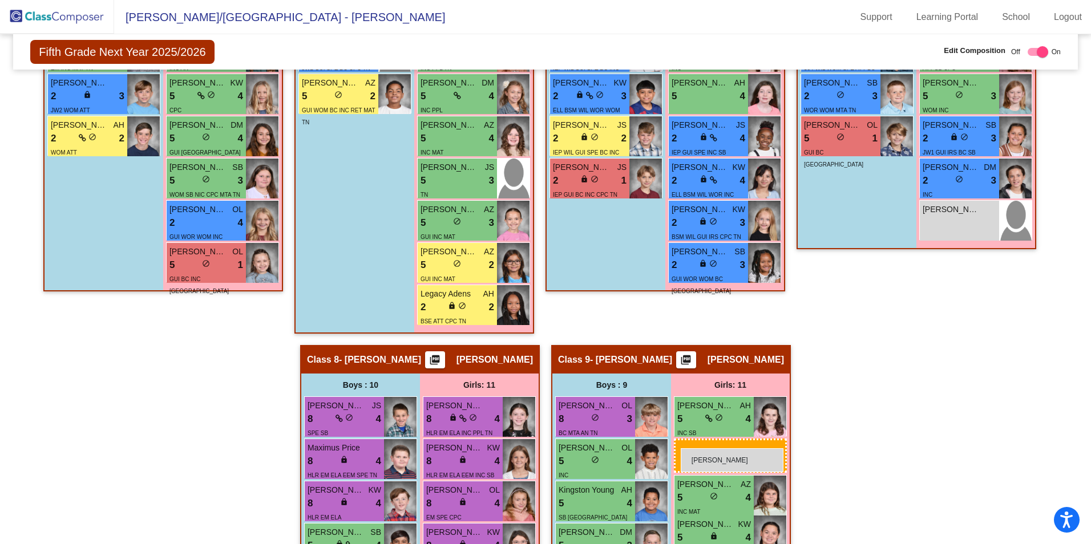
drag, startPoint x: 199, startPoint y: 380, endPoint x: 681, endPoint y: 449, distance: 487.2
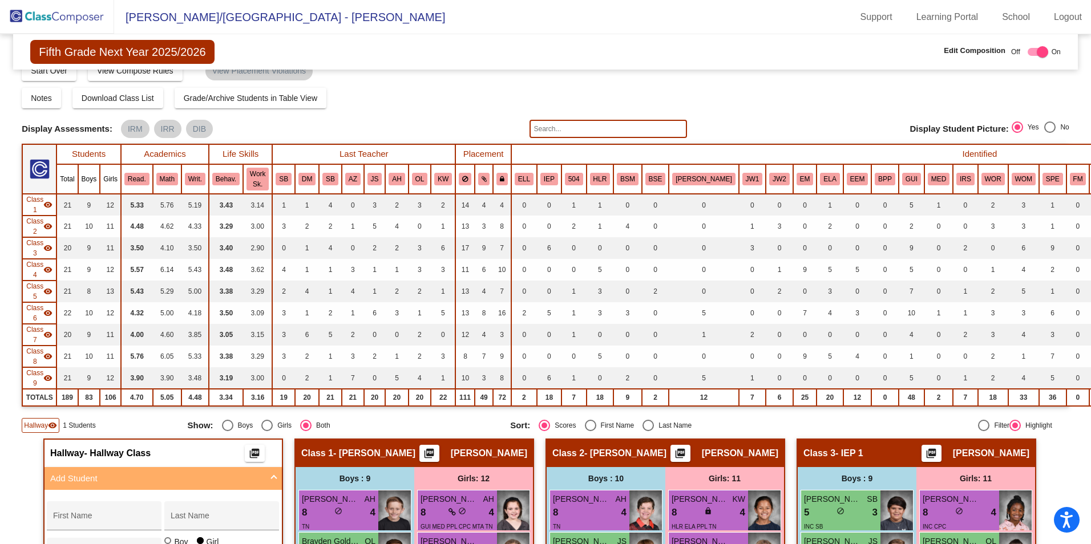
scroll to position [0, 0]
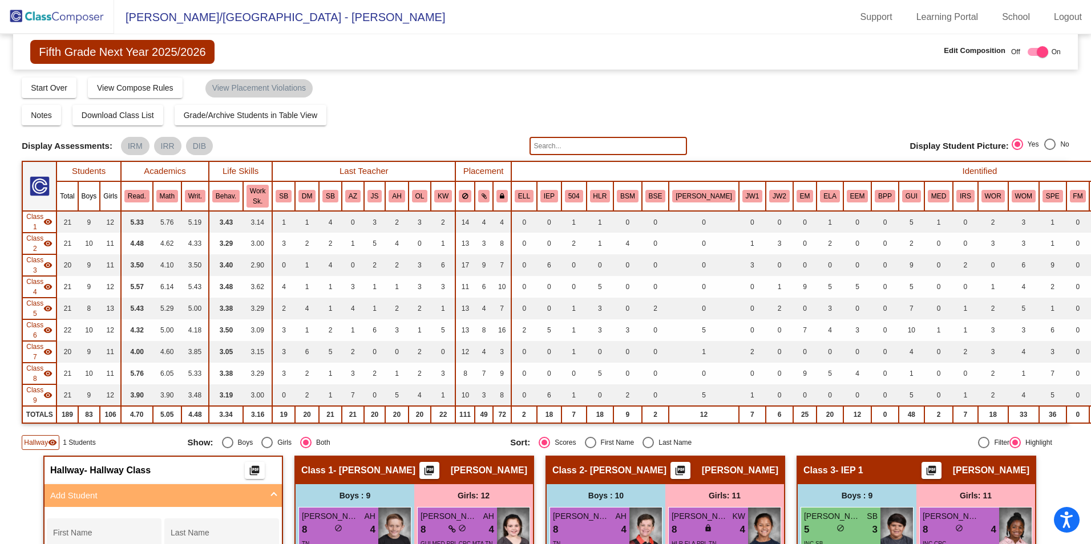
click at [45, 22] on img at bounding box center [57, 17] width 114 height 34
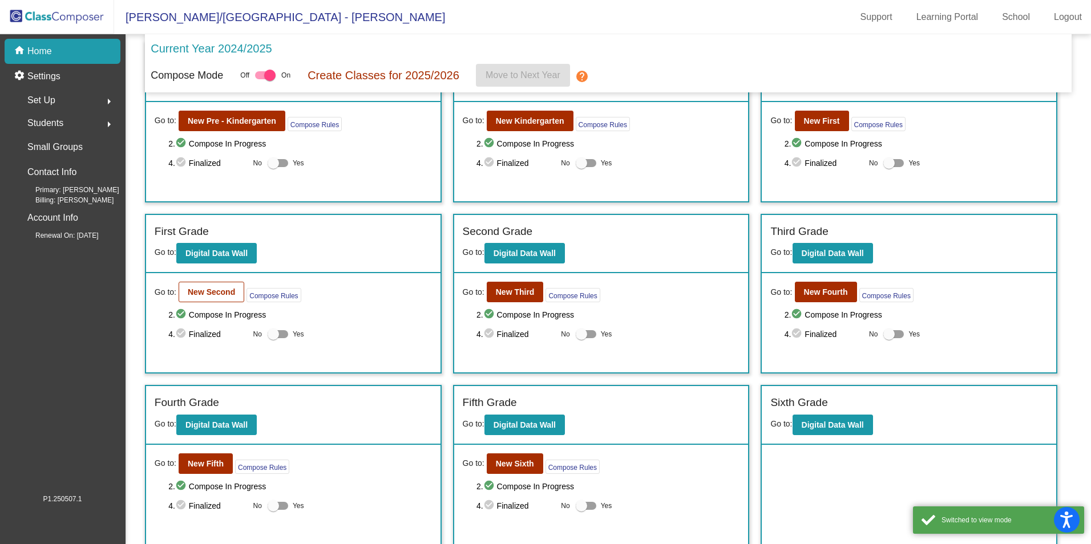
scroll to position [59, 0]
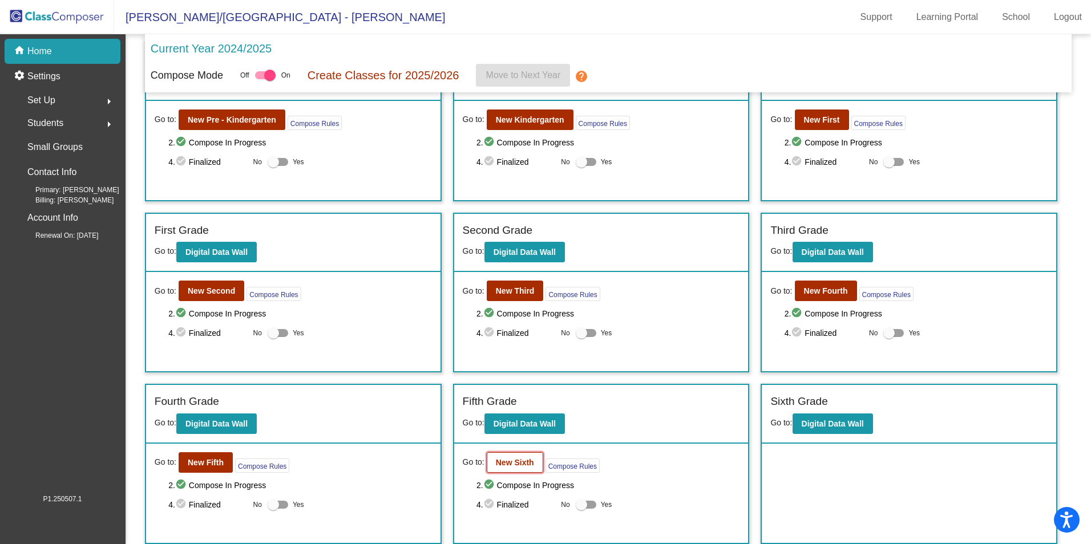
click at [500, 465] on b "New Sixth" at bounding box center [515, 462] width 38 height 9
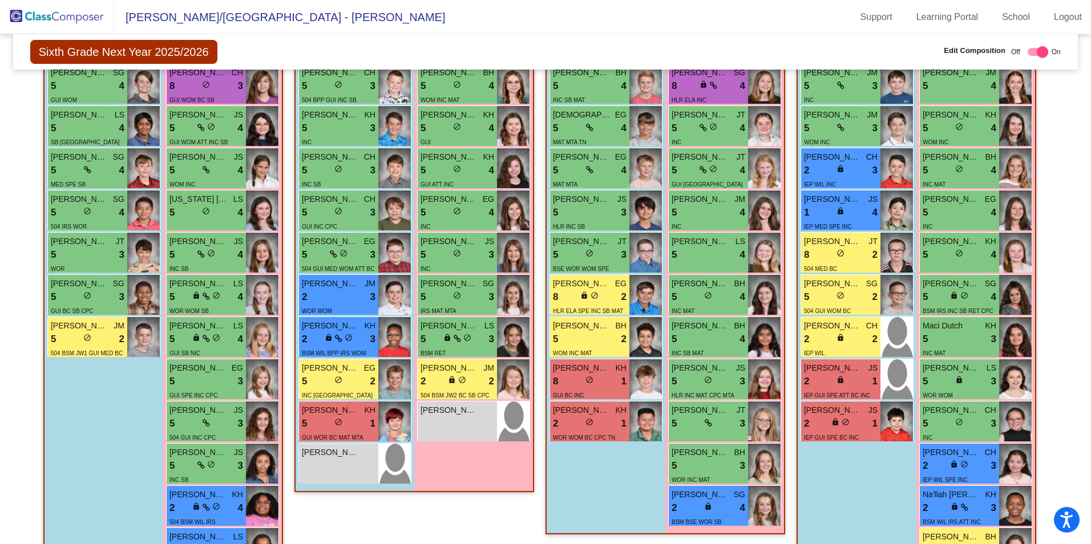
scroll to position [1141, 0]
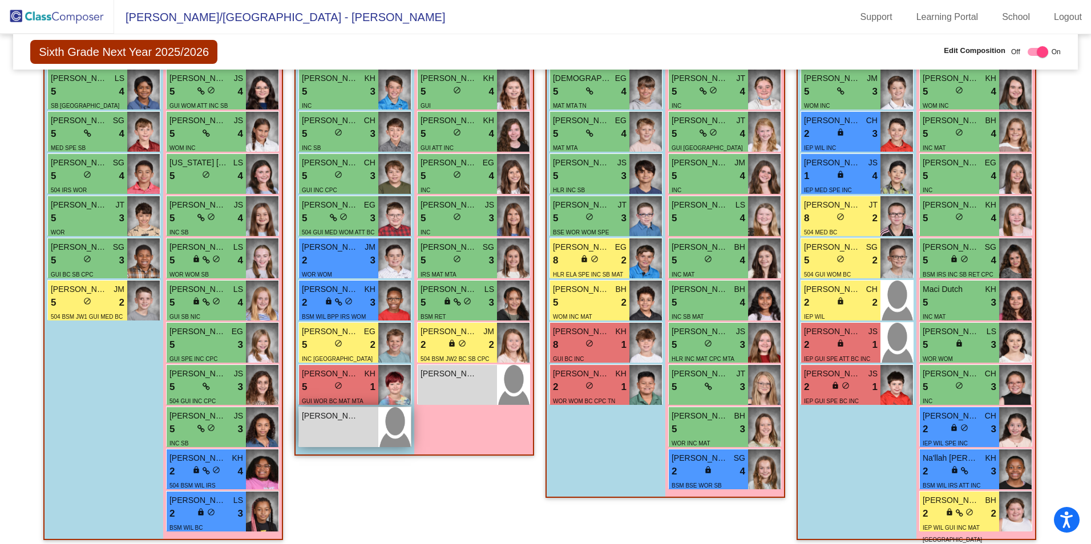
click at [337, 425] on div "[PERSON_NAME] lock do_not_disturb_alt" at bounding box center [338, 427] width 79 height 40
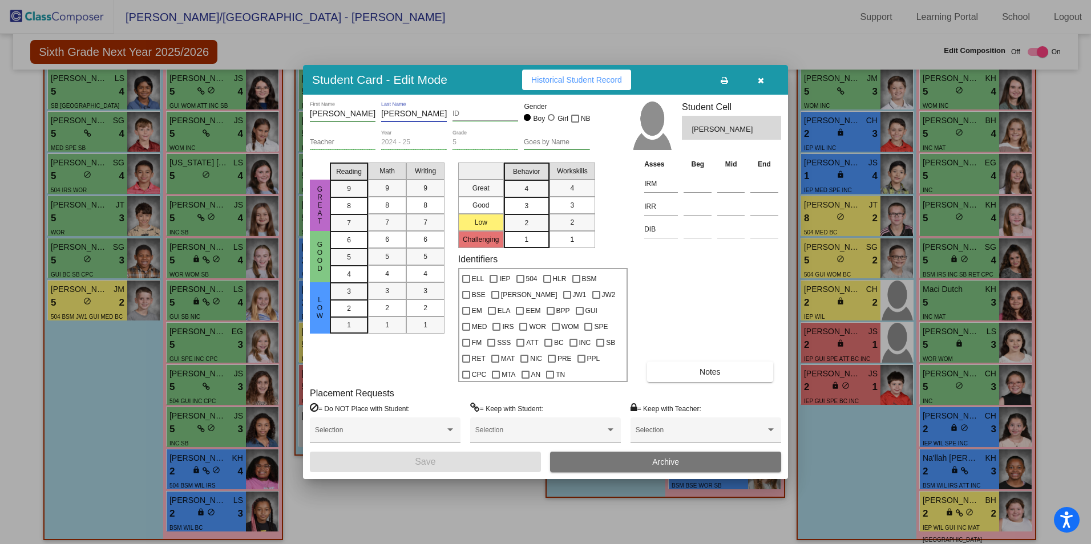
click at [392, 119] on input "[PERSON_NAME]" at bounding box center [414, 114] width 66 height 9
drag, startPoint x: 416, startPoint y: 123, endPoint x: 322, endPoint y: 123, distance: 93.6
click at [325, 119] on div "[PERSON_NAME] First Name [PERSON_NAME] Last Name ID Gender Boy Girl NB" at bounding box center [450, 116] width 280 height 29
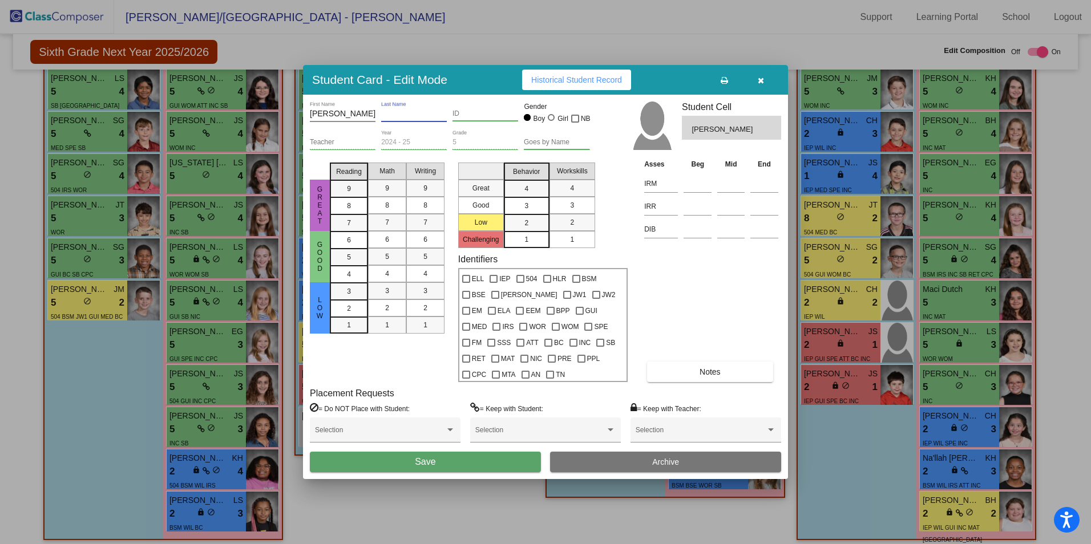
click at [334, 119] on input "[PERSON_NAME]" at bounding box center [343, 114] width 66 height 9
type input "[PERSON_NAME]"
click at [467, 461] on button "Save" at bounding box center [425, 462] width 231 height 21
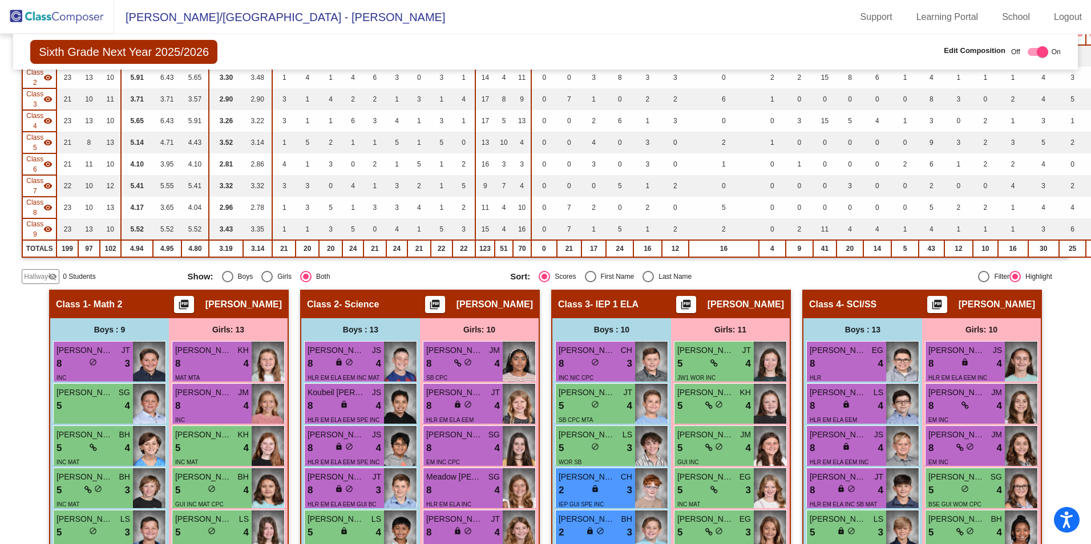
scroll to position [0, 0]
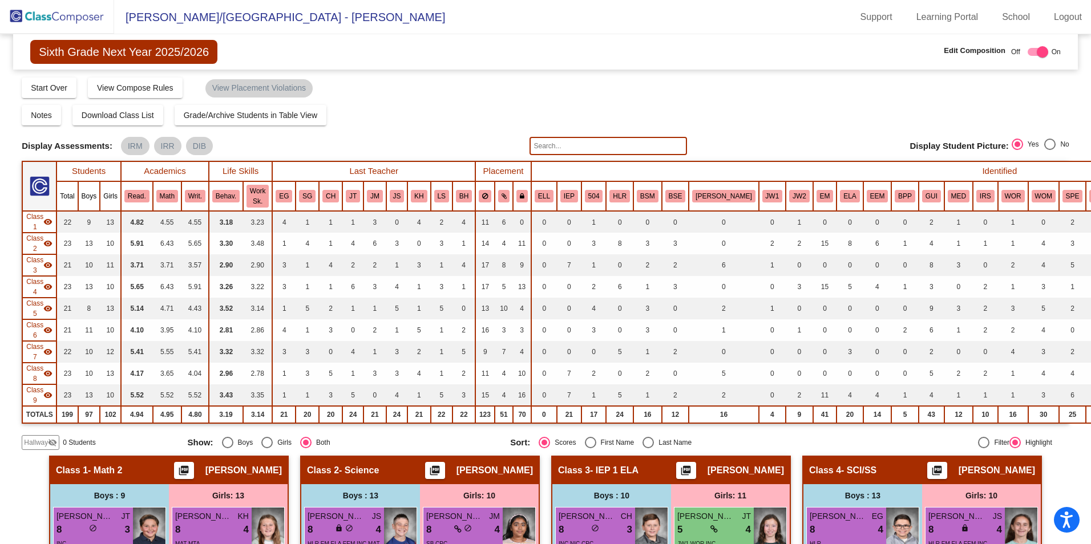
click at [67, 22] on img at bounding box center [57, 17] width 114 height 34
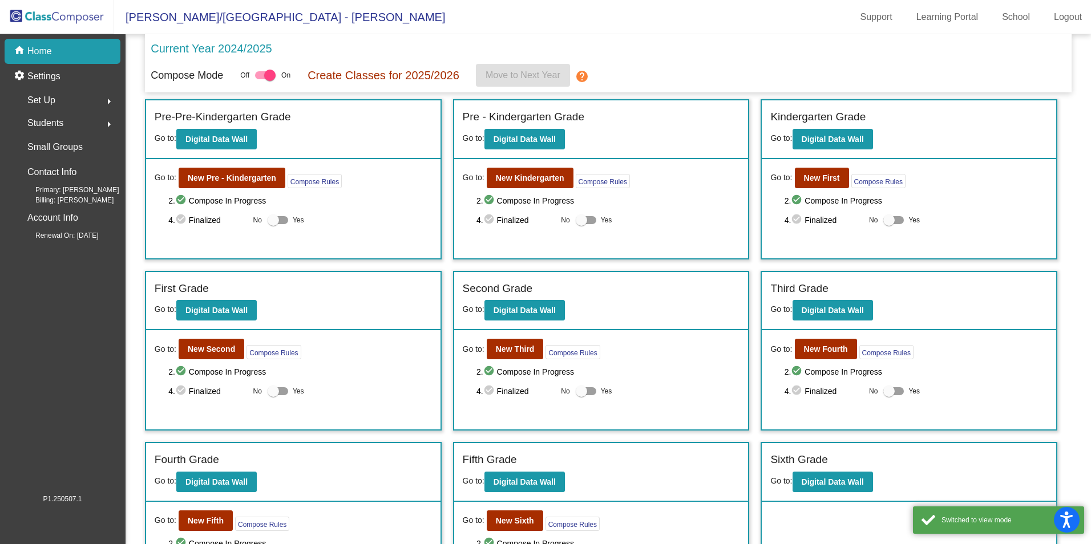
scroll to position [59, 0]
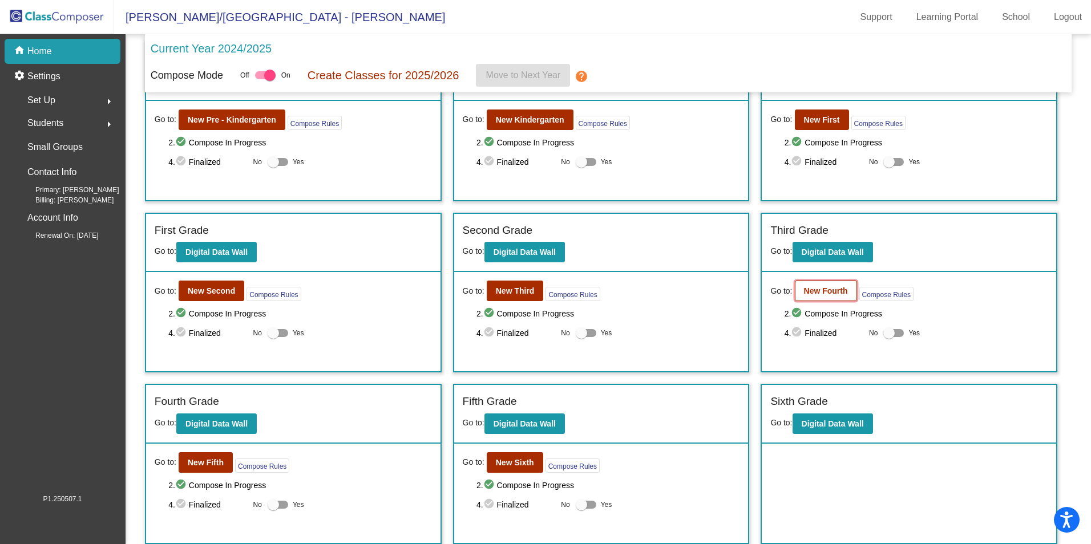
click at [814, 296] on b "New Fourth" at bounding box center [826, 291] width 44 height 9
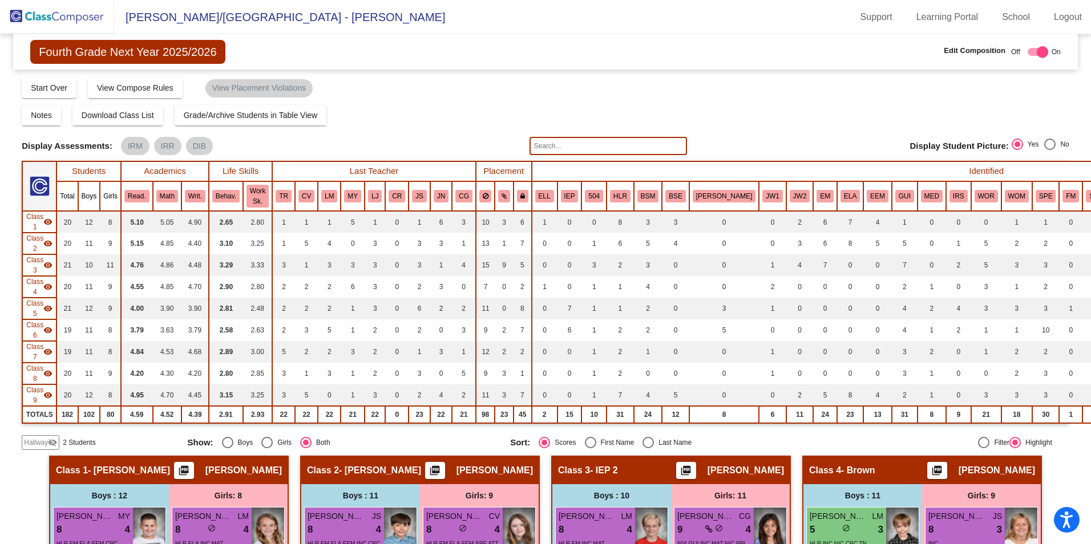
click at [37, 445] on span "Hallway" at bounding box center [36, 443] width 24 height 10
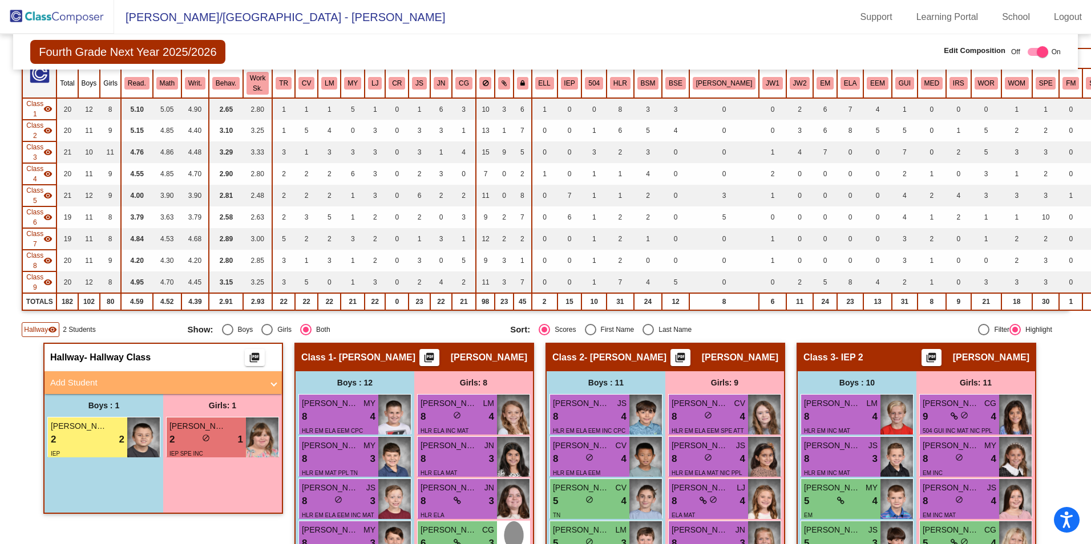
scroll to position [114, 0]
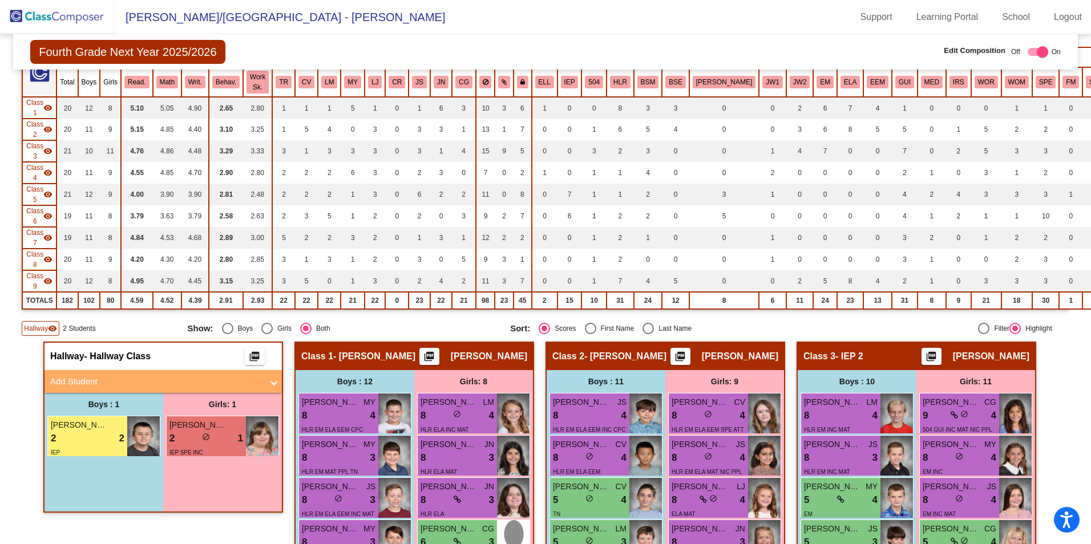
click at [87, 379] on mat-panel-title "Add Student" at bounding box center [156, 382] width 212 height 13
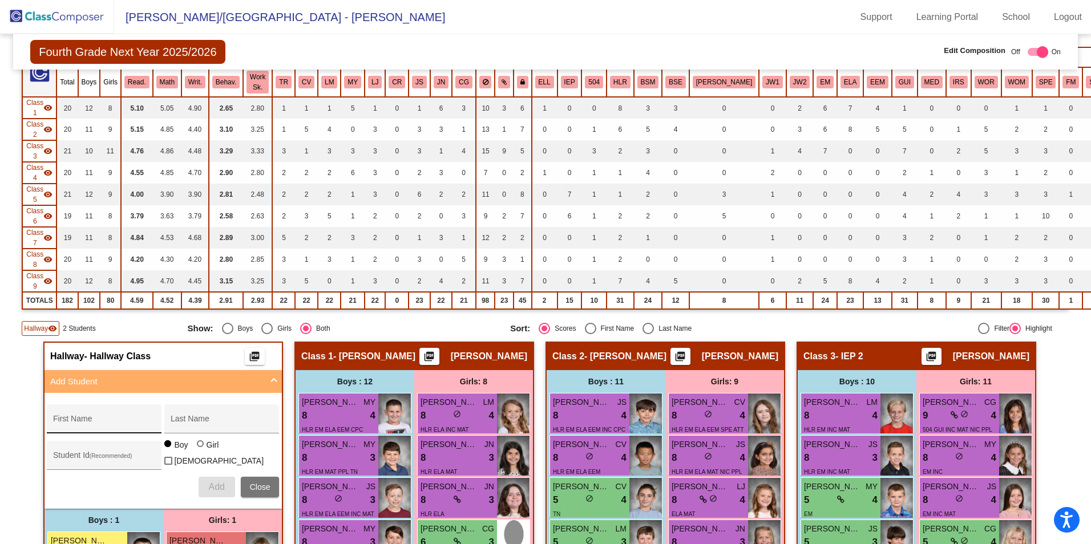
click at [85, 418] on div "First Name" at bounding box center [104, 422] width 103 height 23
type input "[PERSON_NAME]"
click at [212, 477] on button "Add" at bounding box center [217, 487] width 37 height 21
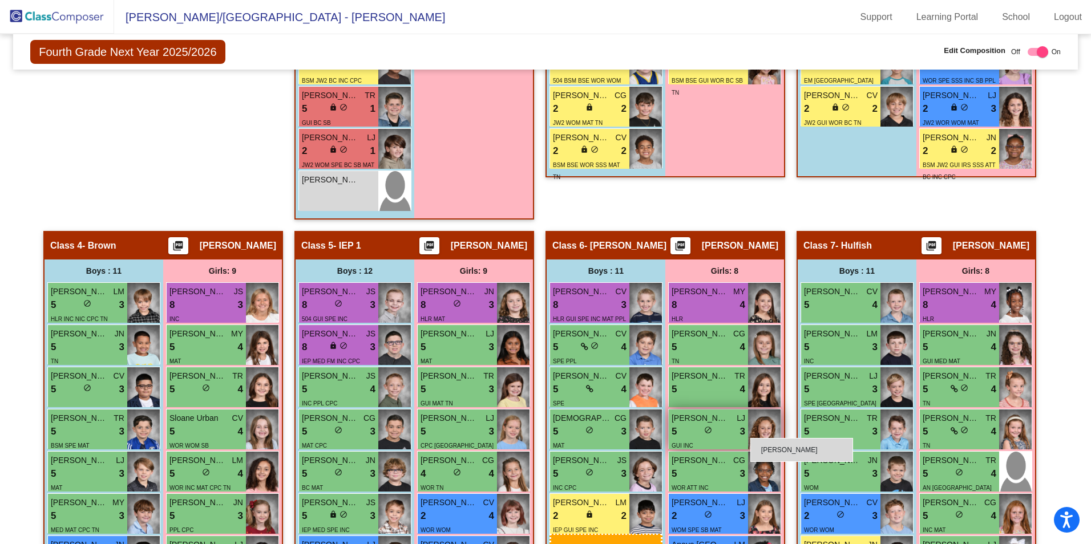
scroll to position [804, 0]
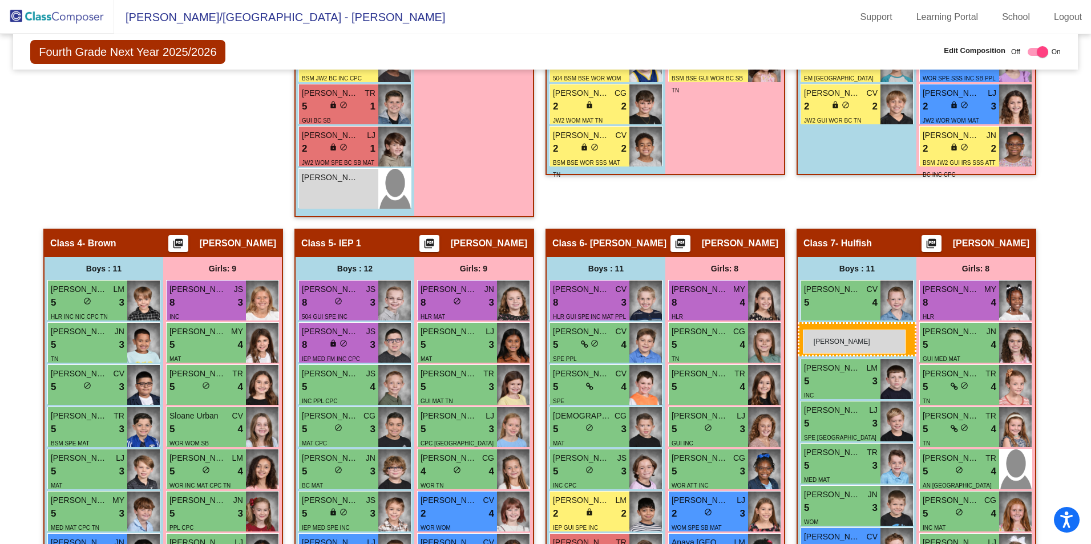
drag, startPoint x: 59, startPoint y: 245, endPoint x: 803, endPoint y: 330, distance: 748.4
